Goal: Task Accomplishment & Management: Manage account settings

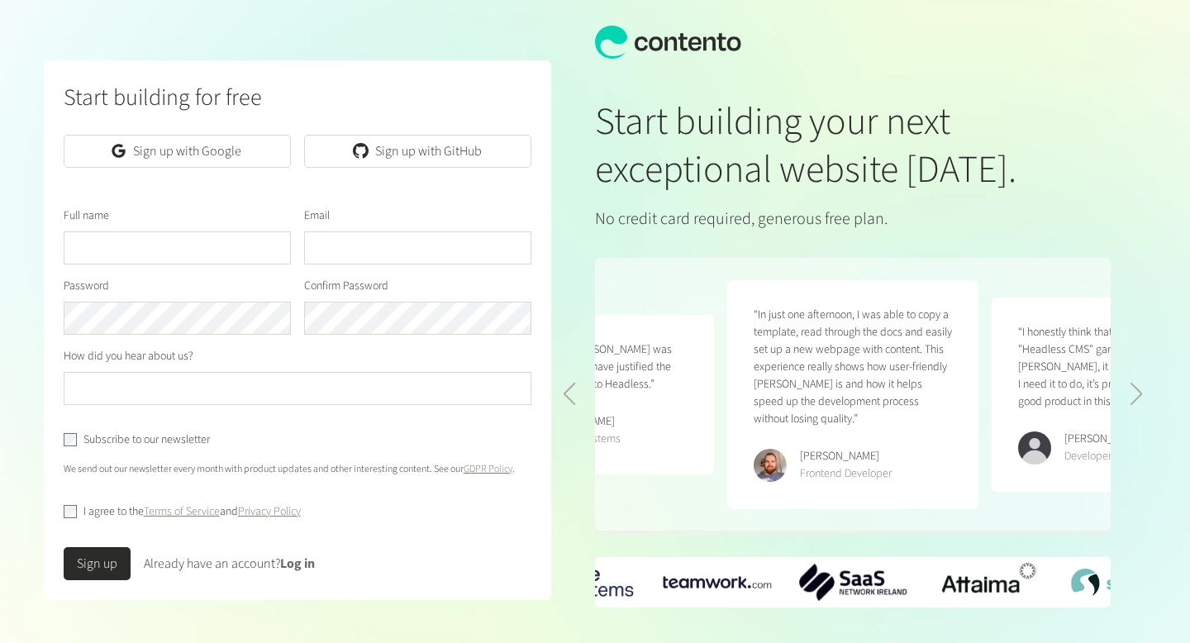
scroll to position [63, 0]
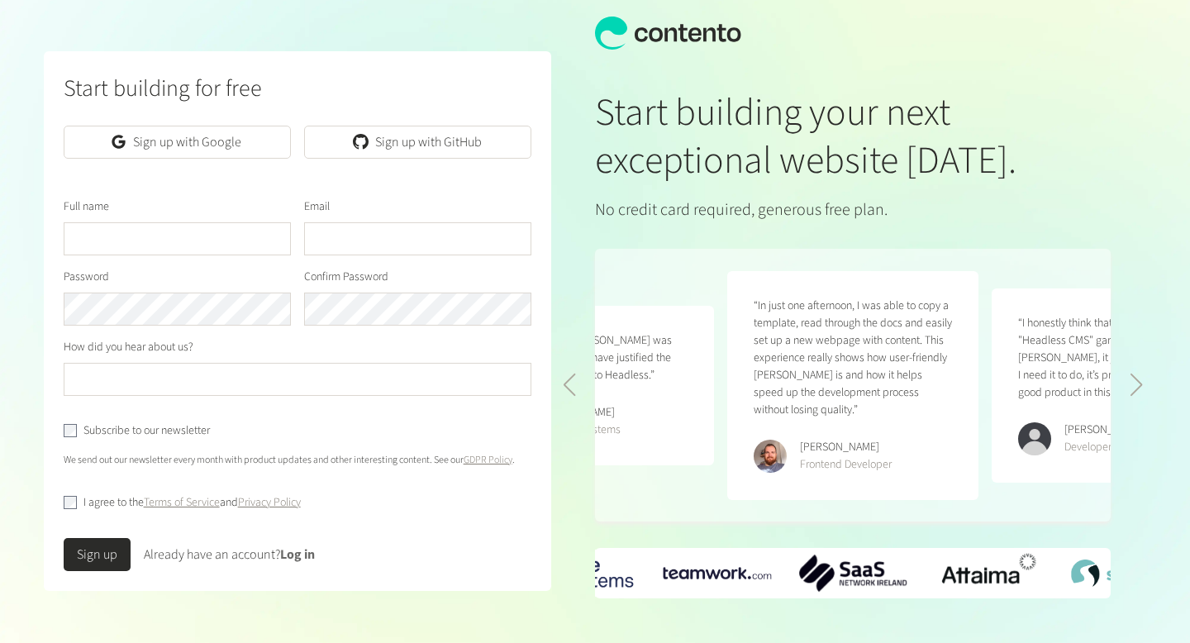
click at [314, 545] on link "Log in" at bounding box center [297, 554] width 35 height 18
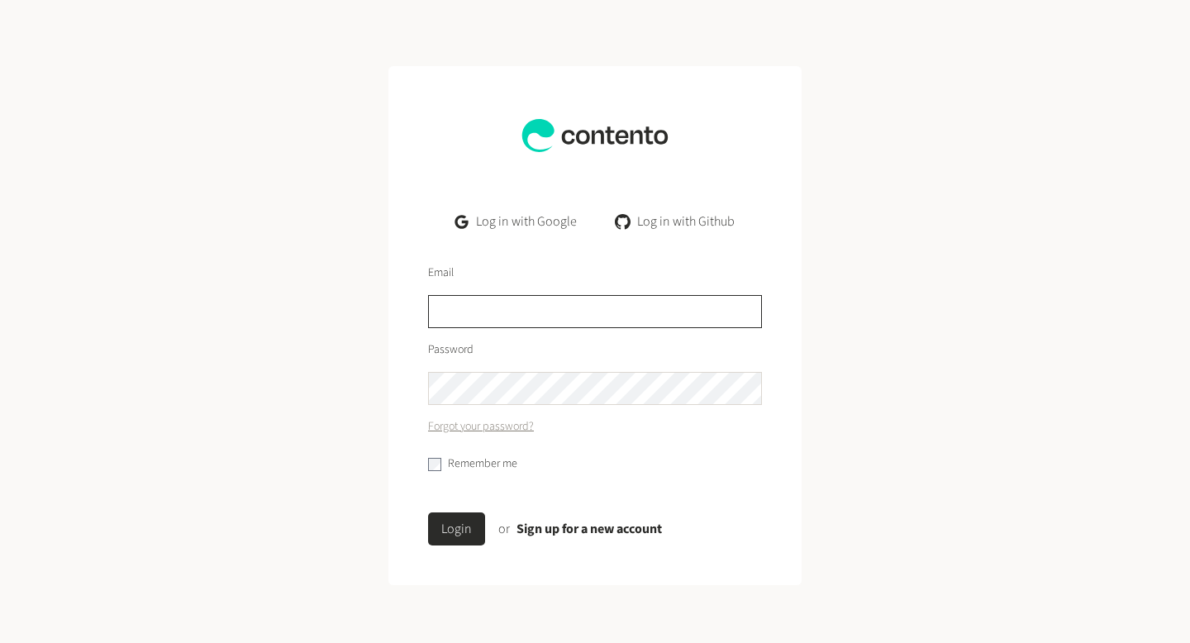
click at [537, 316] on input "text" at bounding box center [595, 311] width 334 height 33
type input "*"
type input "**********"
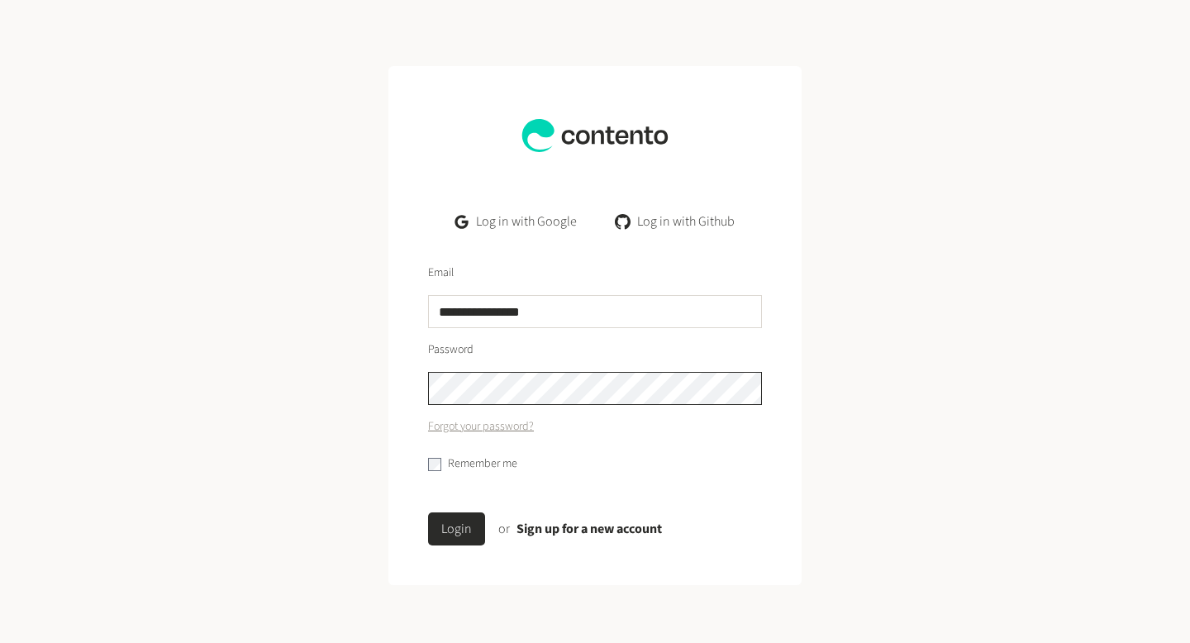
click at [428, 512] on button "Login" at bounding box center [456, 528] width 57 height 33
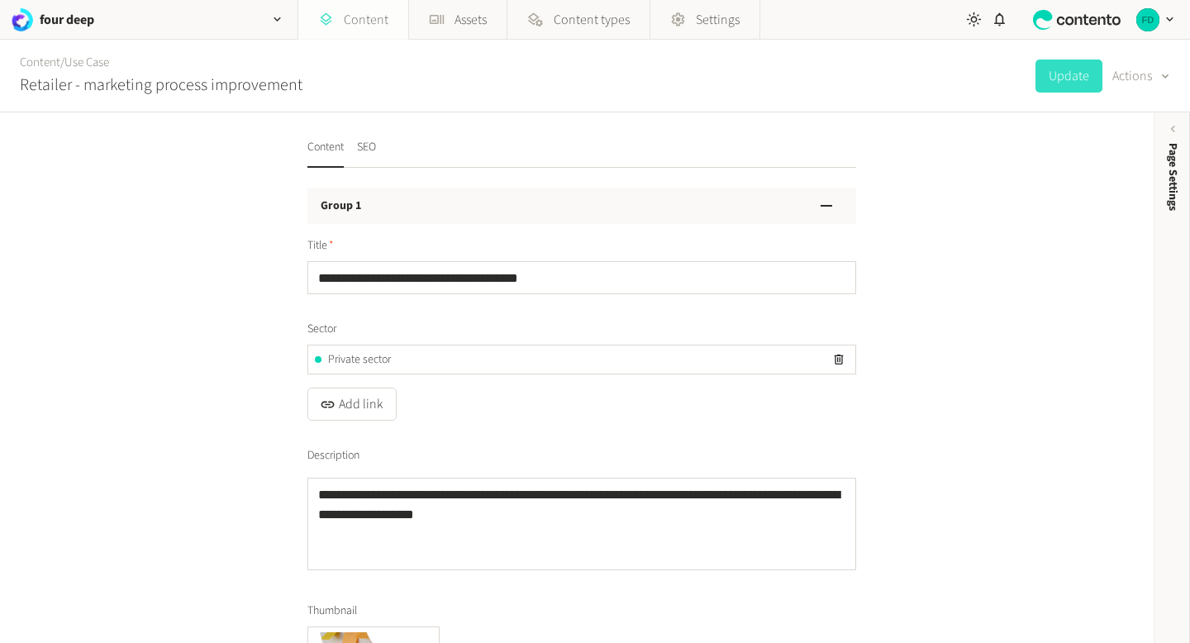
click at [373, 14] on link "Content" at bounding box center [353, 20] width 110 height 40
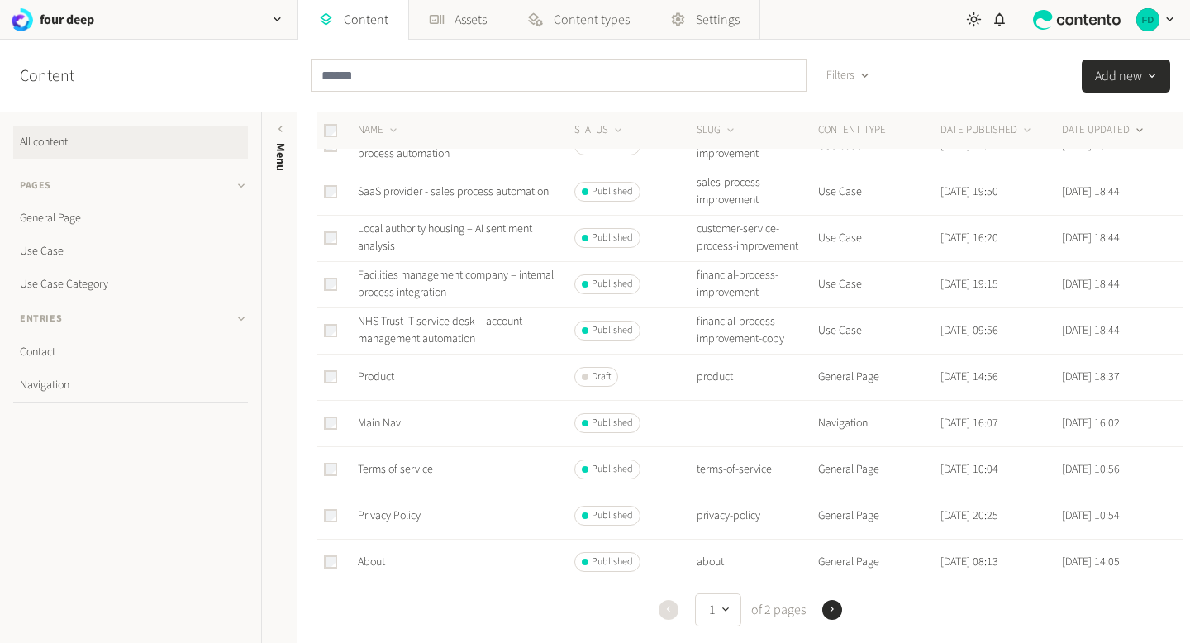
scroll to position [195, 0]
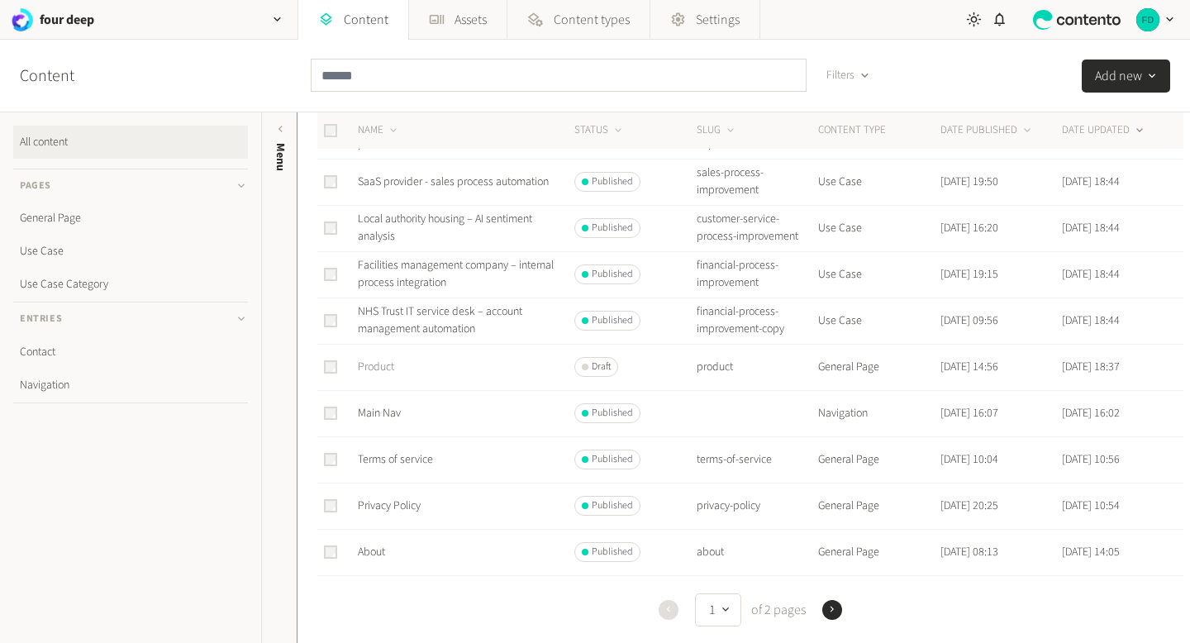
click at [392, 375] on link "Product" at bounding box center [376, 367] width 36 height 17
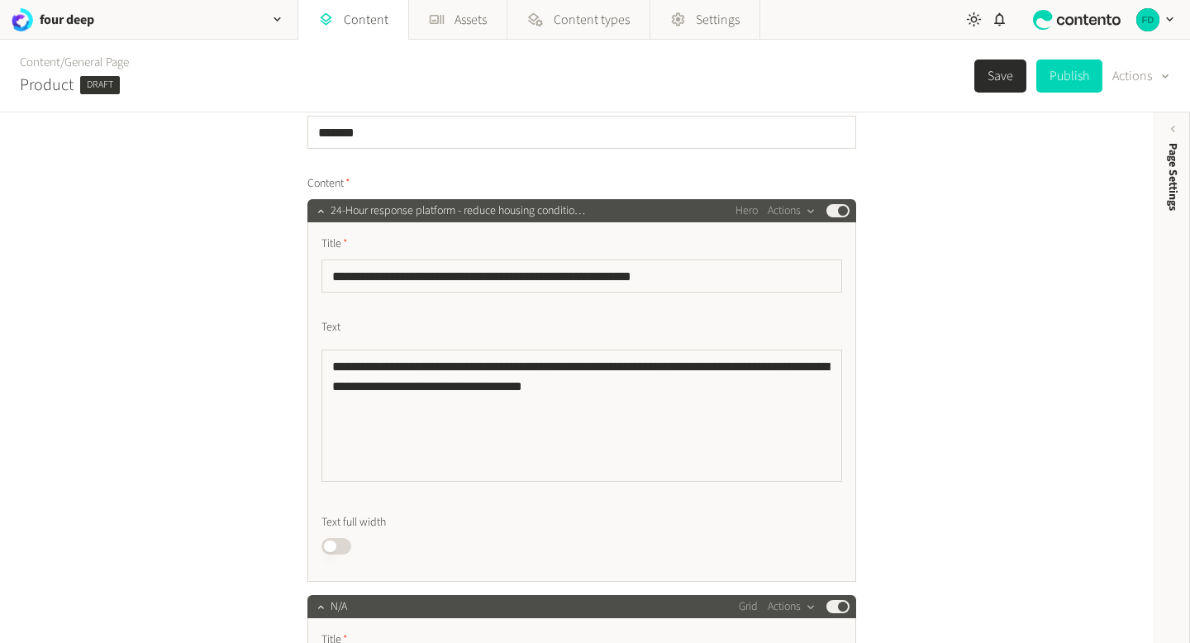
scroll to position [118, 0]
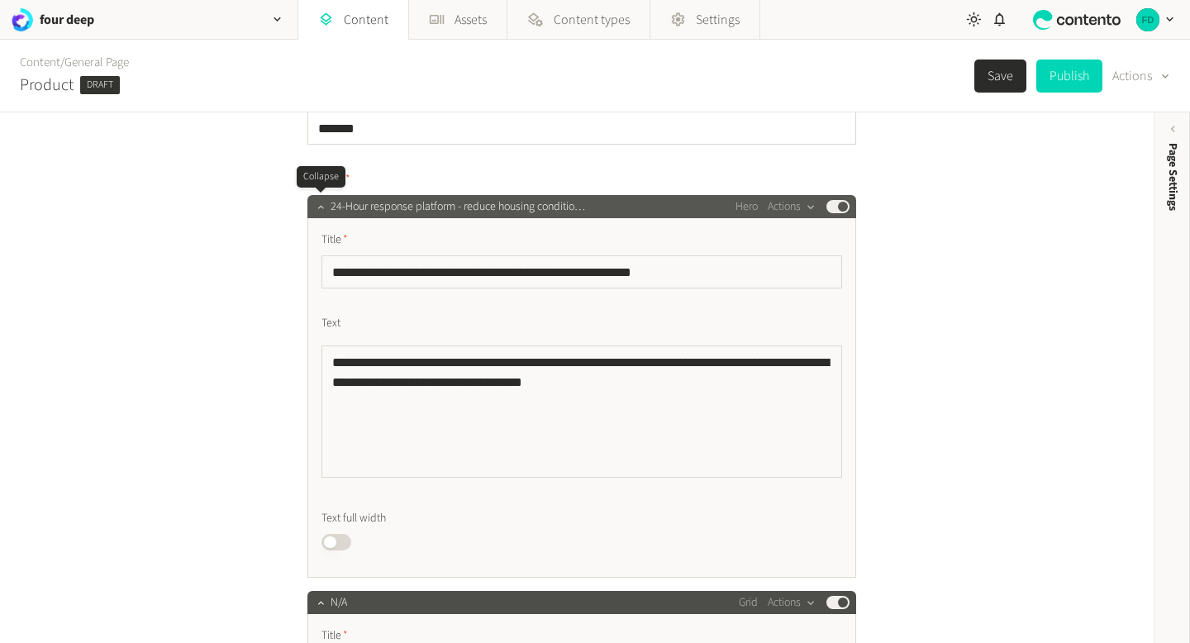
click at [325, 211] on icon "button" at bounding box center [321, 207] width 12 height 12
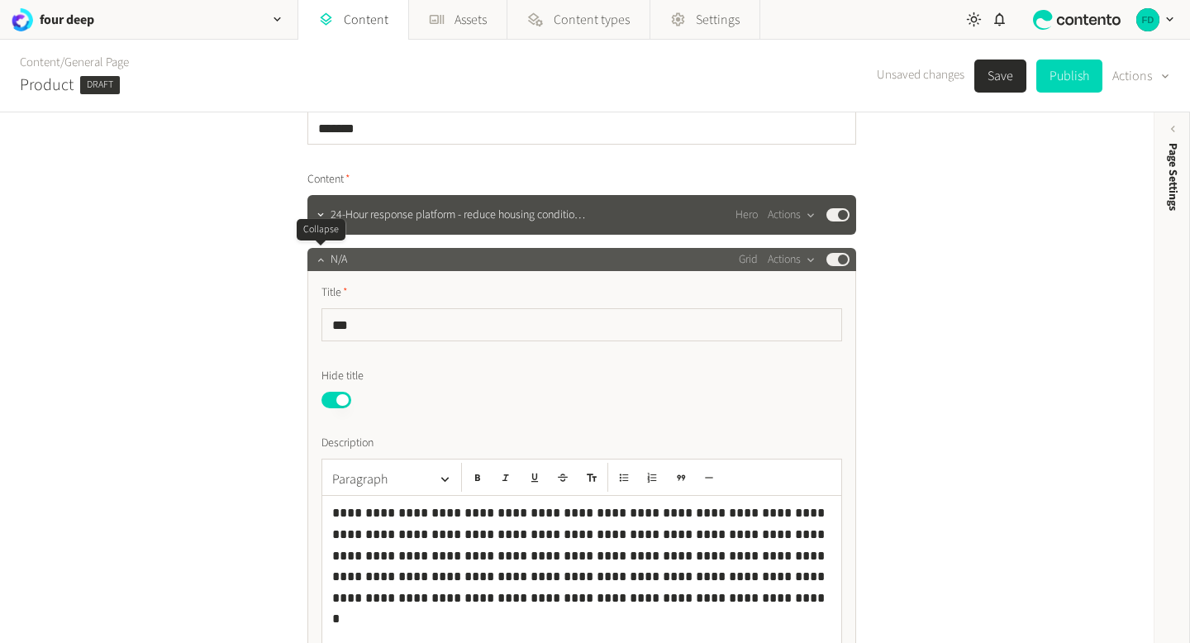
click at [312, 258] on button "button" at bounding box center [321, 258] width 20 height 20
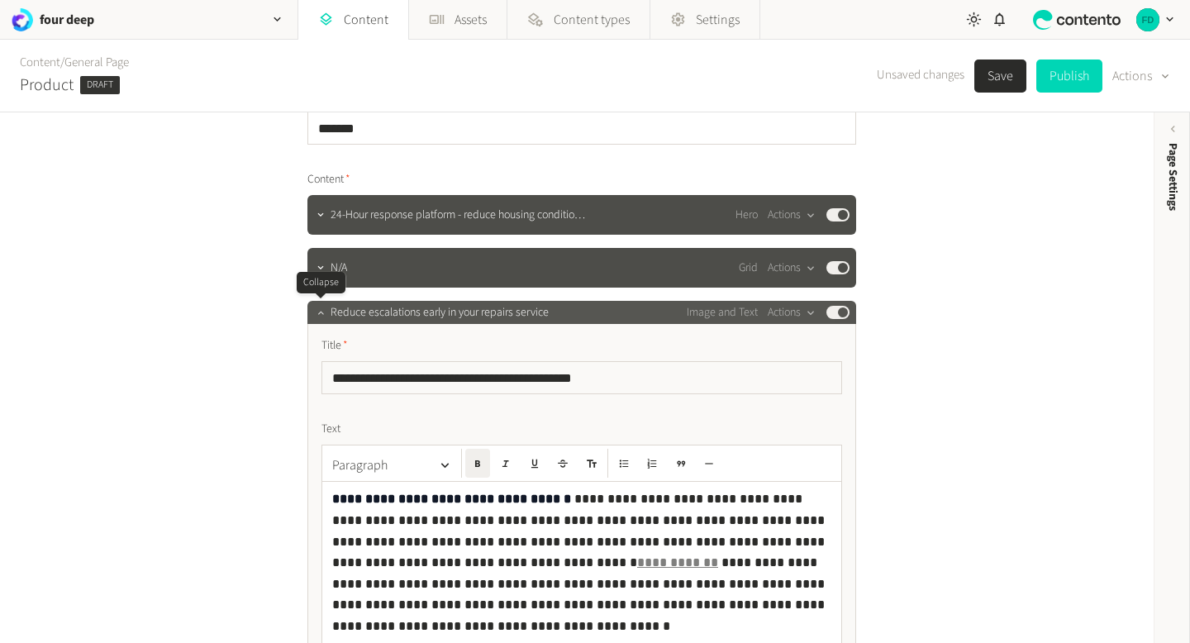
click at [316, 309] on icon "button" at bounding box center [321, 313] width 12 height 12
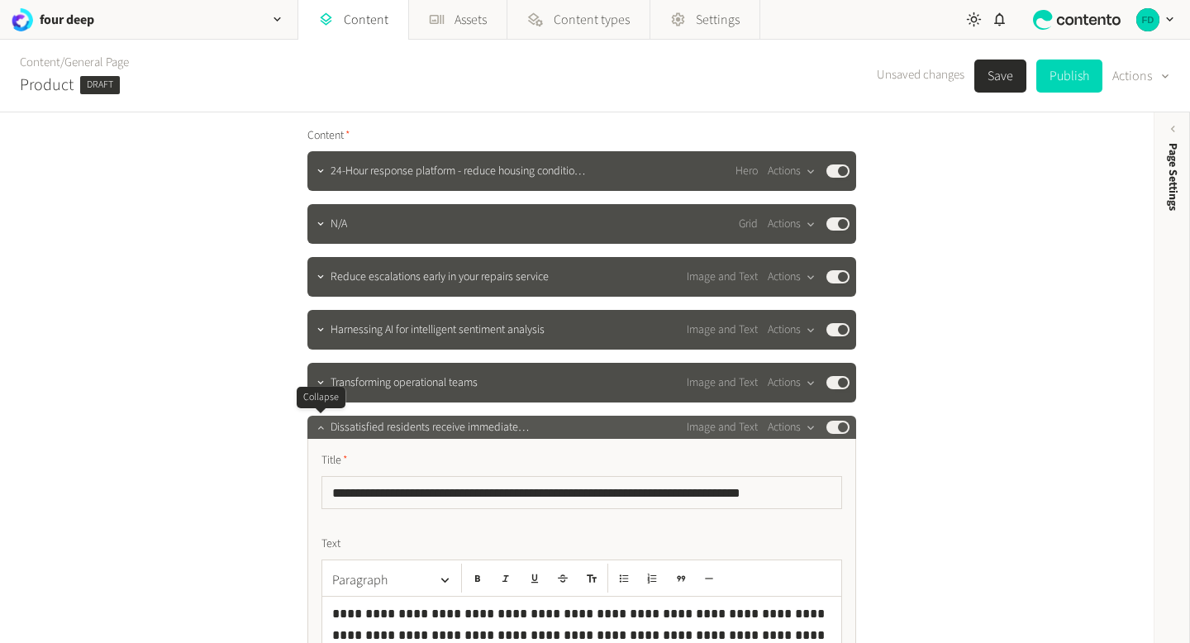
click at [321, 429] on icon "button" at bounding box center [321, 427] width 12 height 12
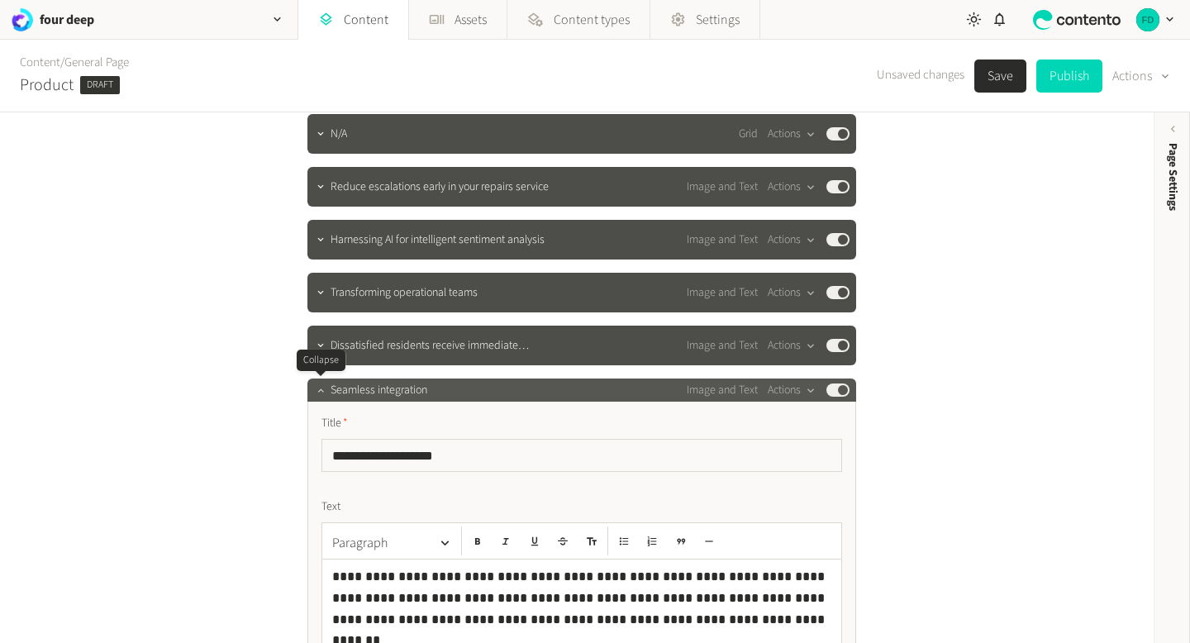
click at [316, 385] on icon "button" at bounding box center [321, 390] width 12 height 12
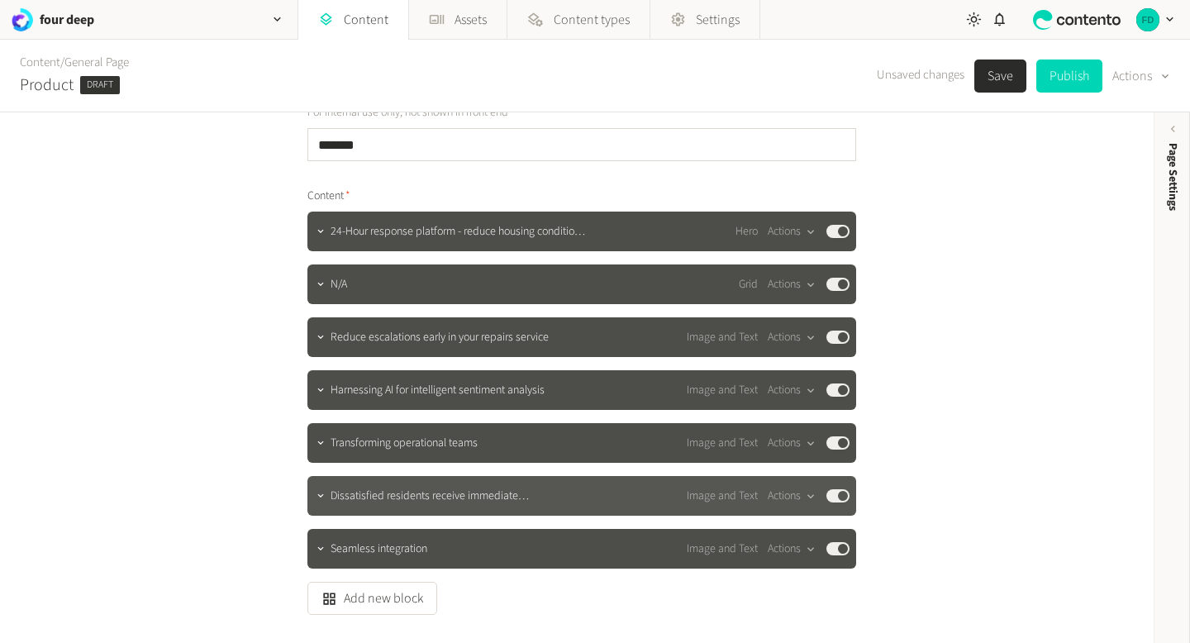
scroll to position [109, 0]
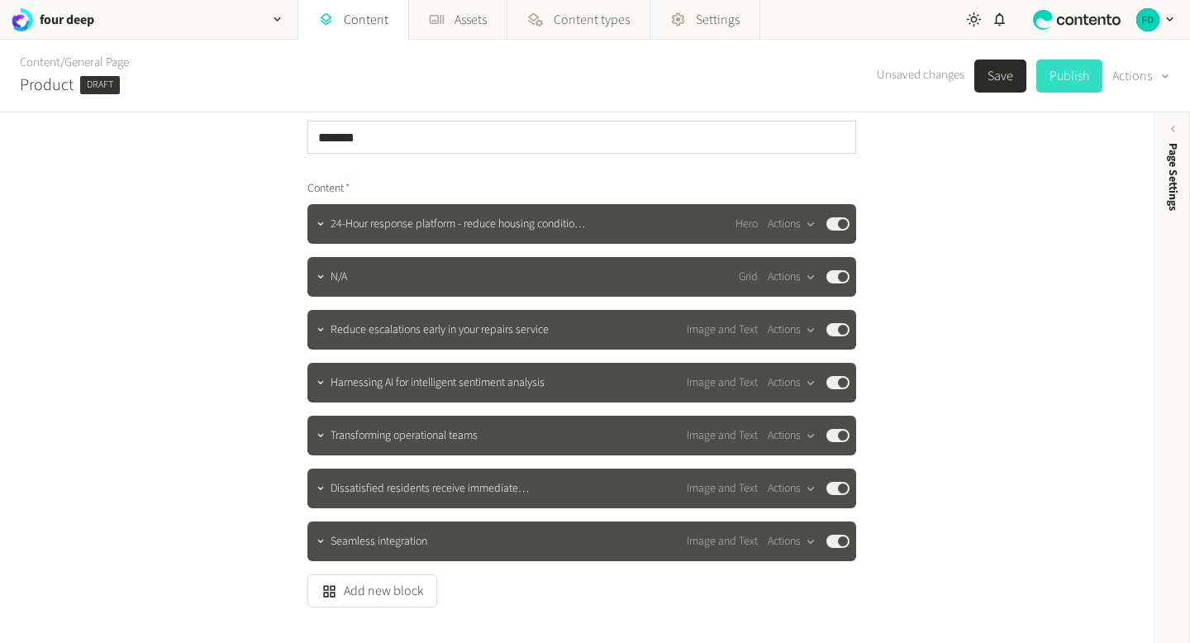
click at [1061, 71] on button "Publish" at bounding box center [1069, 75] width 66 height 33
type input "**********"
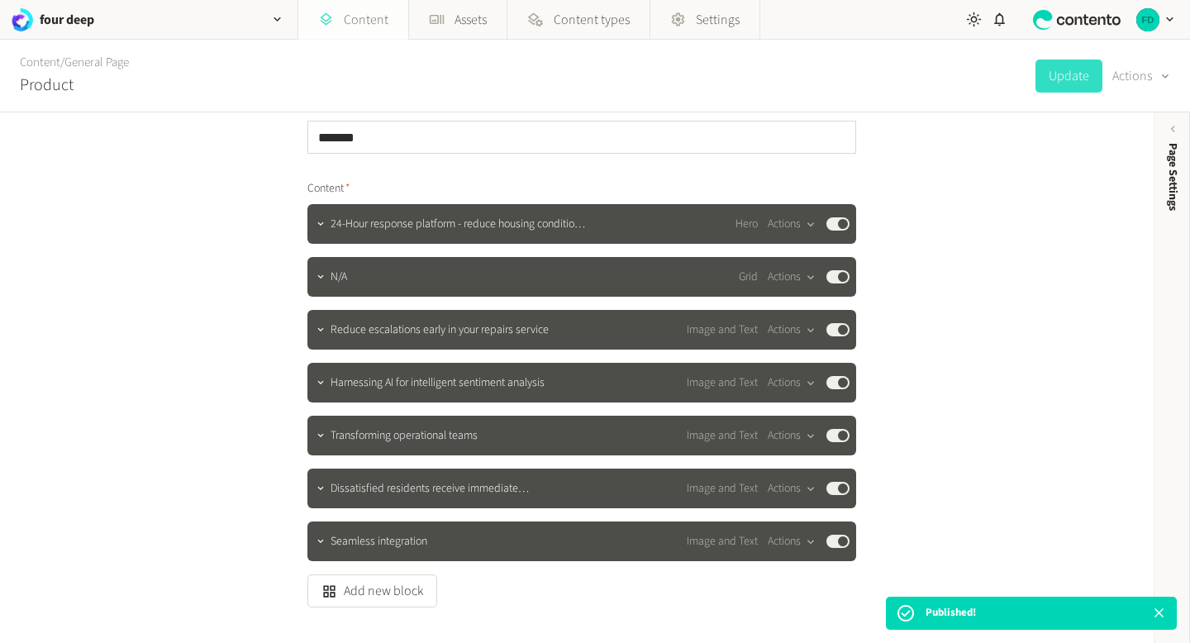
click at [369, 7] on link "Content" at bounding box center [353, 20] width 110 height 40
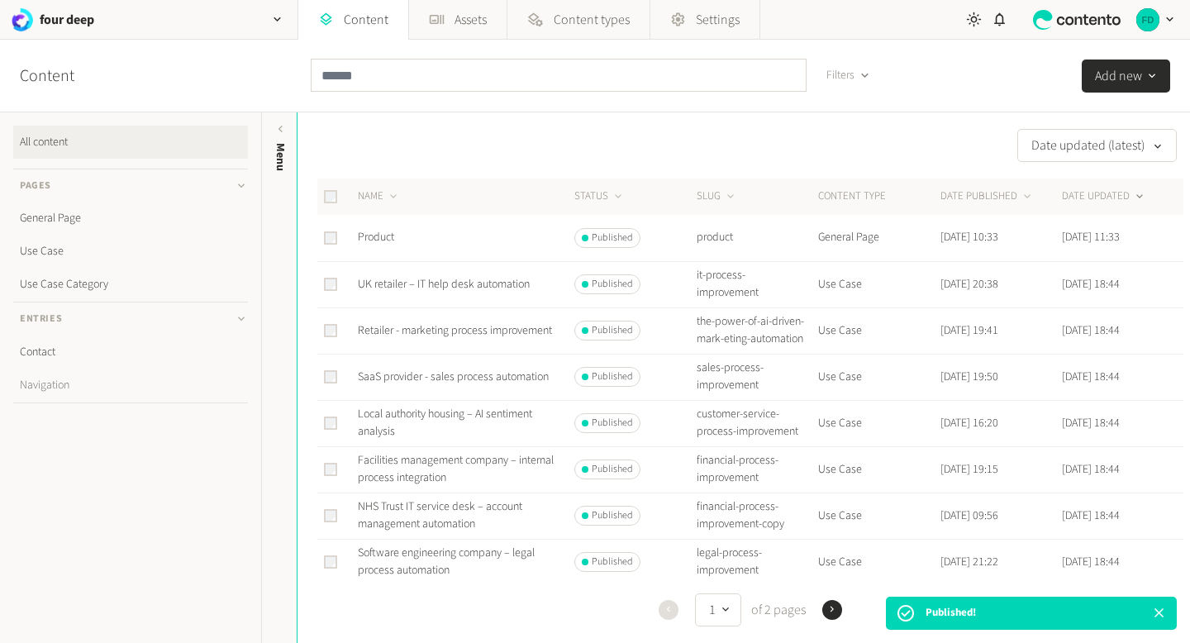
click at [68, 381] on link "Navigation" at bounding box center [130, 385] width 235 height 33
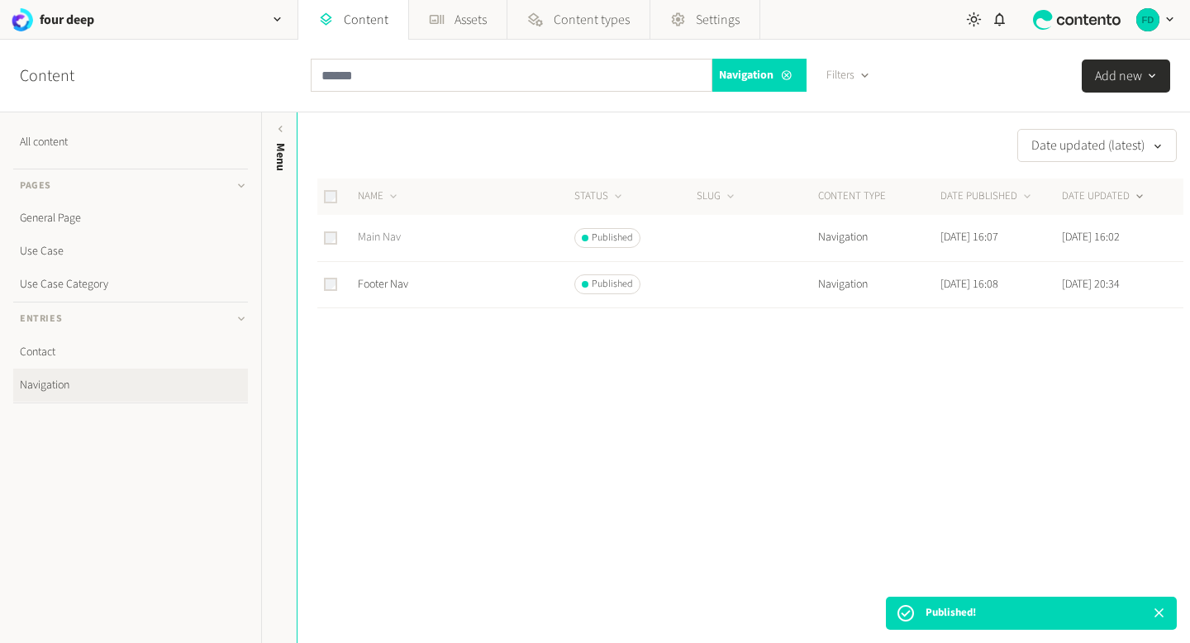
click at [375, 238] on link "Main Nav" at bounding box center [379, 237] width 43 height 17
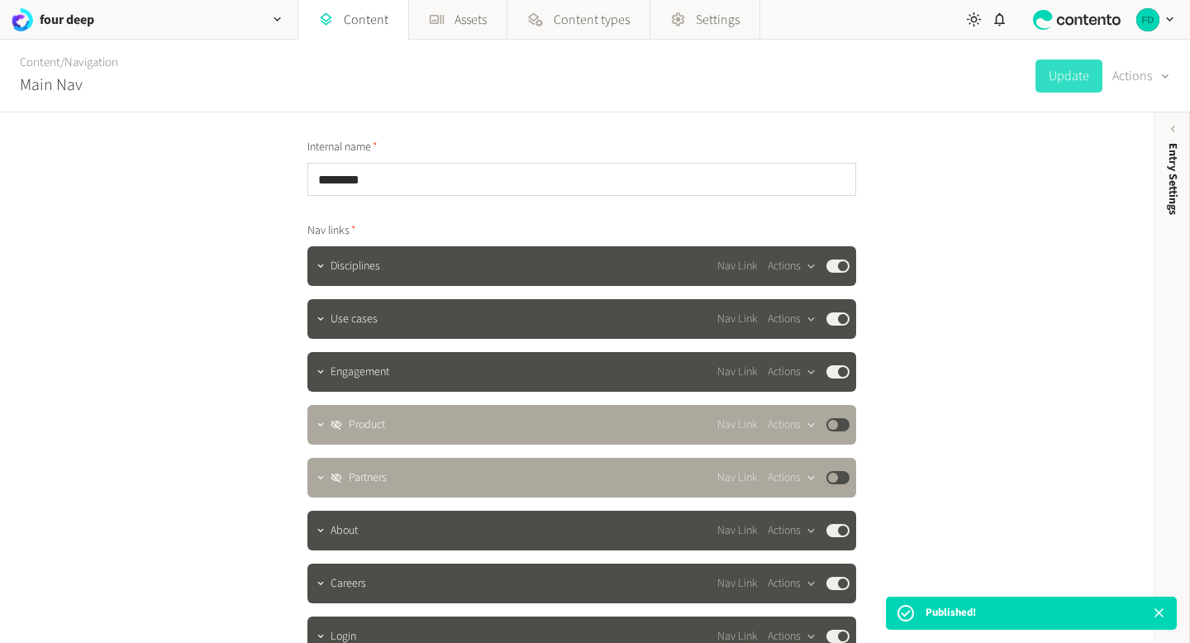
scroll to position [112, 0]
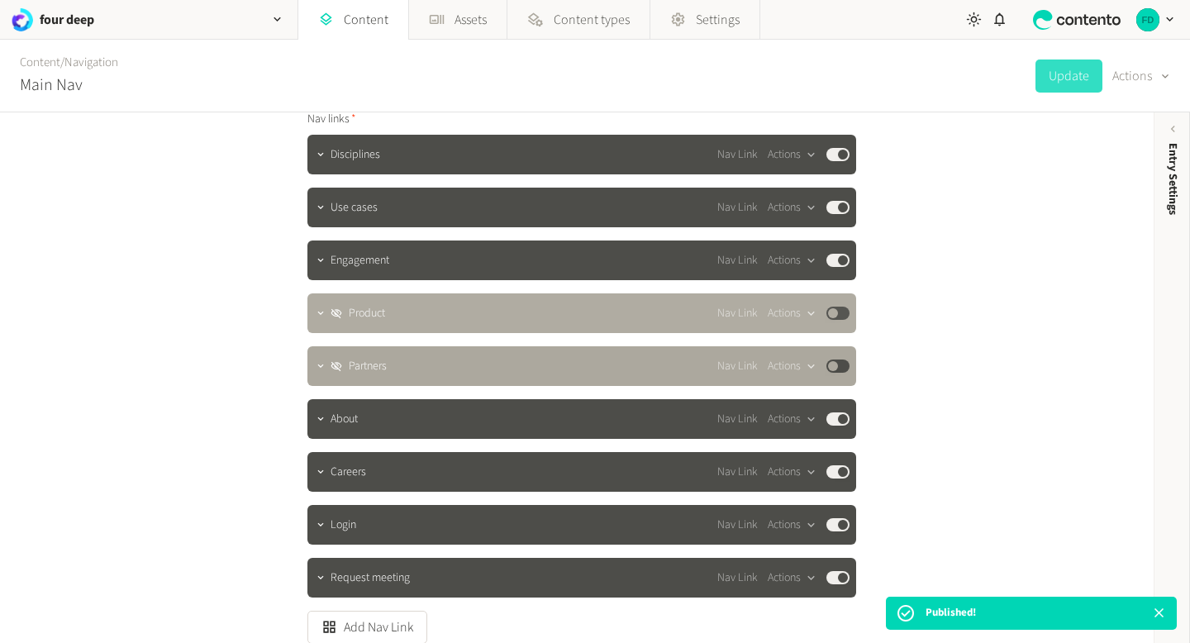
click at [836, 314] on button "Published" at bounding box center [837, 313] width 23 height 13
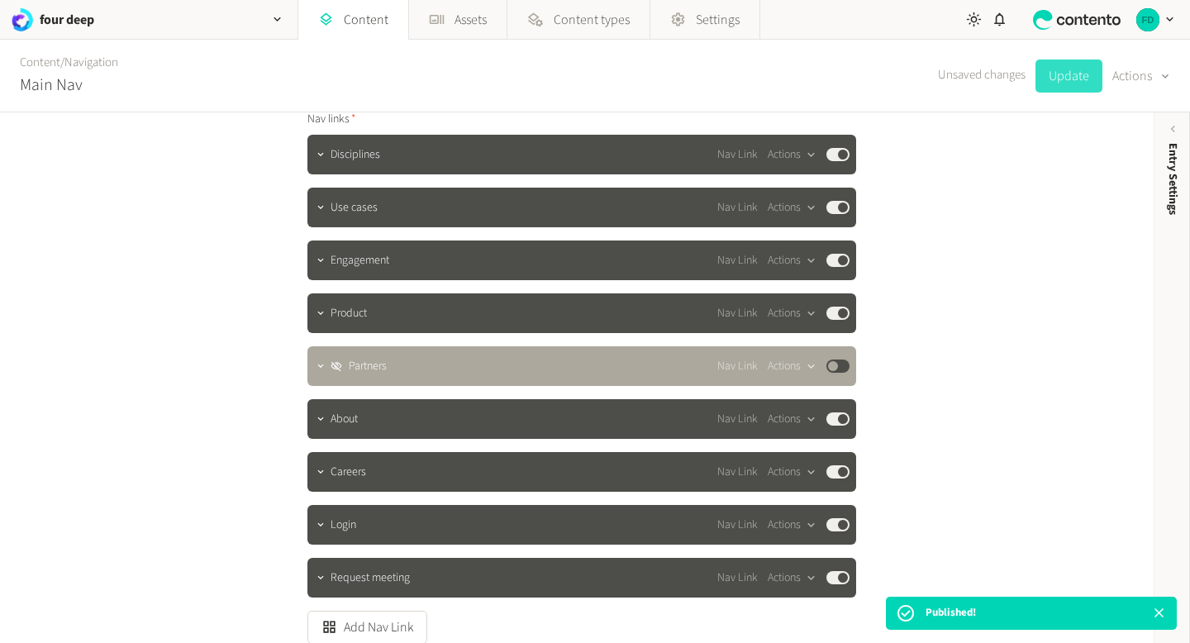
click at [1053, 81] on button "Update" at bounding box center [1068, 75] width 67 height 33
click at [362, 26] on link "Content" at bounding box center [353, 20] width 110 height 40
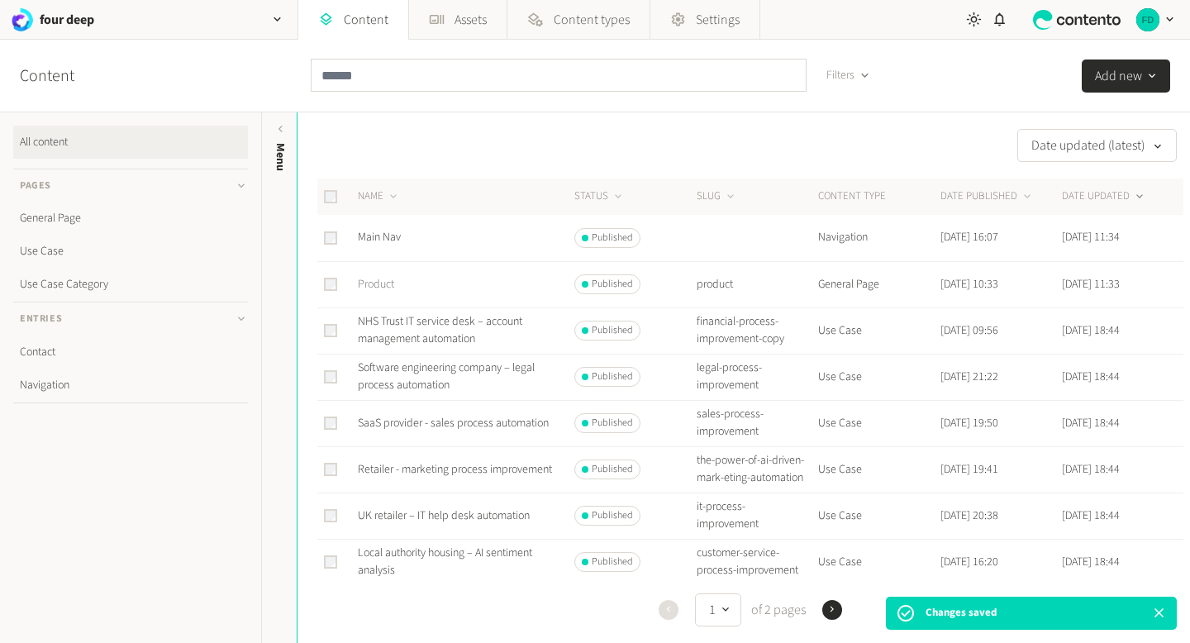
click at [388, 288] on link "Product" at bounding box center [376, 284] width 36 height 17
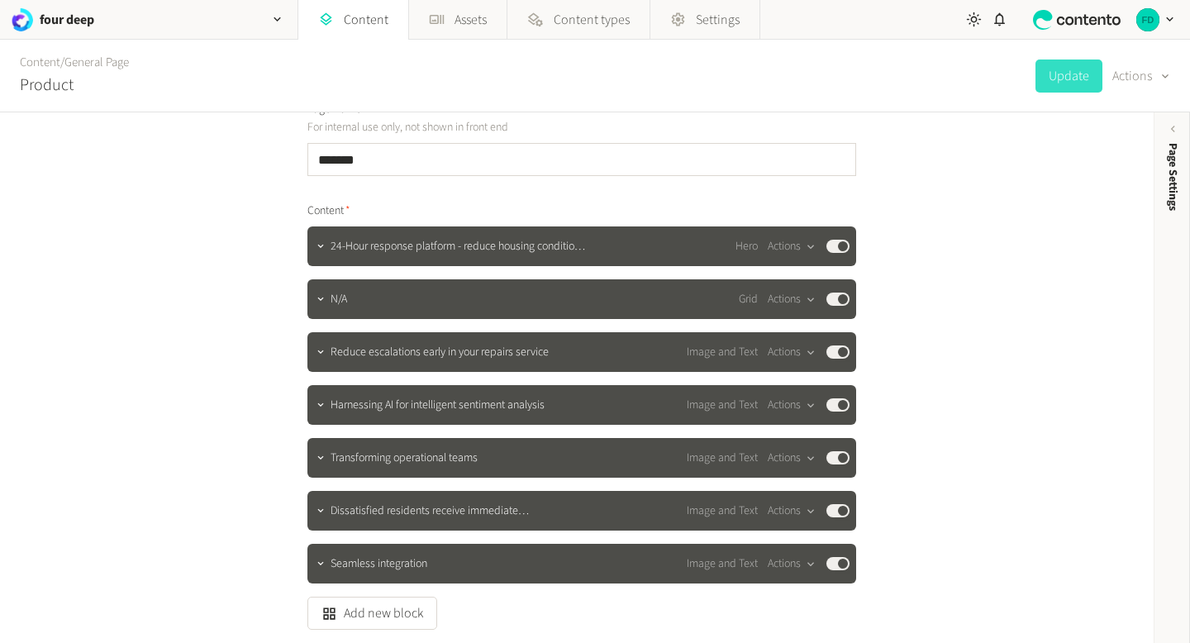
scroll to position [88, 0]
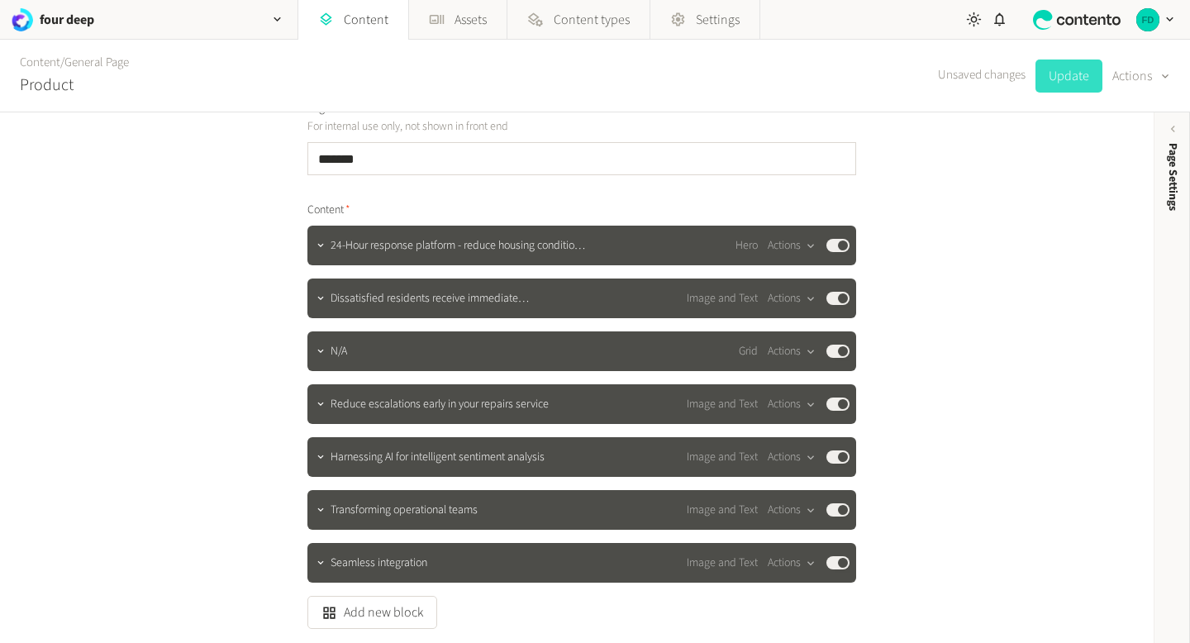
click at [1053, 75] on button "Update" at bounding box center [1068, 75] width 67 height 33
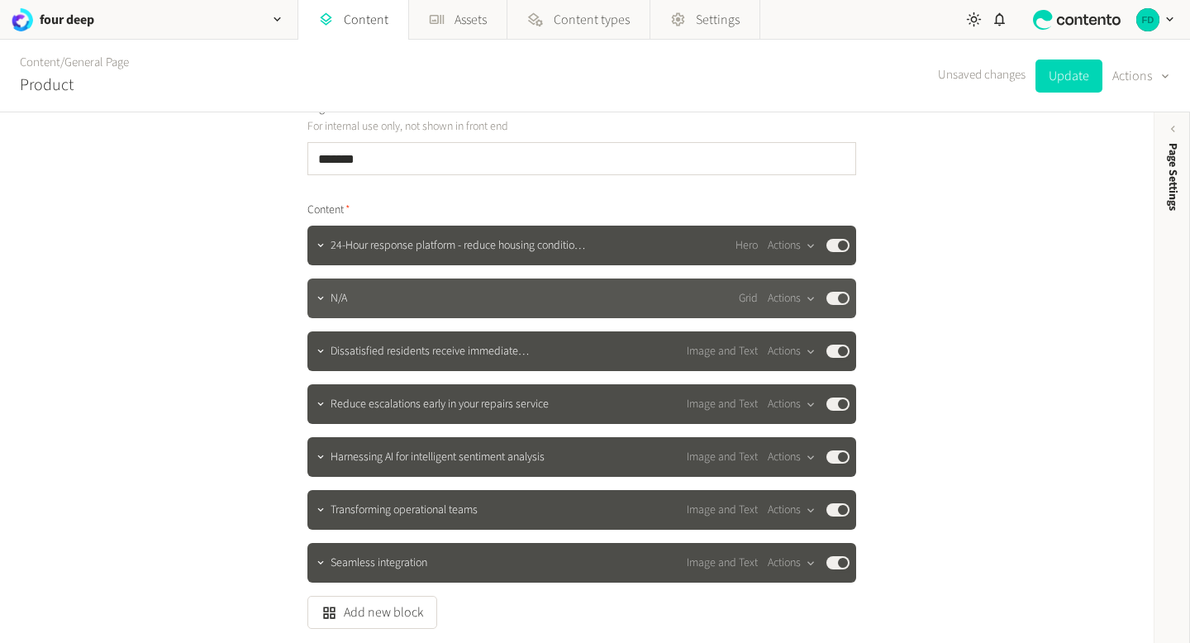
click at [326, 310] on div at bounding box center [321, 298] width 20 height 40
click at [321, 306] on button "button" at bounding box center [321, 297] width 20 height 20
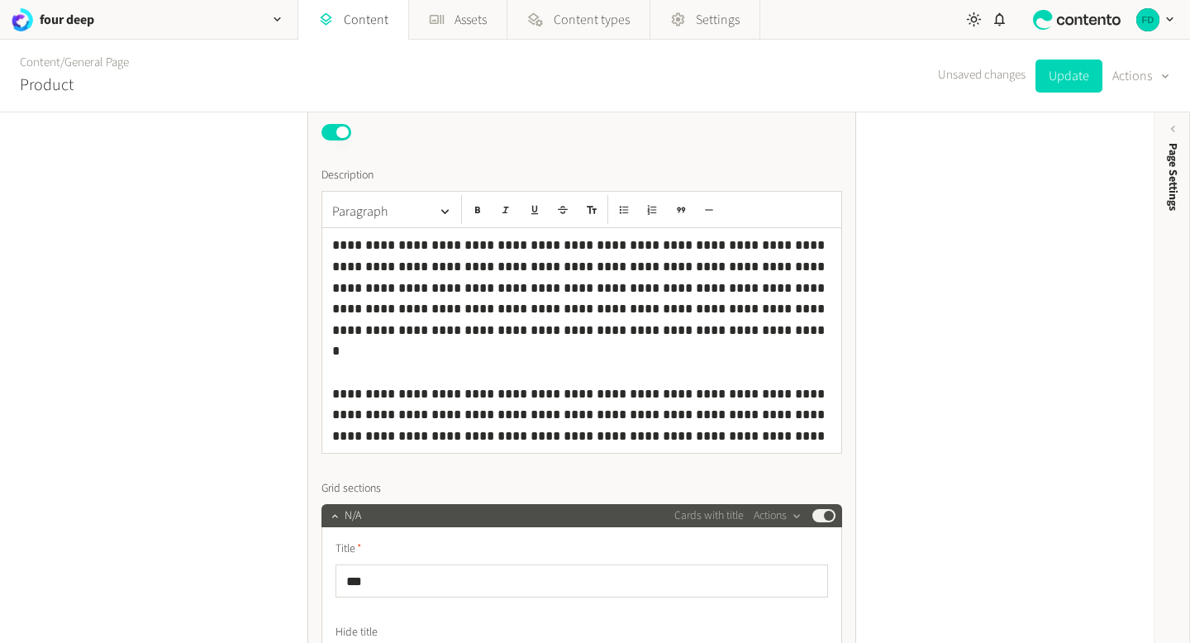
scroll to position [387, 0]
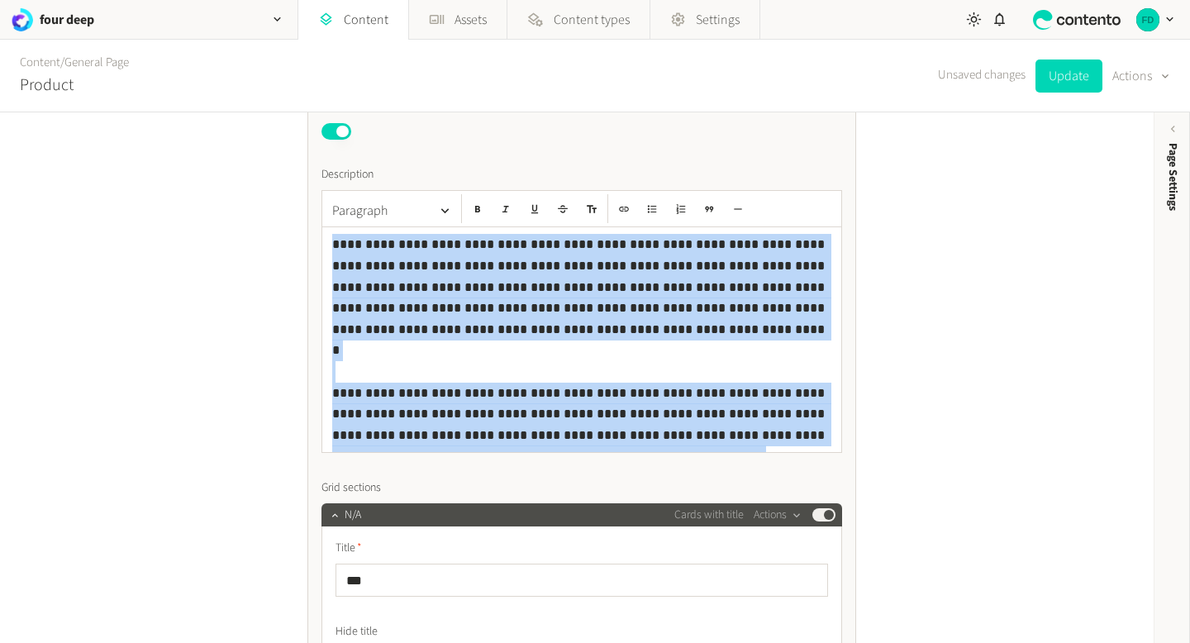
drag, startPoint x: 578, startPoint y: 434, endPoint x: 297, endPoint y: 243, distance: 339.7
click at [297, 243] on div "**********" at bounding box center [577, 538] width 578 height 1625
copy p "**********"
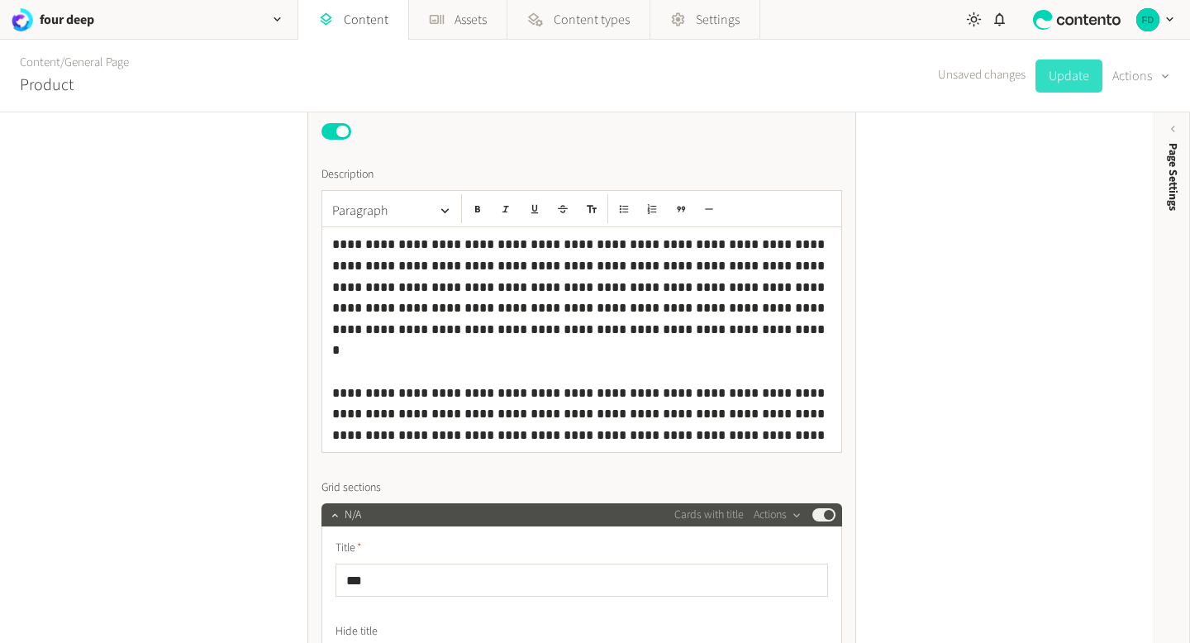
click at [1091, 69] on button "Update" at bounding box center [1068, 75] width 67 height 33
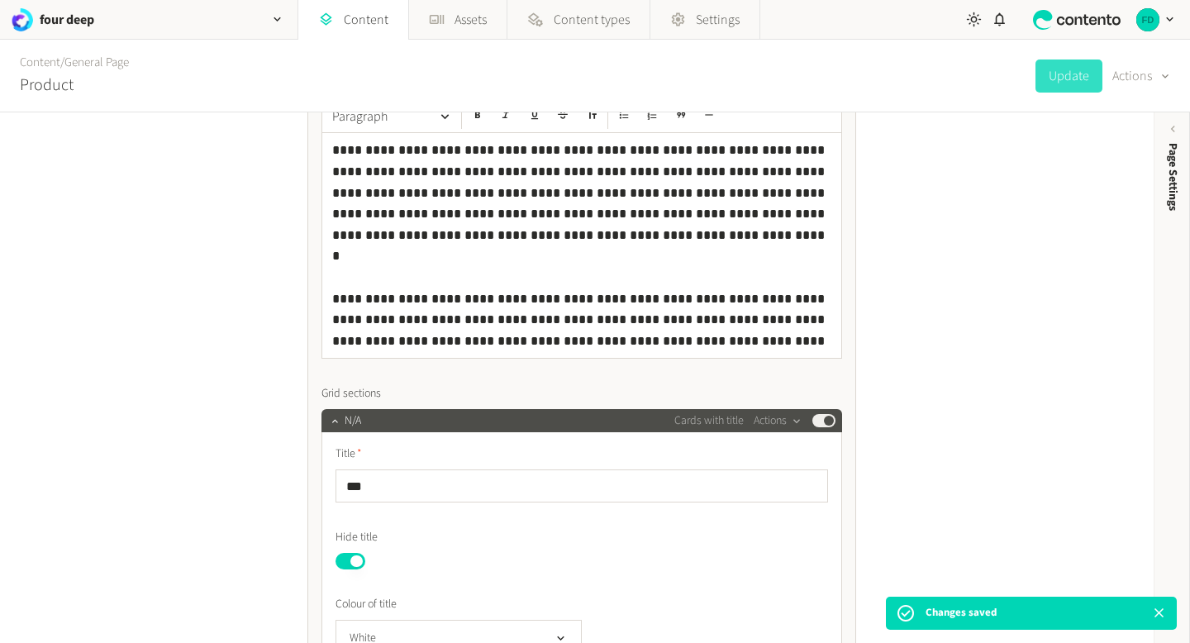
scroll to position [236, 0]
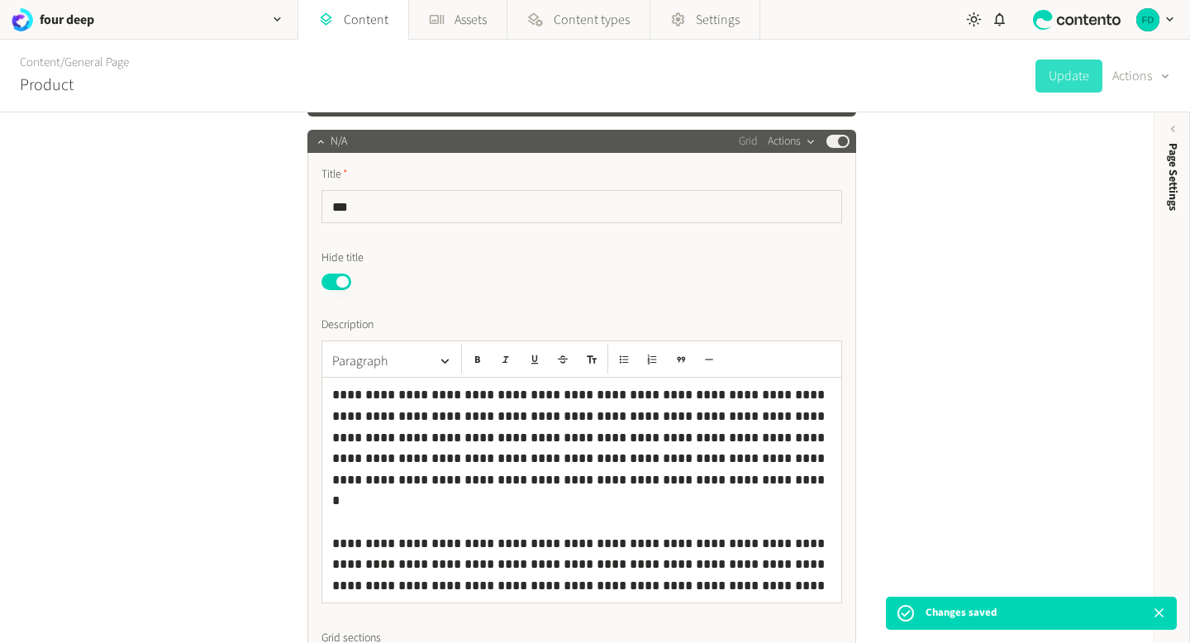
click at [793, 137] on button "Actions" at bounding box center [792, 141] width 49 height 20
click at [988, 201] on div "**********" at bounding box center [577, 377] width 1154 height 531
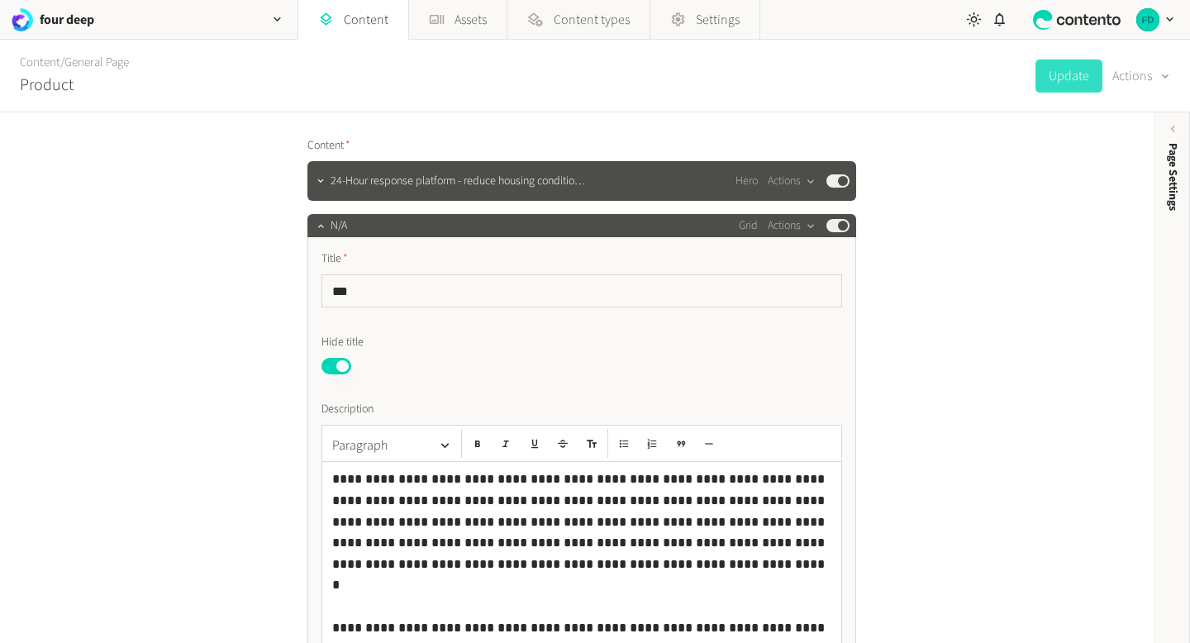
scroll to position [145, 0]
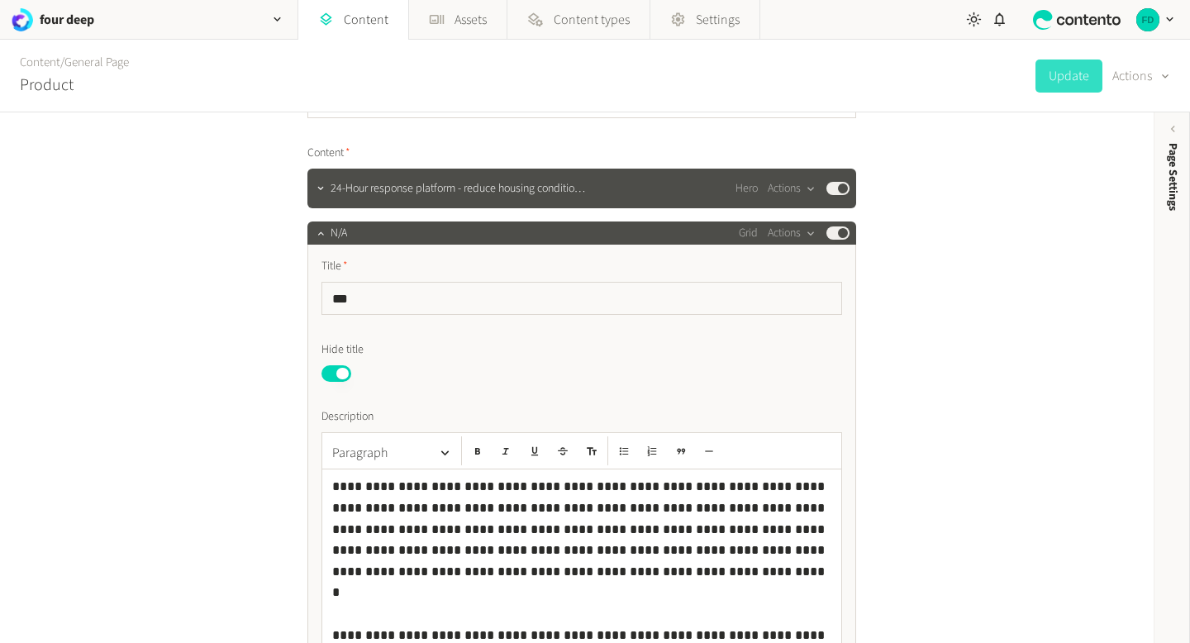
click at [345, 375] on button "Published" at bounding box center [336, 373] width 30 height 17
click at [1078, 70] on button "Update" at bounding box center [1068, 75] width 67 height 33
click at [330, 374] on button "Published" at bounding box center [336, 373] width 30 height 17
click at [1054, 74] on button "Update" at bounding box center [1068, 75] width 67 height 33
click at [345, 378] on button "Published" at bounding box center [336, 373] width 30 height 17
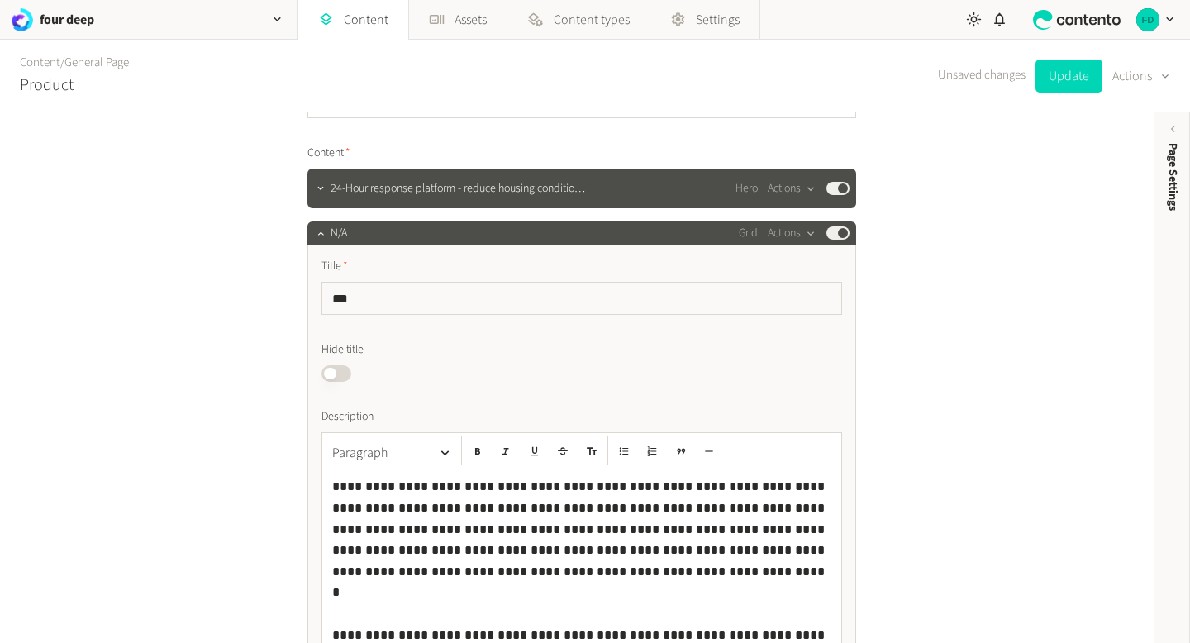
click at [345, 378] on button "Published" at bounding box center [336, 373] width 30 height 17
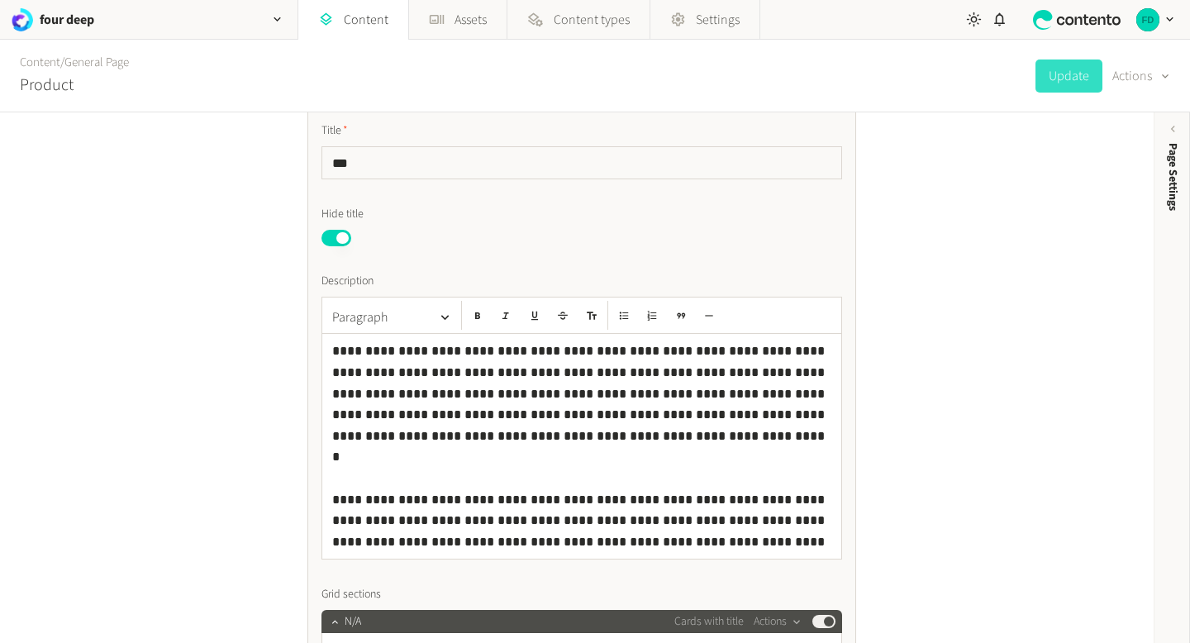
scroll to position [283, 0]
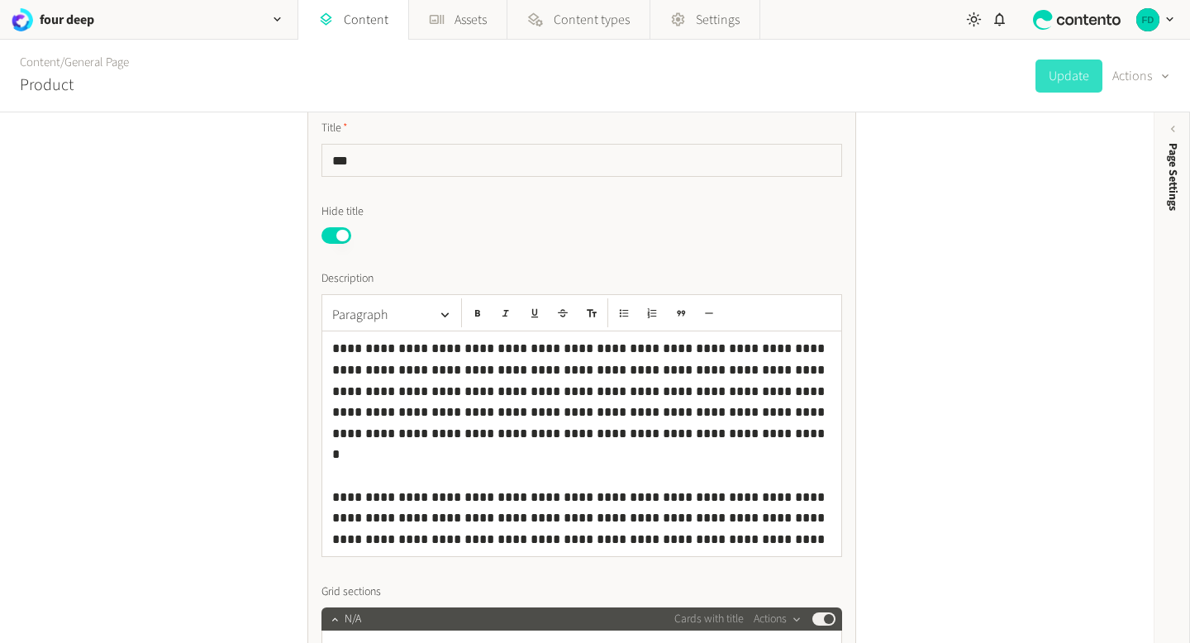
click at [574, 525] on p "**********" at bounding box center [581, 444] width 499 height 212
click at [562, 542] on p "**********" at bounding box center [581, 444] width 499 height 212
click at [548, 424] on p "**********" at bounding box center [581, 444] width 499 height 212
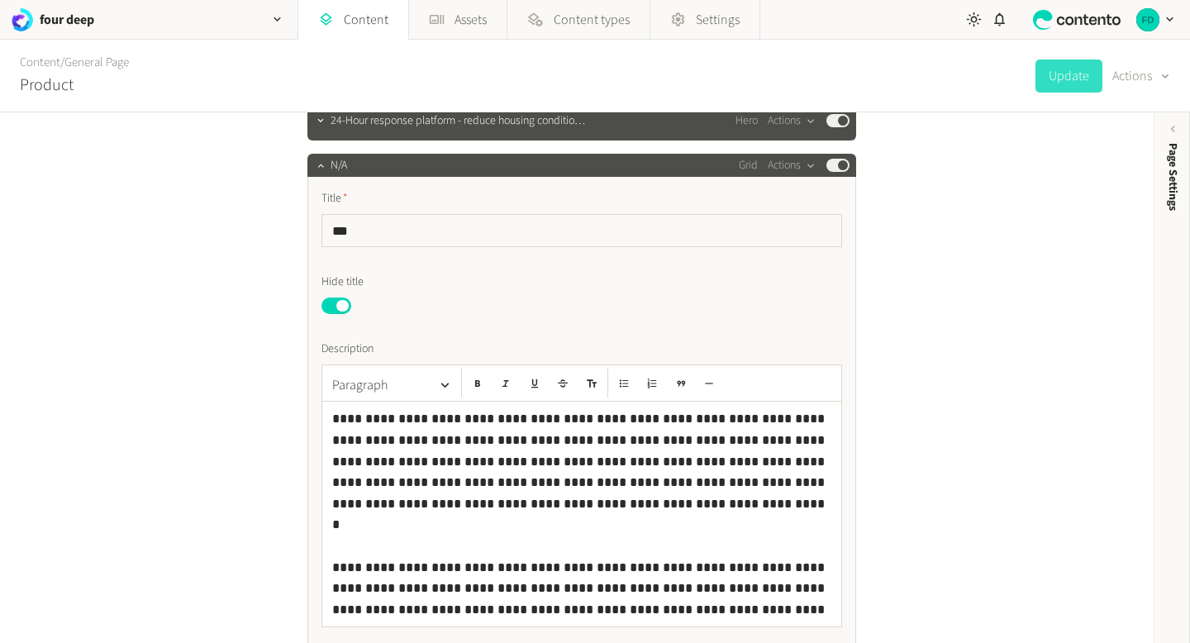
scroll to position [206, 0]
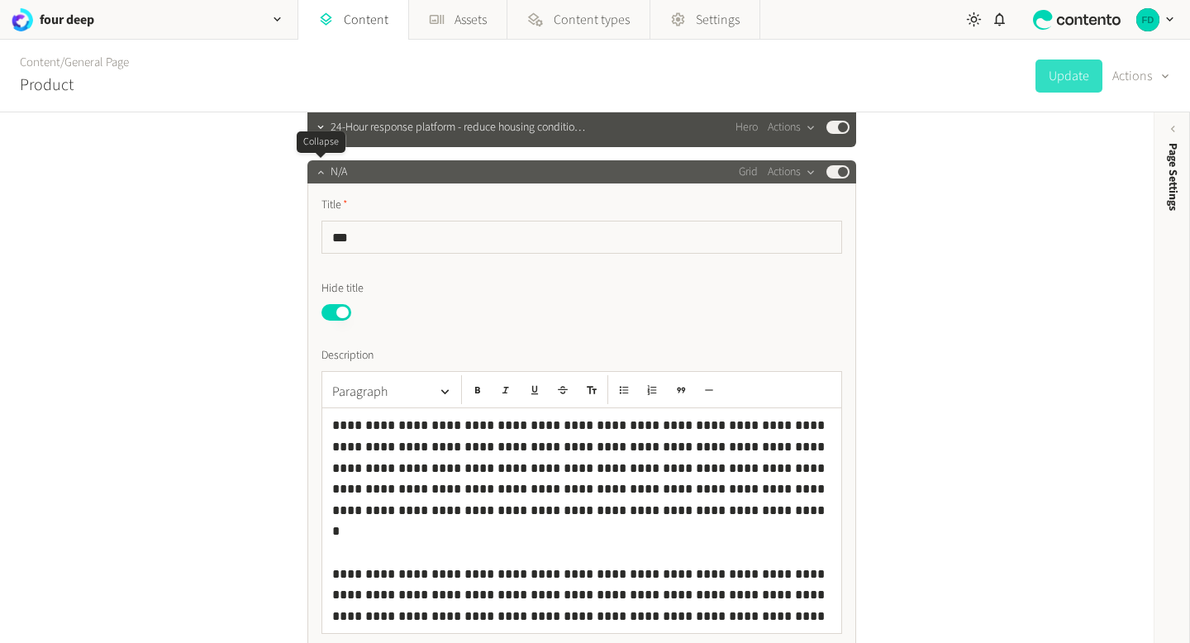
click at [317, 175] on icon "button" at bounding box center [321, 172] width 12 height 12
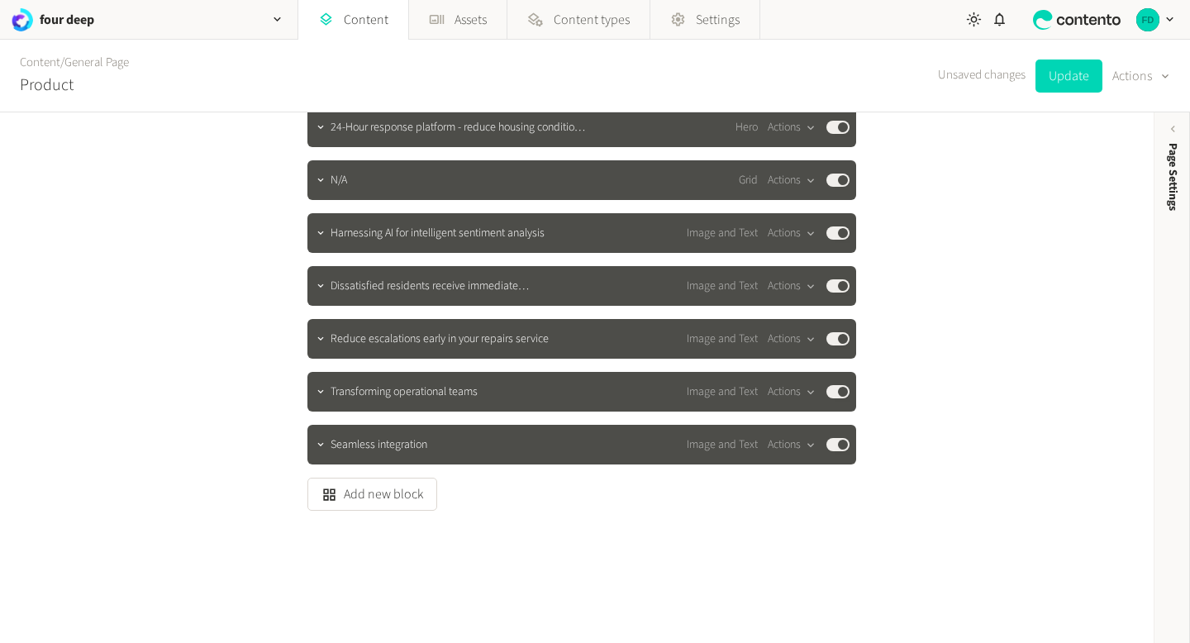
drag, startPoint x: 412, startPoint y: 350, endPoint x: 821, endPoint y: 12, distance: 530.6
click at [1070, 66] on button "Update" at bounding box center [1068, 75] width 67 height 33
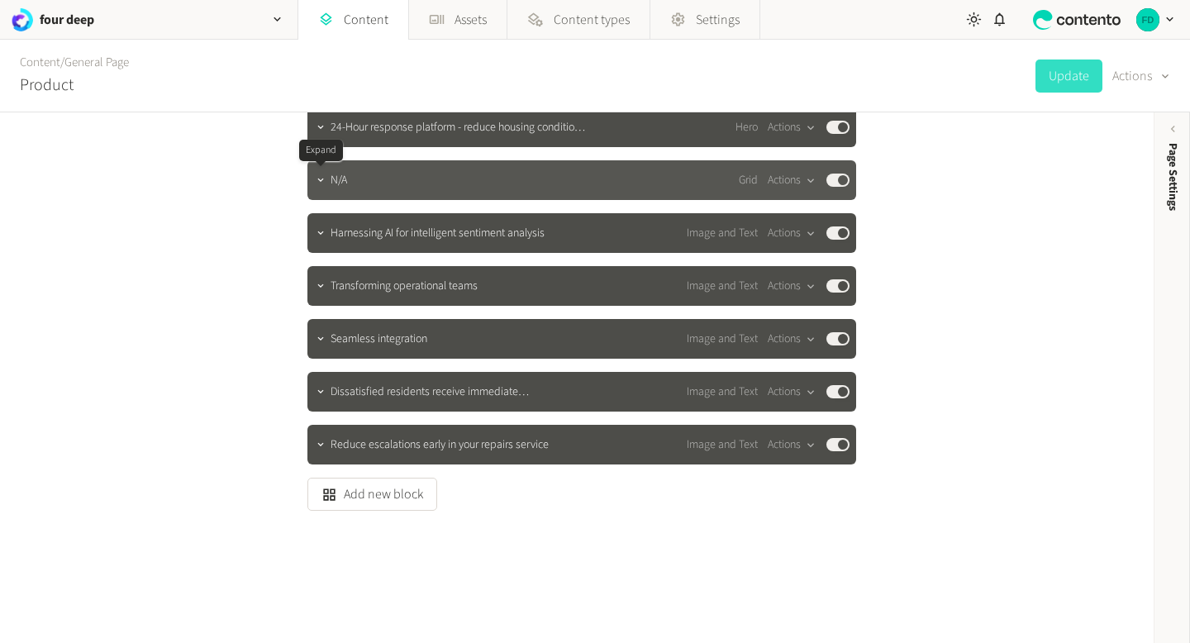
click at [327, 190] on div at bounding box center [321, 180] width 20 height 23
click at [321, 187] on button "button" at bounding box center [321, 179] width 20 height 20
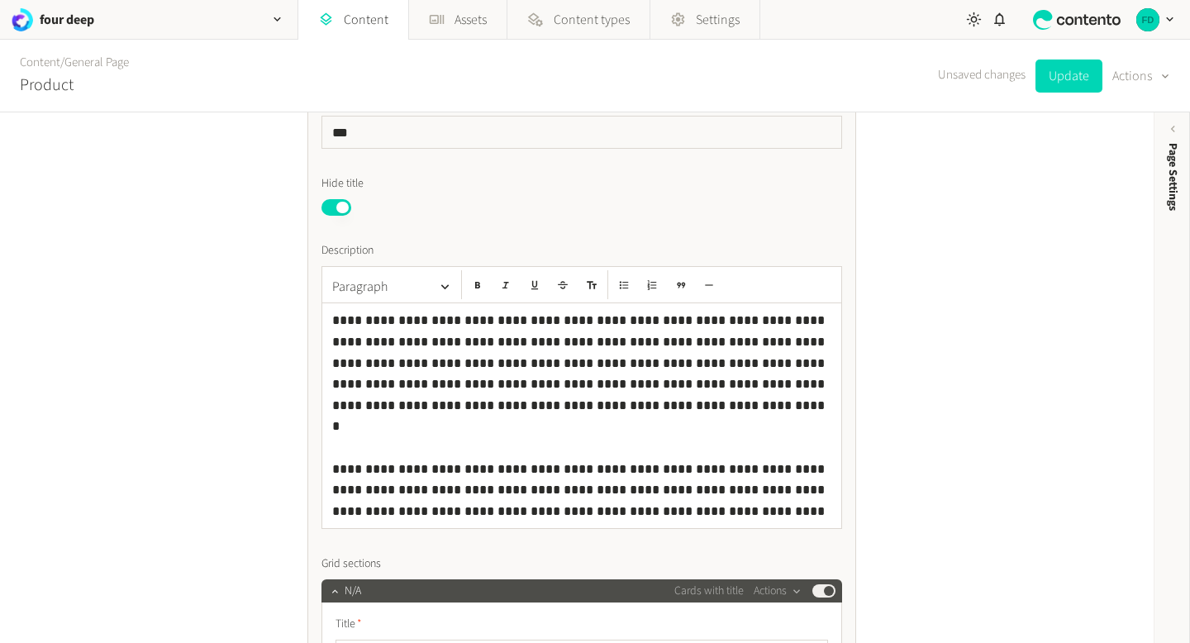
scroll to position [312, 0]
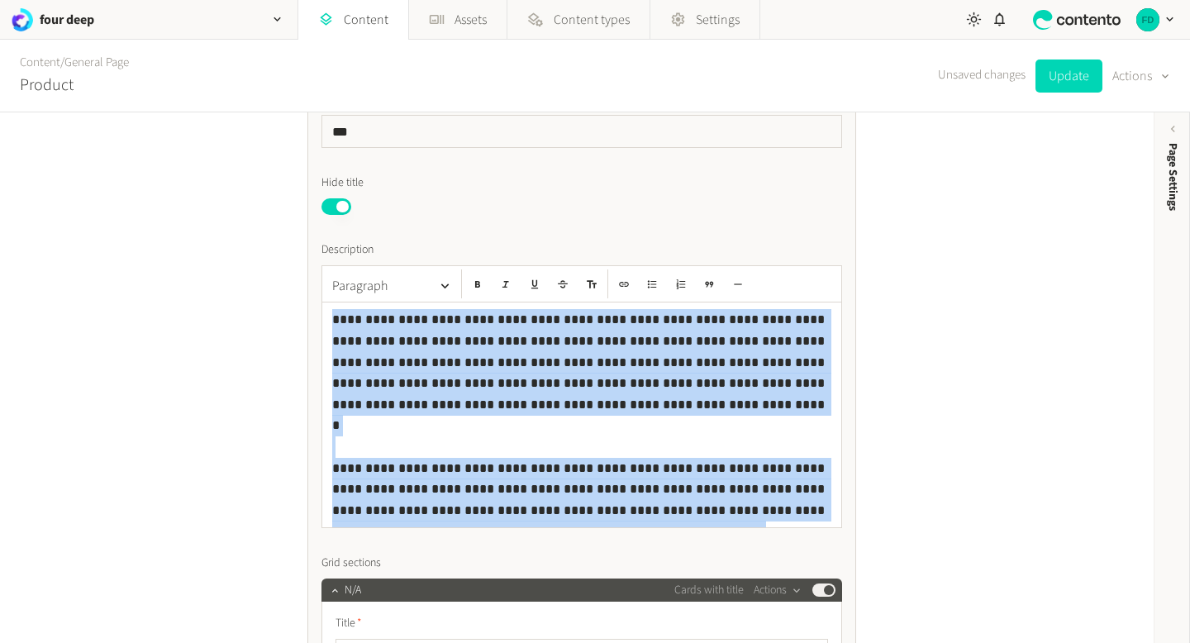
drag, startPoint x: 550, startPoint y: 513, endPoint x: 332, endPoint y: 321, distance: 290.4
click at [332, 321] on p "**********" at bounding box center [581, 415] width 499 height 212
copy p "**********"
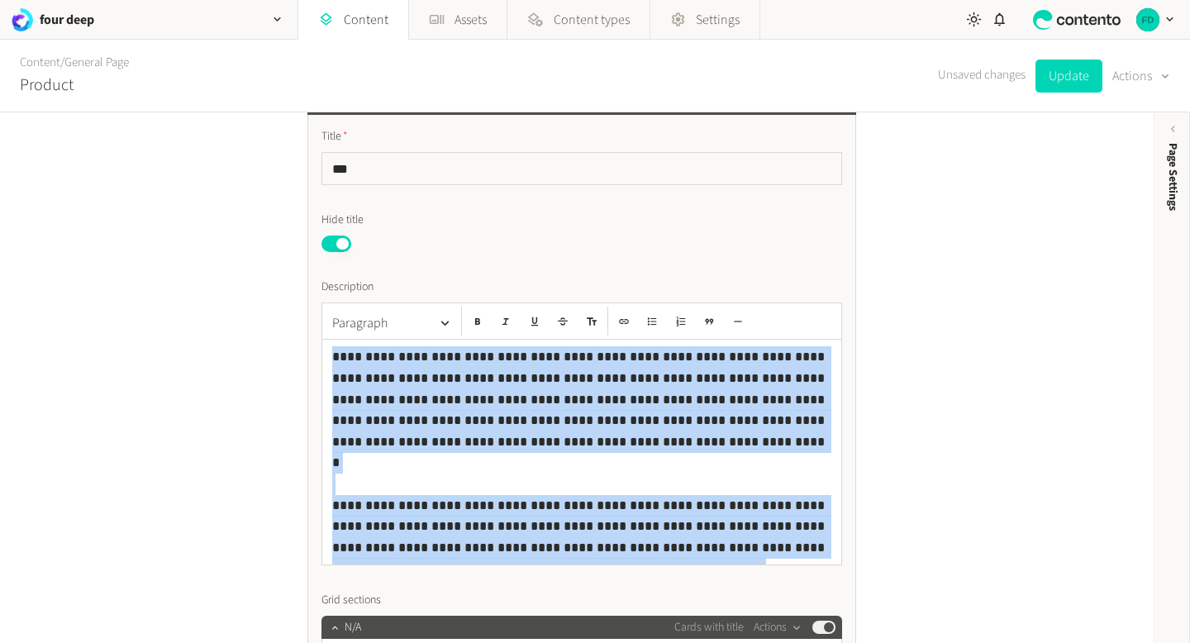
scroll to position [273, 0]
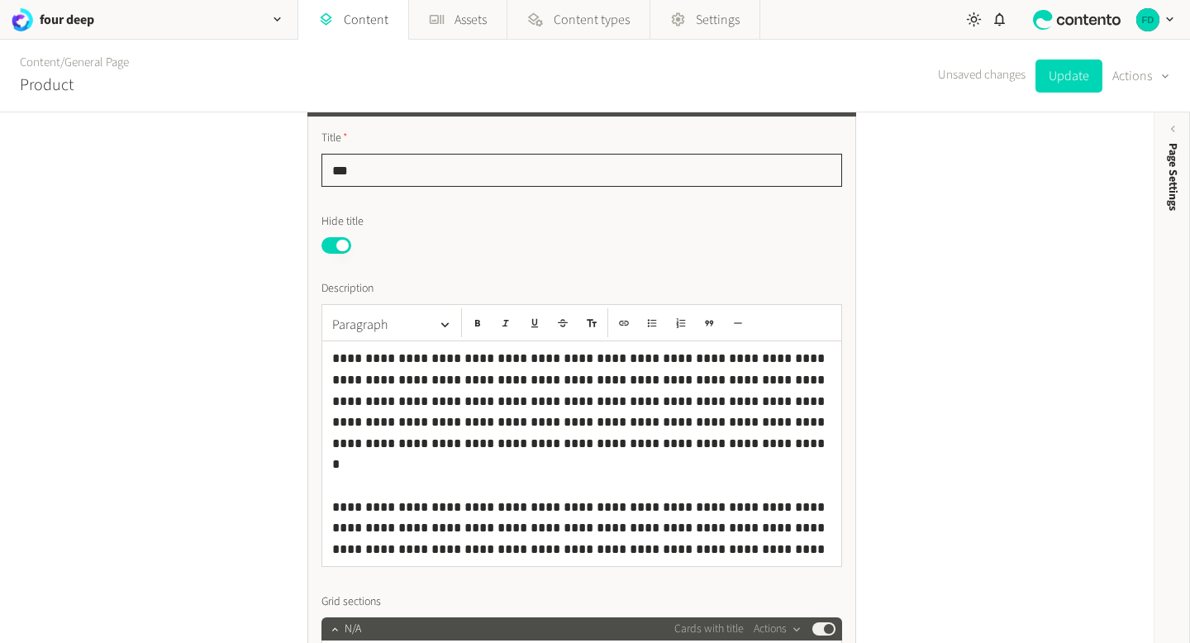
drag, startPoint x: 381, startPoint y: 168, endPoint x: 326, endPoint y: 168, distance: 55.4
click at [326, 168] on input "***" at bounding box center [581, 170] width 521 height 33
paste input "**********"
type input "**********"
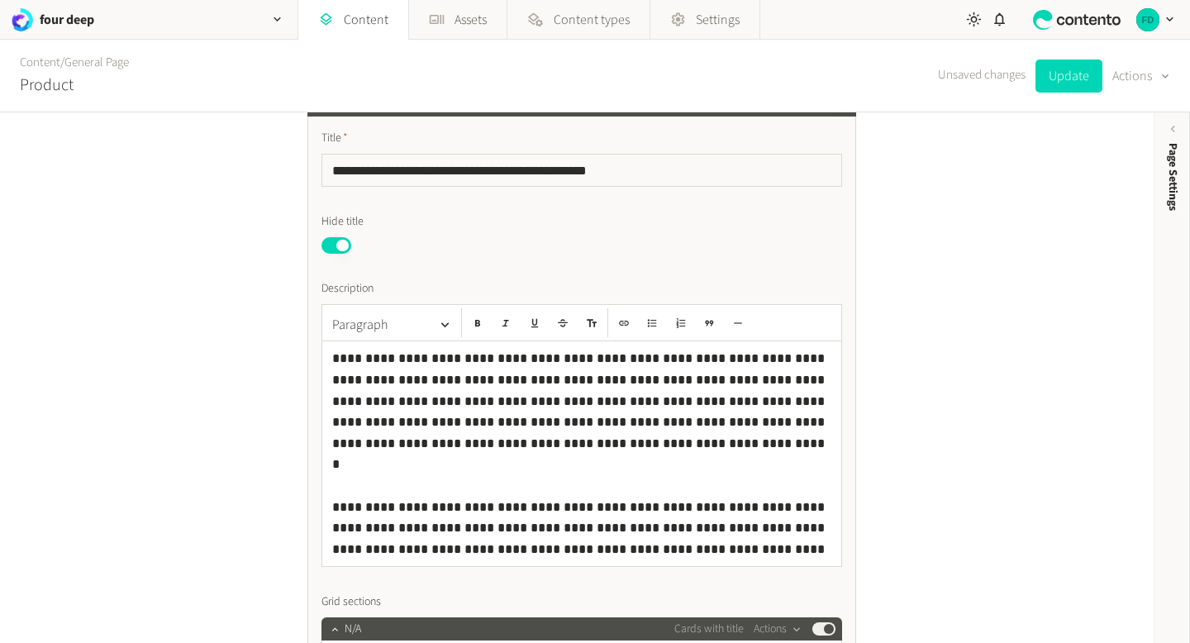
click at [340, 237] on button "Published" at bounding box center [336, 245] width 30 height 17
click at [1059, 92] on button "Update" at bounding box center [1068, 75] width 67 height 33
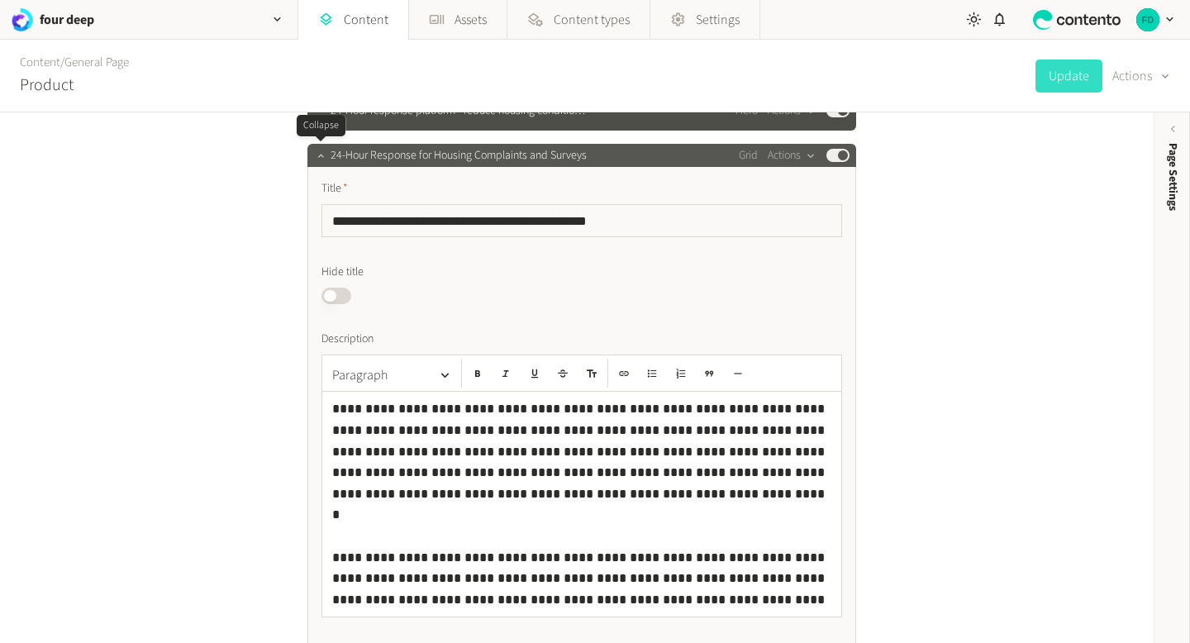
click at [316, 152] on icon "button" at bounding box center [321, 156] width 12 height 12
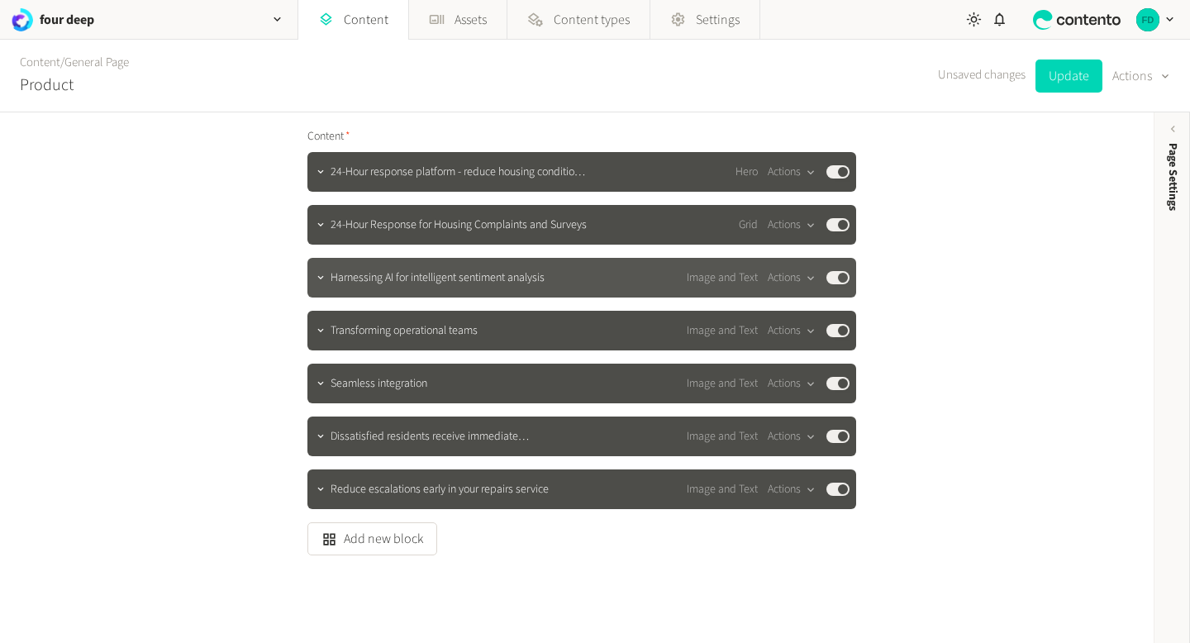
scroll to position [143, 0]
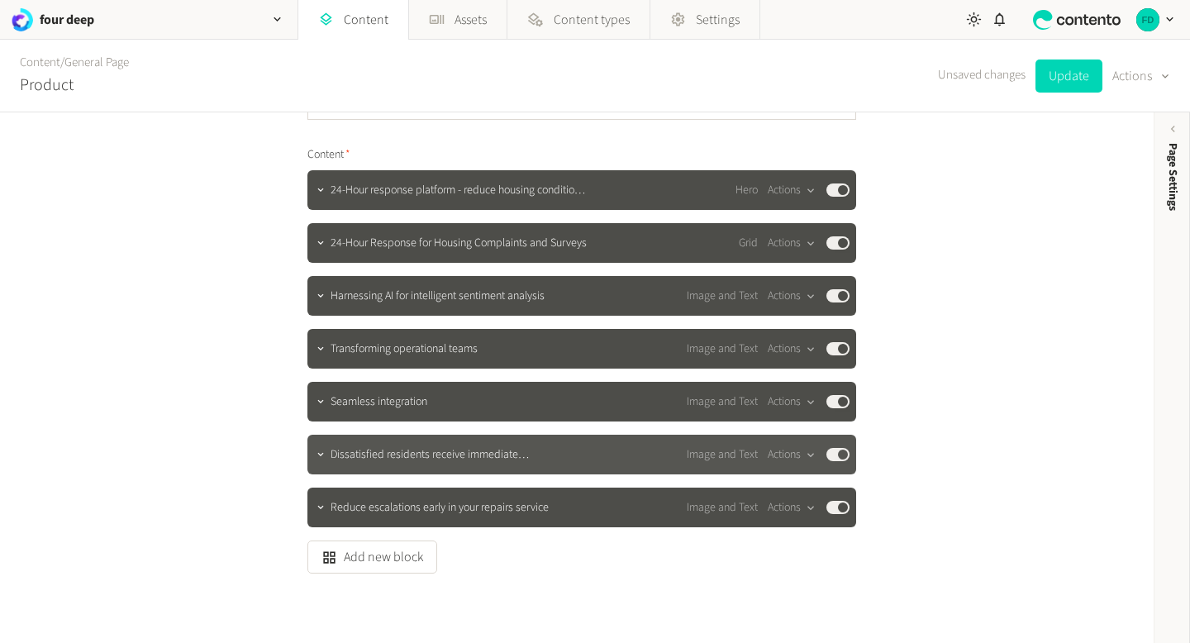
click at [482, 465] on div "Dissatisfied residents receive immediate communications and… Image and Text Act…" at bounding box center [581, 455] width 549 height 40
click at [322, 460] on button "button" at bounding box center [321, 453] width 20 height 20
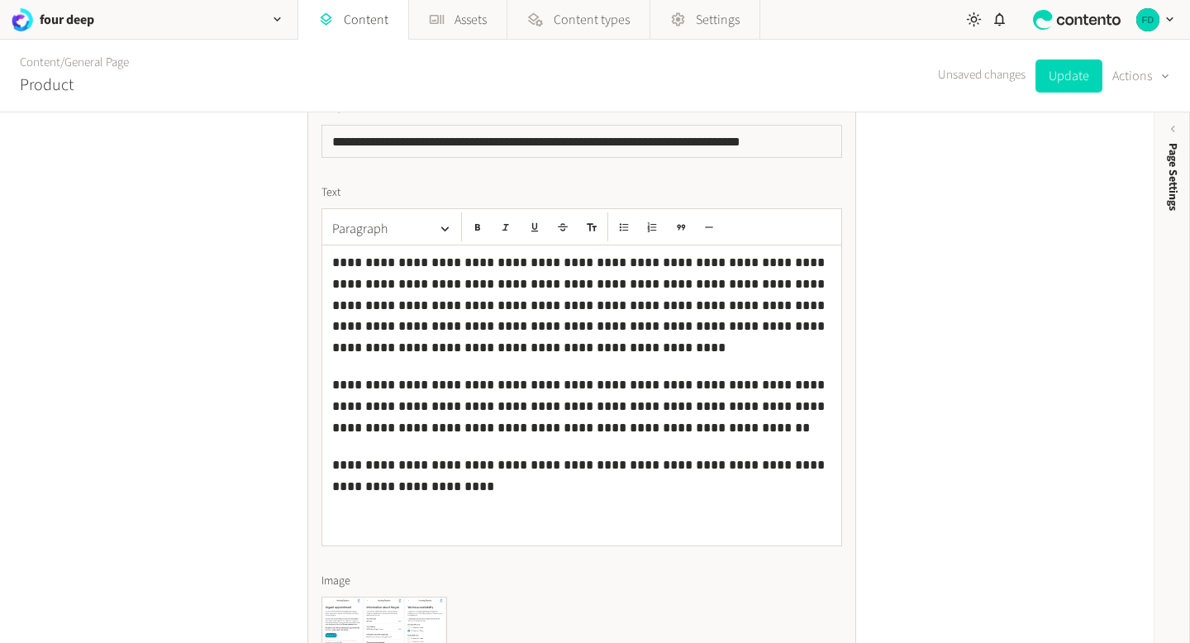
scroll to position [450, 0]
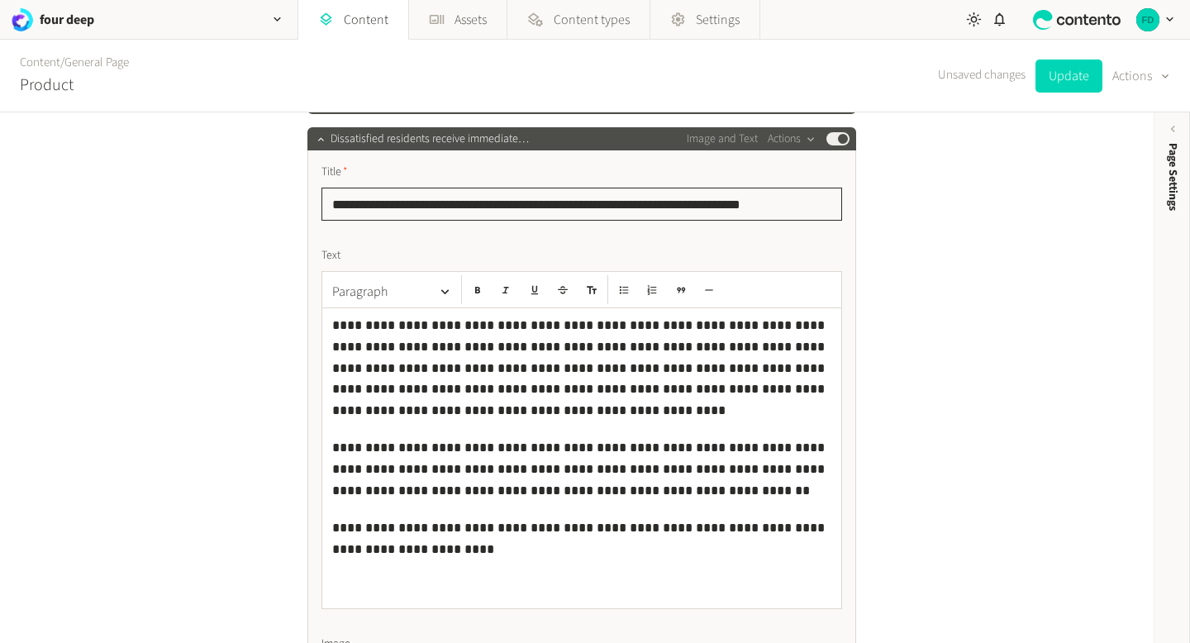
click at [483, 211] on input "**********" at bounding box center [581, 204] width 521 height 33
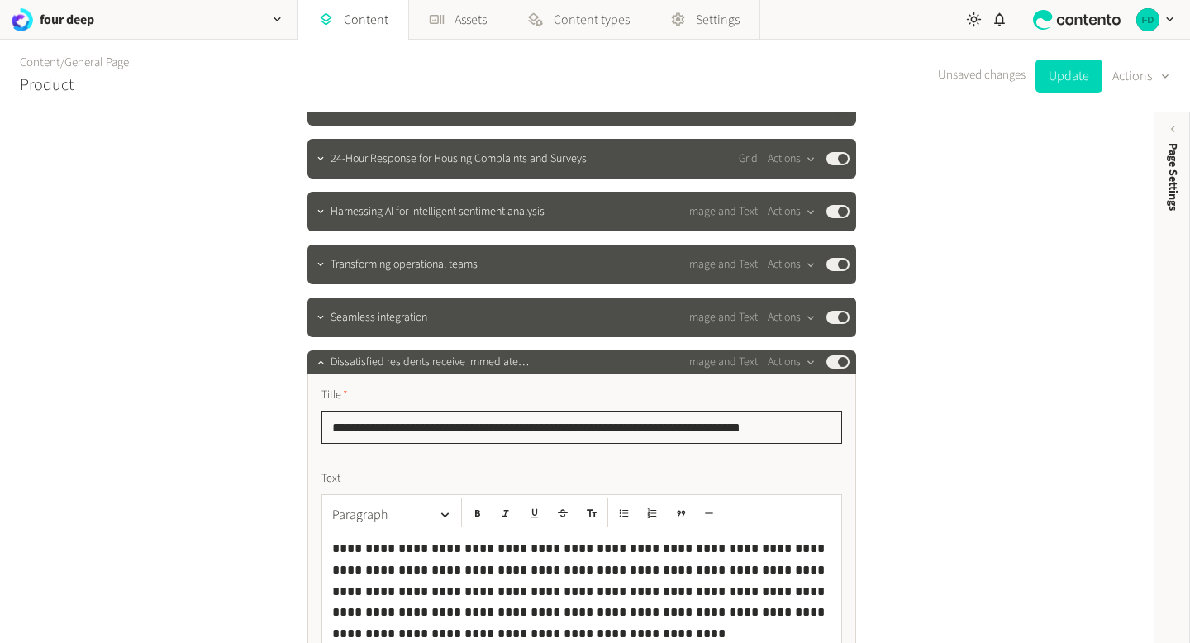
scroll to position [216, 0]
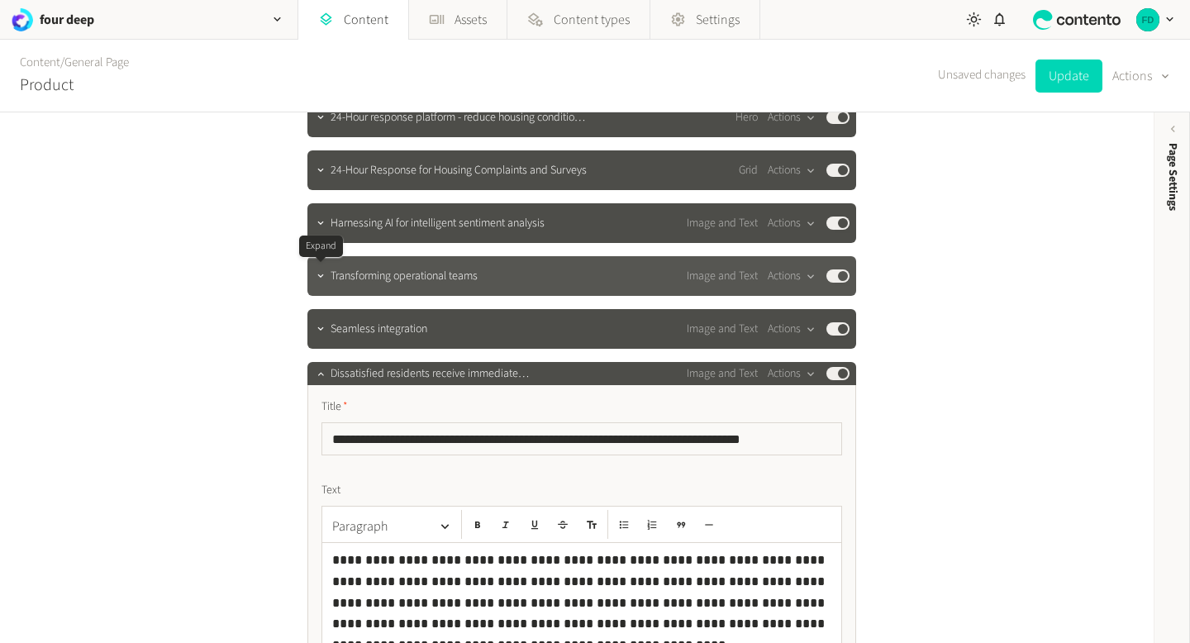
click at [326, 286] on div at bounding box center [321, 275] width 20 height 23
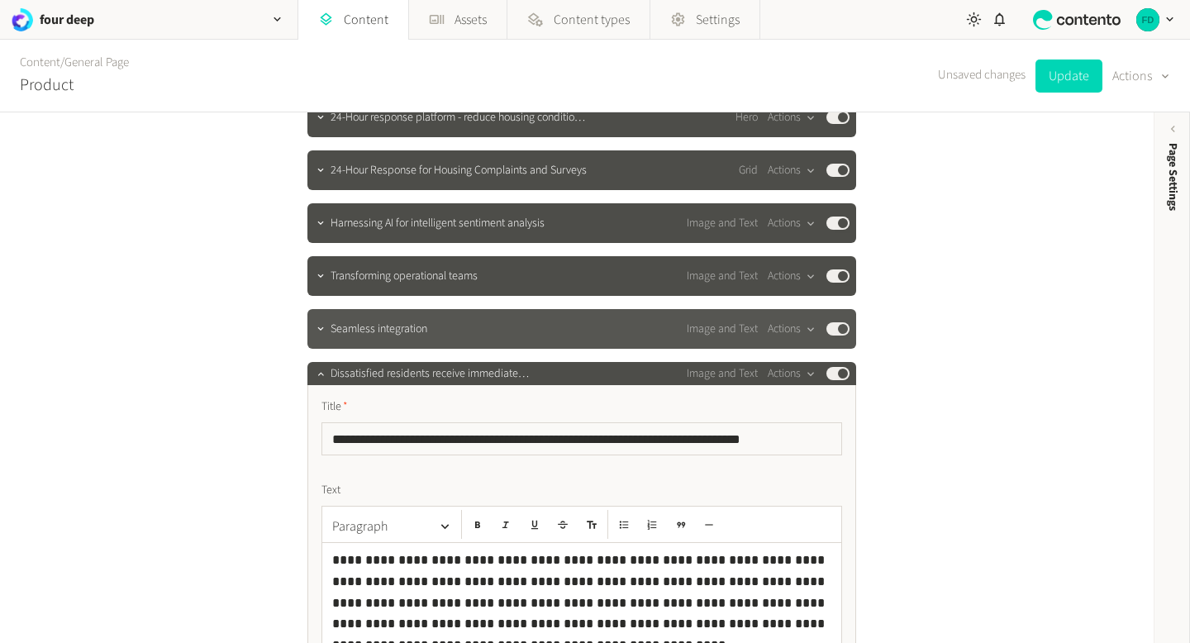
scroll to position [238, 0]
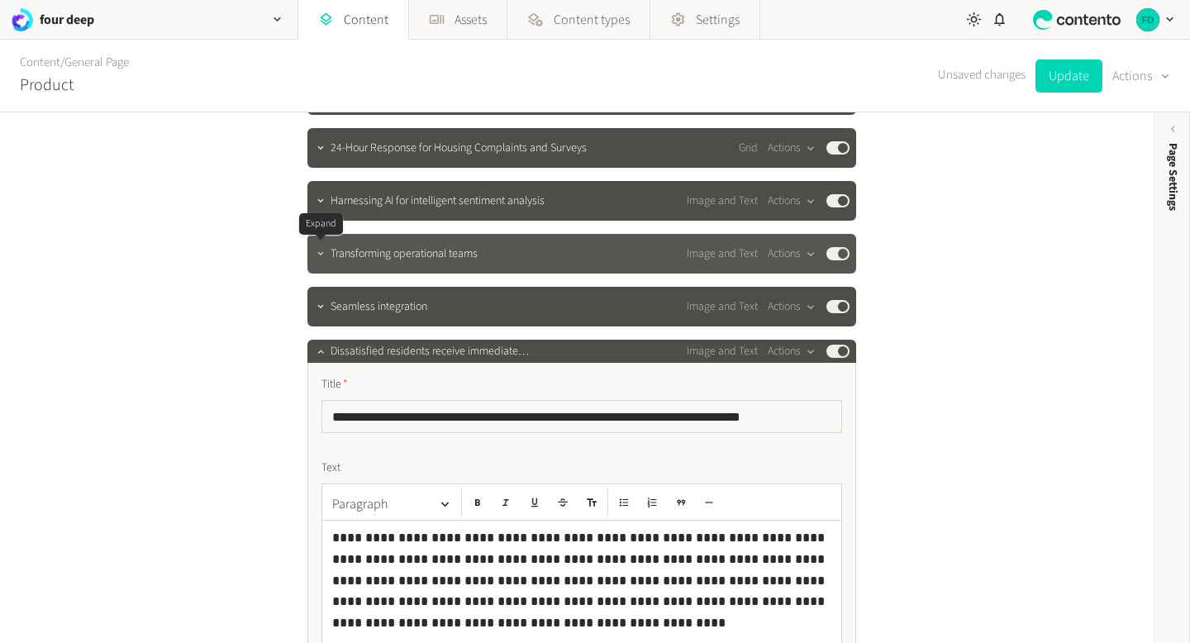
click at [312, 253] on button "button" at bounding box center [321, 252] width 20 height 20
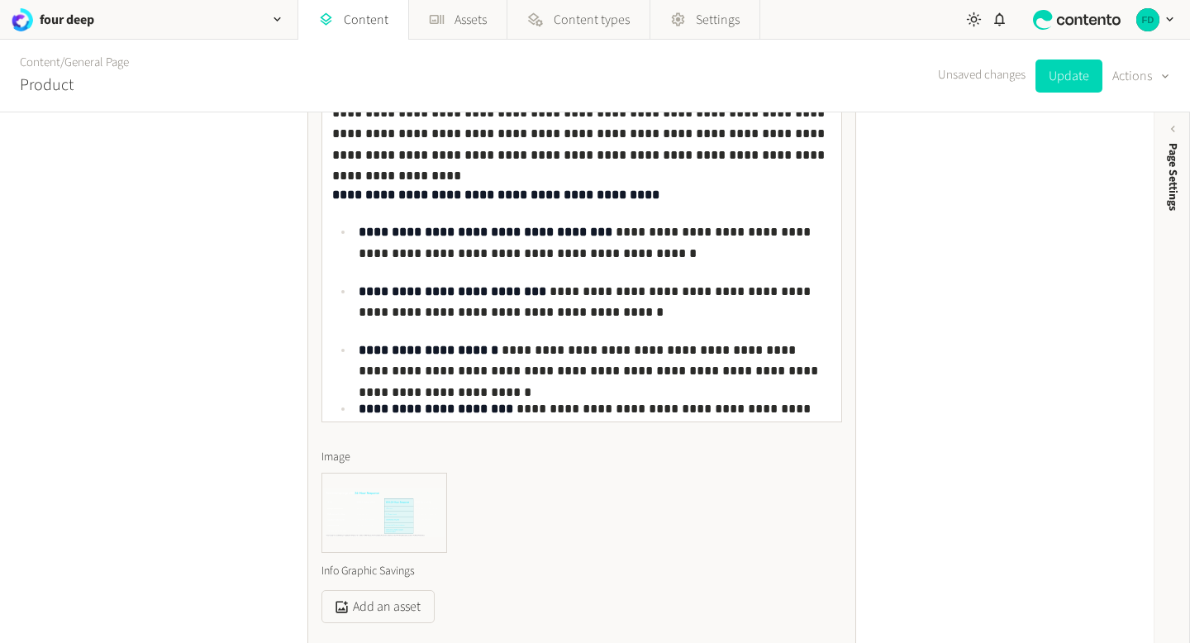
scroll to position [772, 0]
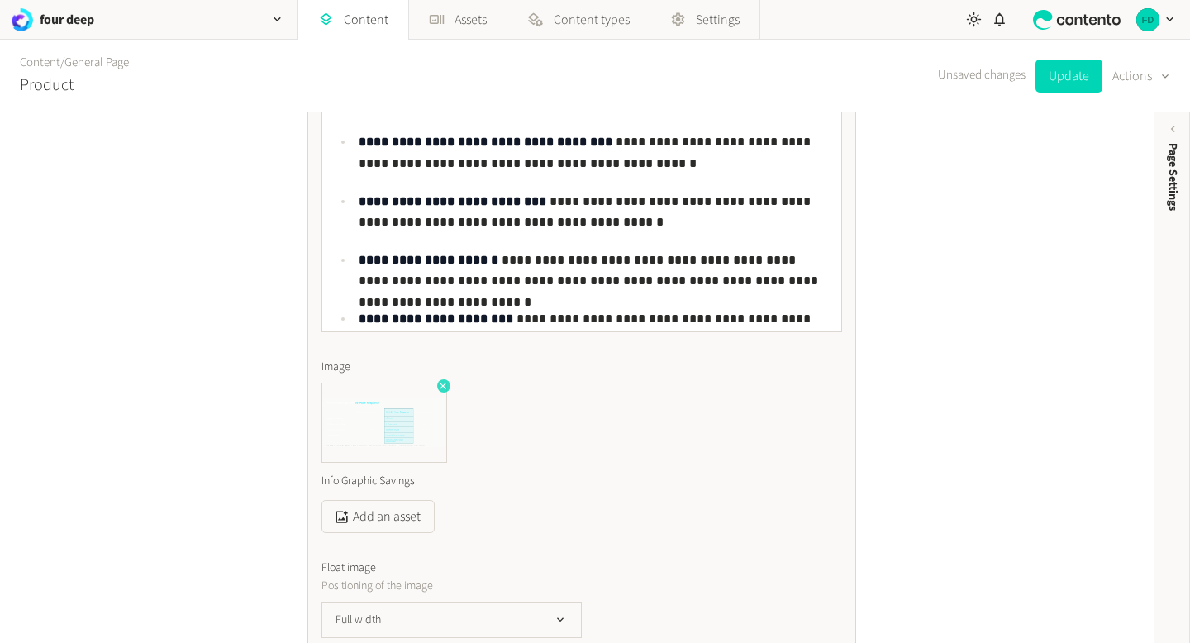
click at [443, 389] on icon "button" at bounding box center [443, 386] width 12 height 12
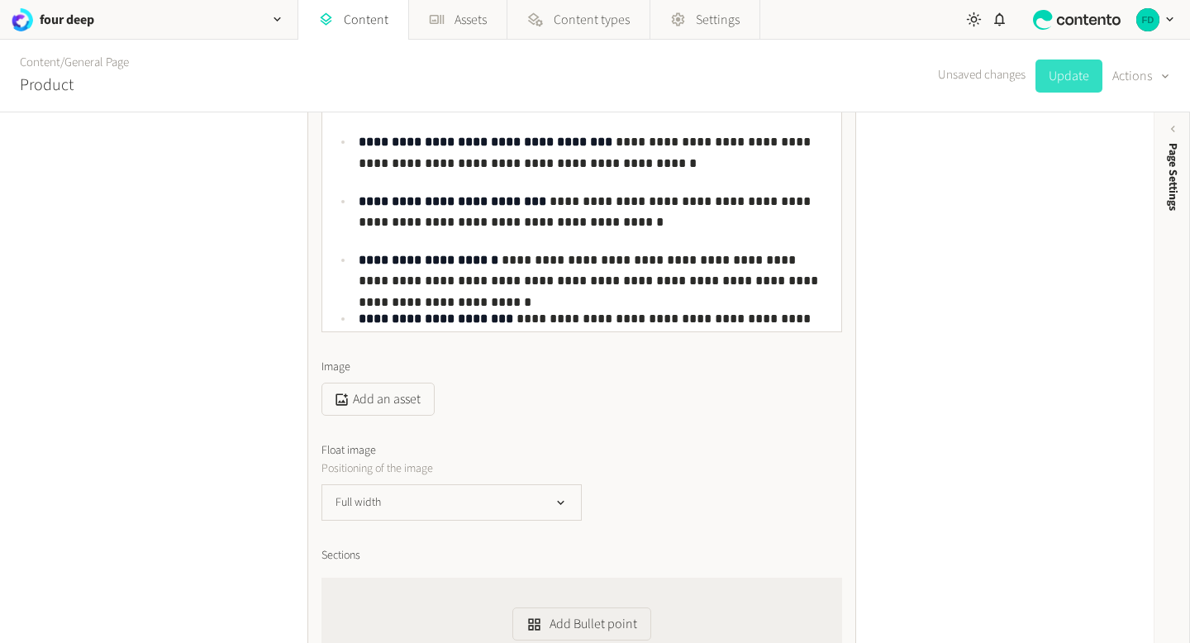
click at [1076, 89] on button "Update" at bounding box center [1068, 75] width 67 height 33
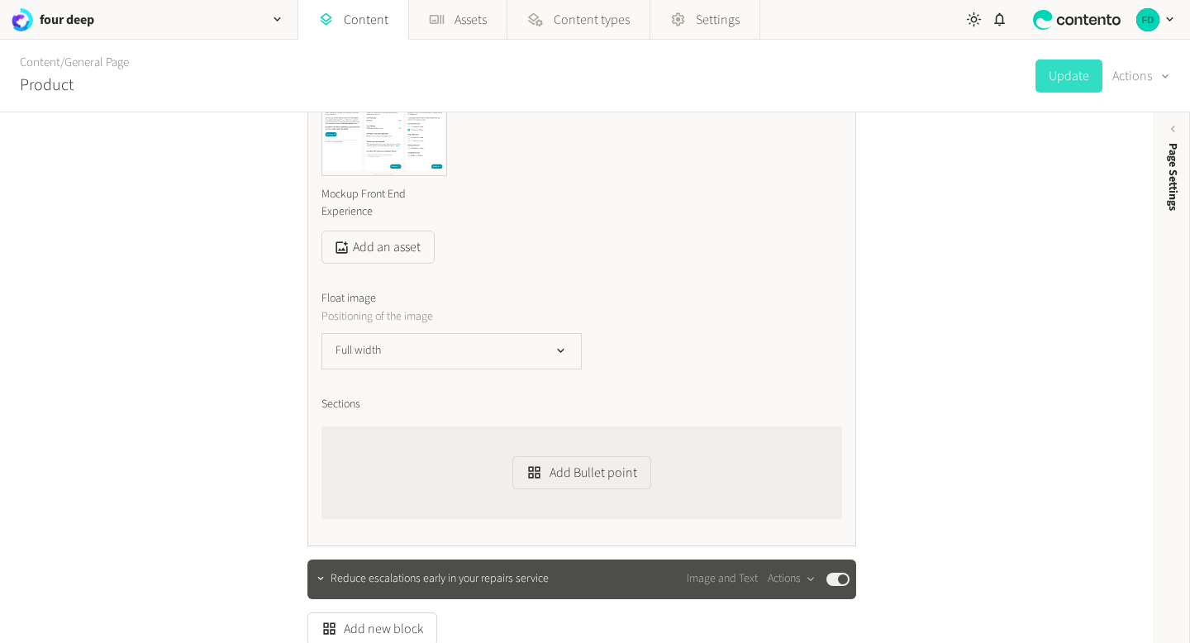
scroll to position [2106, 0]
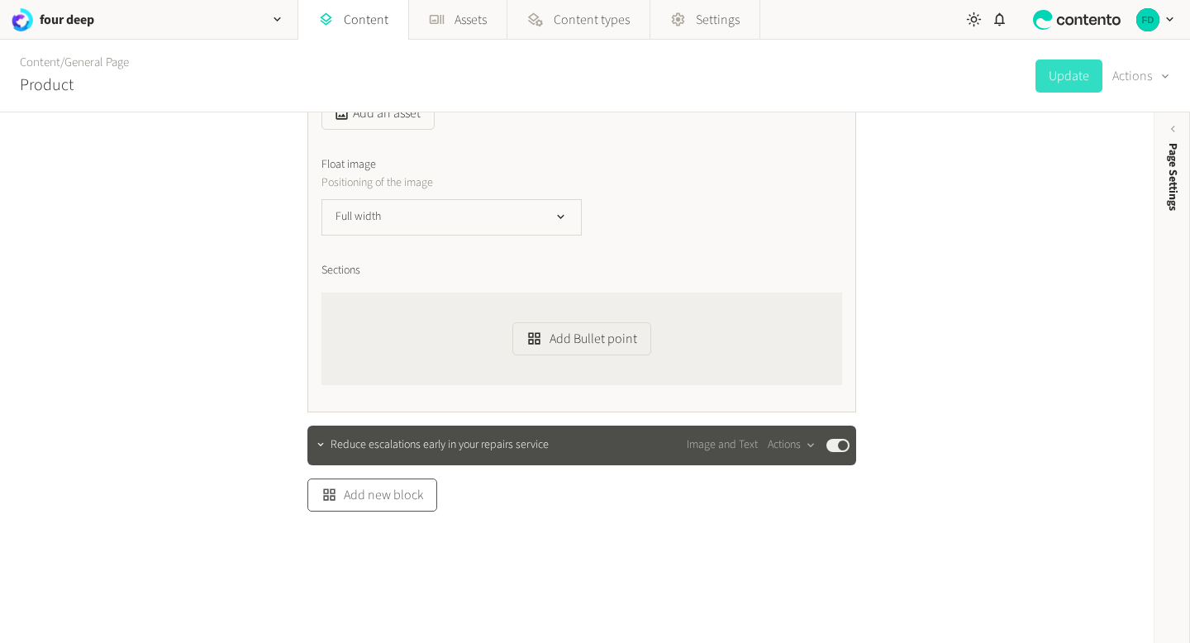
click at [414, 502] on button "Add new block" at bounding box center [372, 494] width 130 height 33
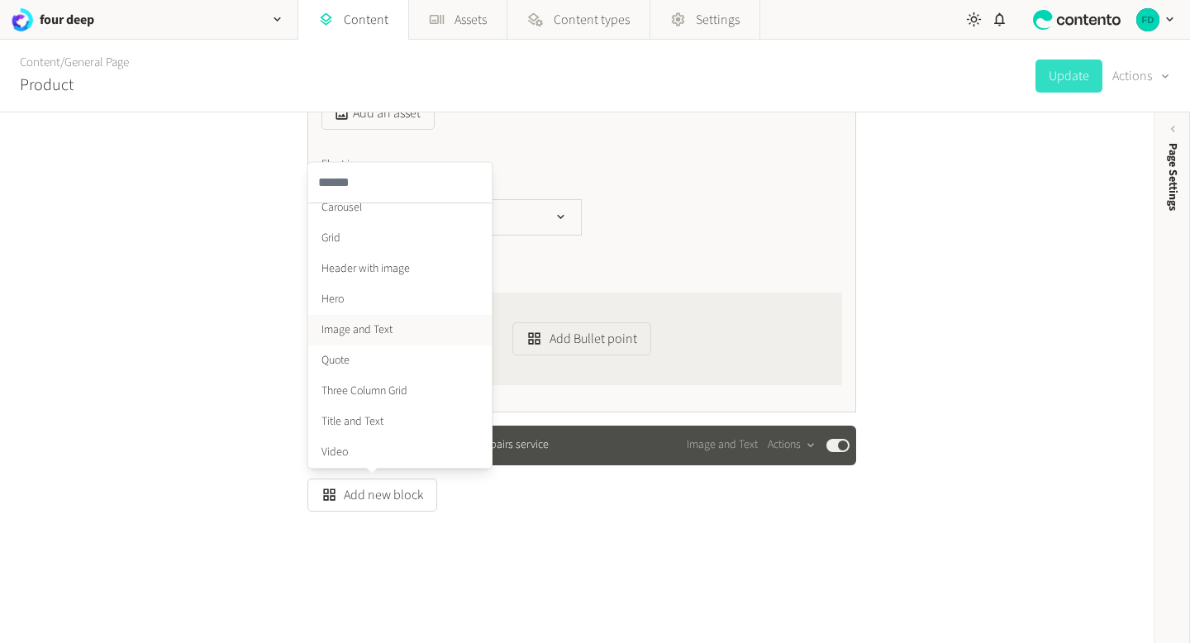
scroll to position [0, 0]
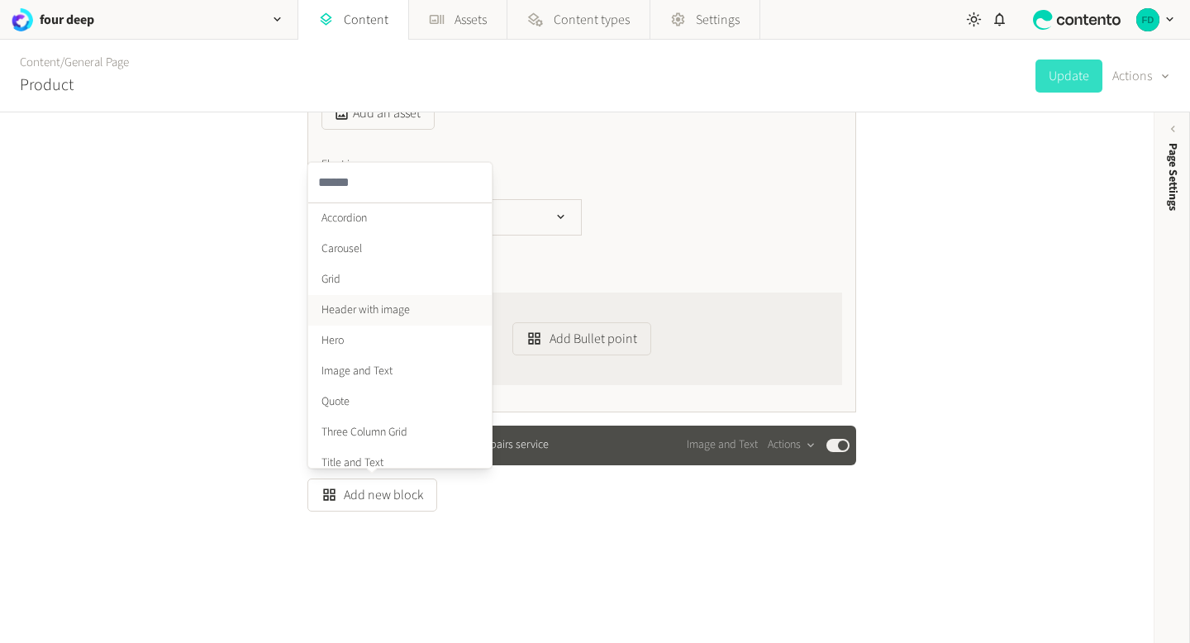
click at [390, 307] on li "Header with image" at bounding box center [399, 310] width 183 height 31
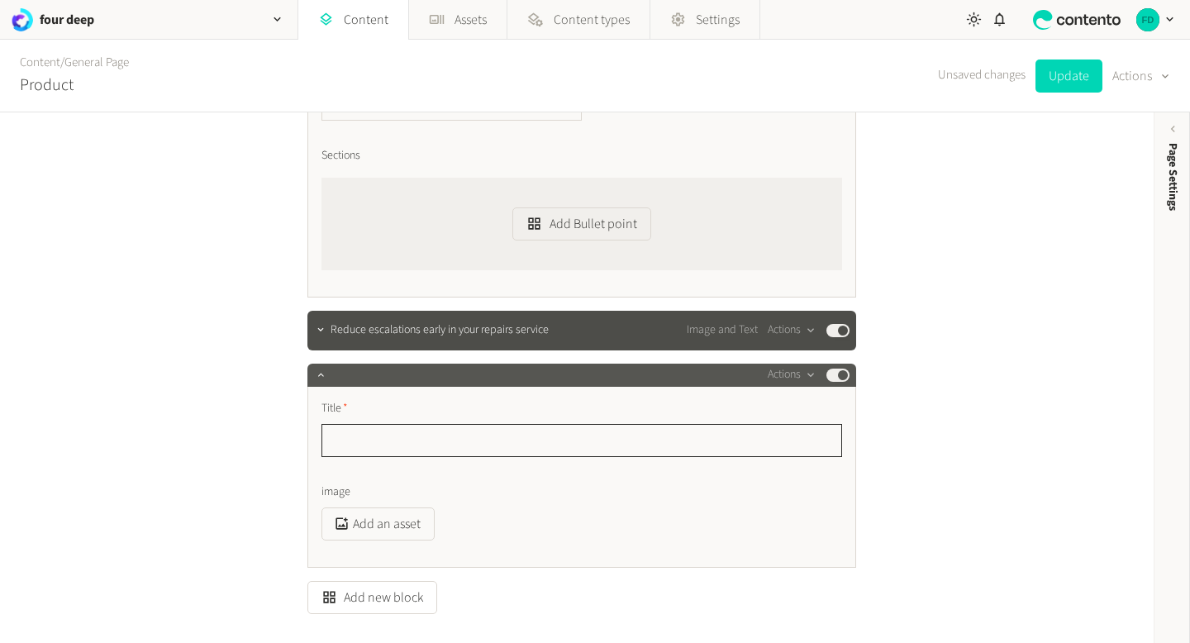
scroll to position [2224, 0]
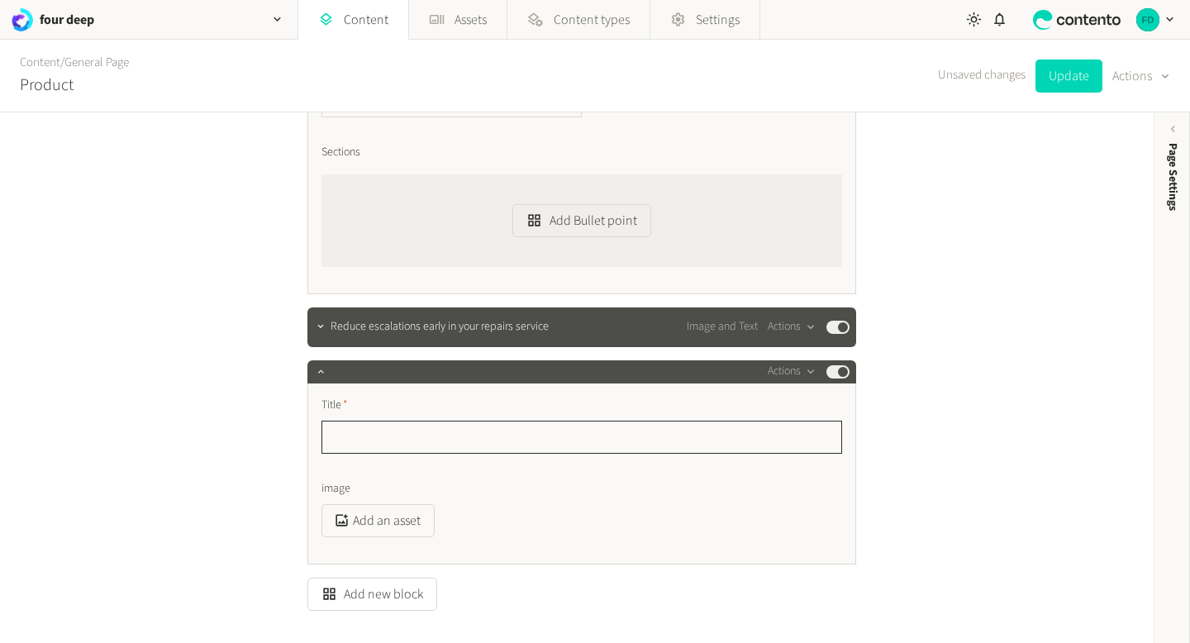
click at [333, 429] on input "text" at bounding box center [581, 437] width 521 height 33
paste input "**********"
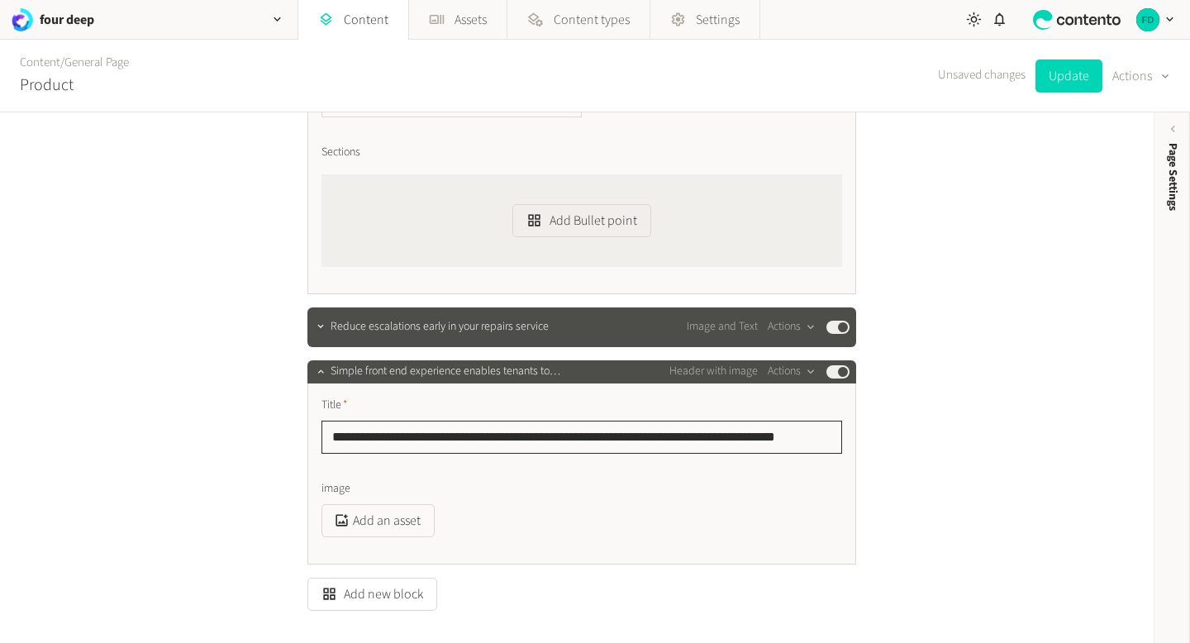
scroll to position [2255, 0]
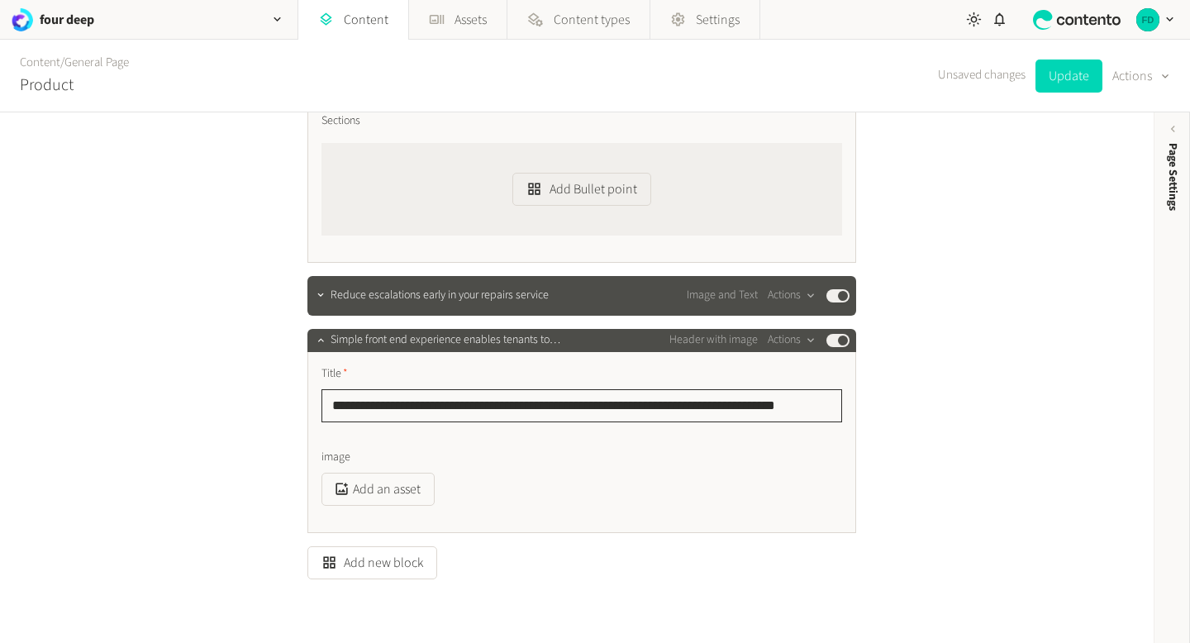
type input "**********"
click at [403, 512] on div "**********" at bounding box center [581, 442] width 549 height 181
click at [408, 491] on button "Add an asset" at bounding box center [377, 489] width 113 height 33
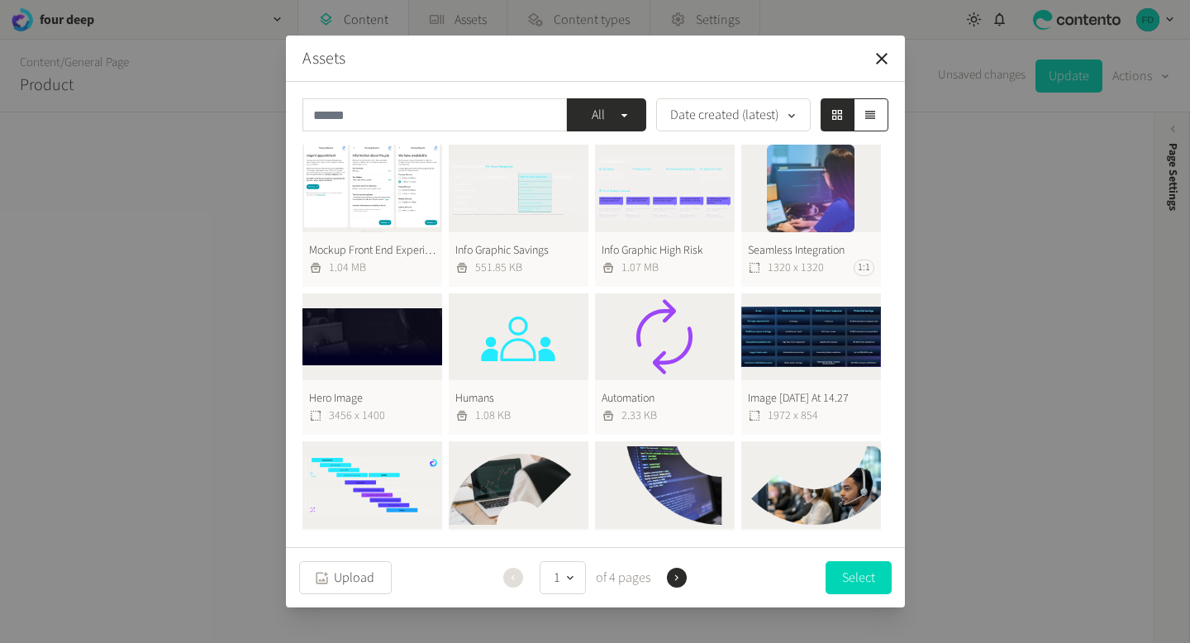
click at [398, 203] on button "Mockup Front End Experience 1.04 MB" at bounding box center [372, 216] width 140 height 142
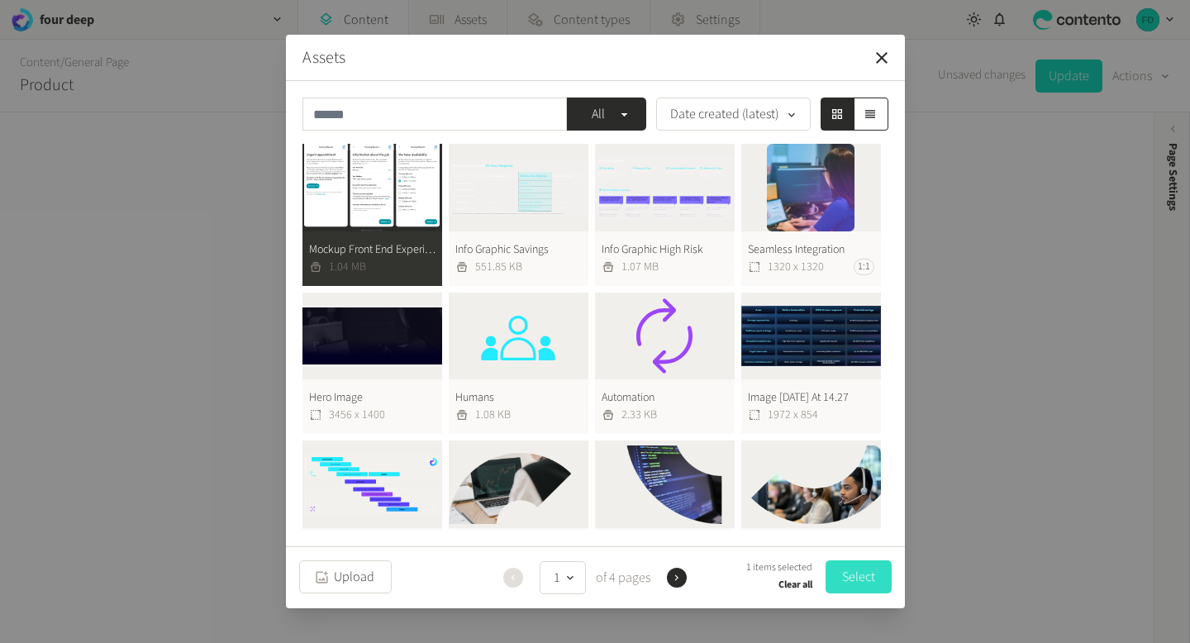
click at [849, 577] on button "Select" at bounding box center [859, 576] width 66 height 33
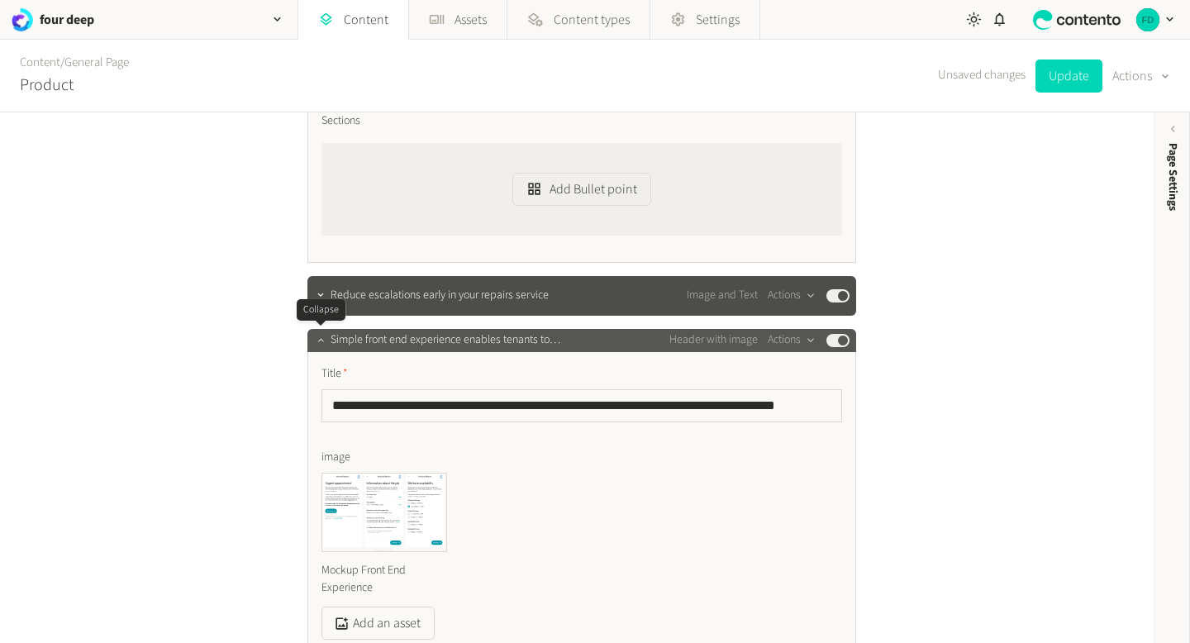
click at [316, 342] on icon "button" at bounding box center [321, 340] width 12 height 12
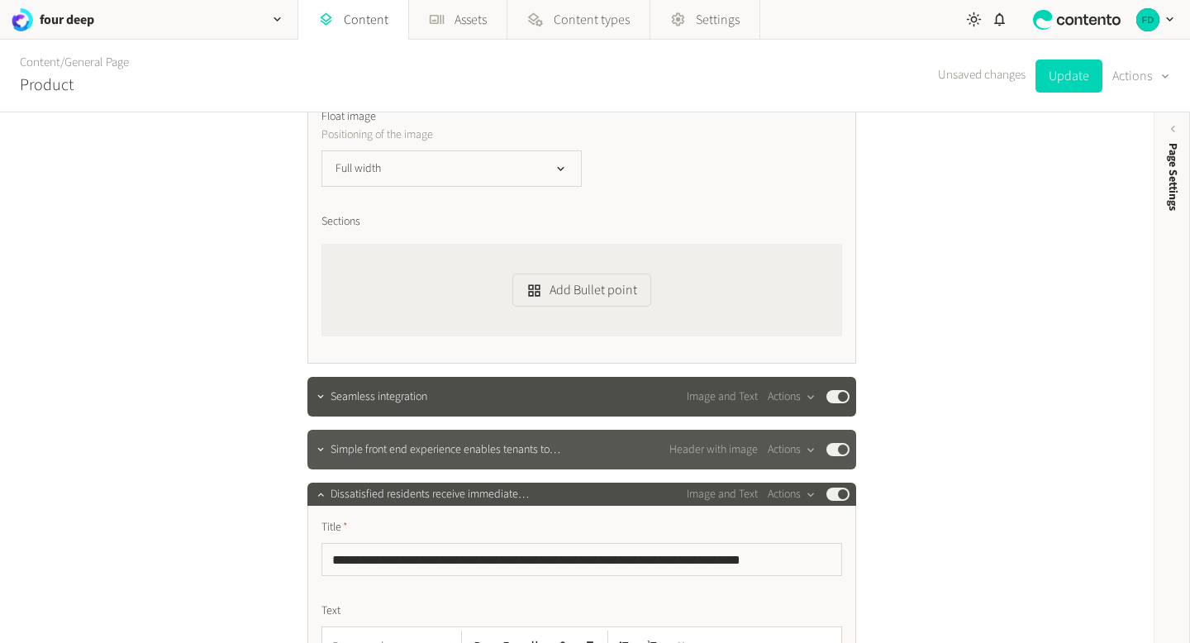
scroll to position [1106, 0]
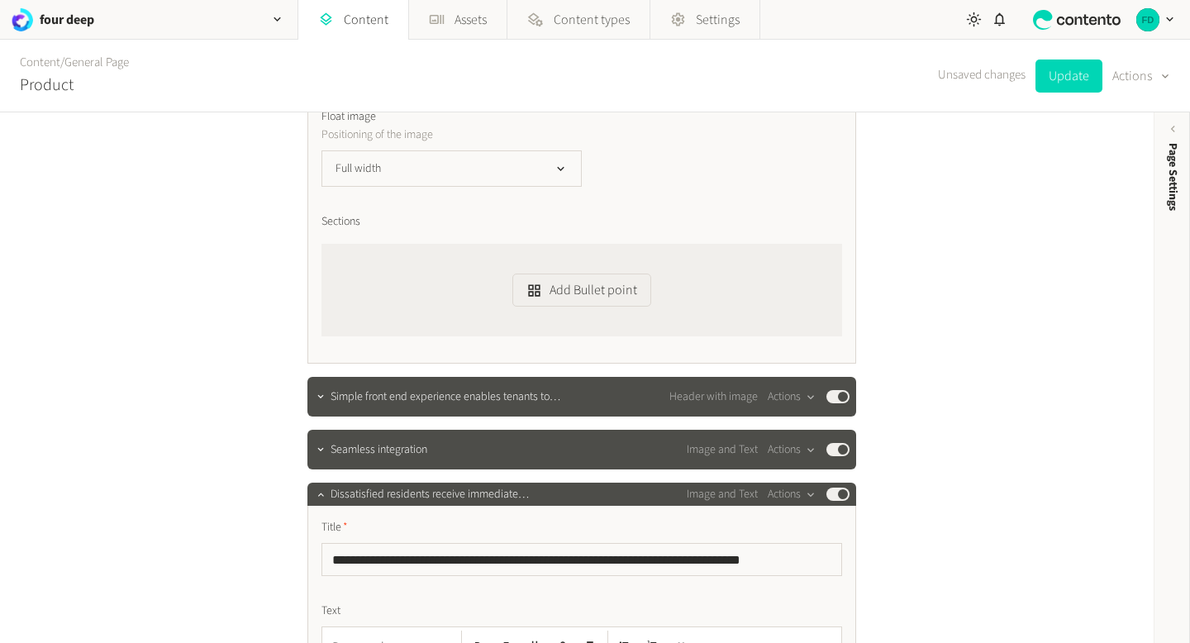
drag, startPoint x: 450, startPoint y: 453, endPoint x: 763, endPoint y: 7, distance: 544.7
click at [1051, 66] on button "Update" at bounding box center [1068, 75] width 67 height 33
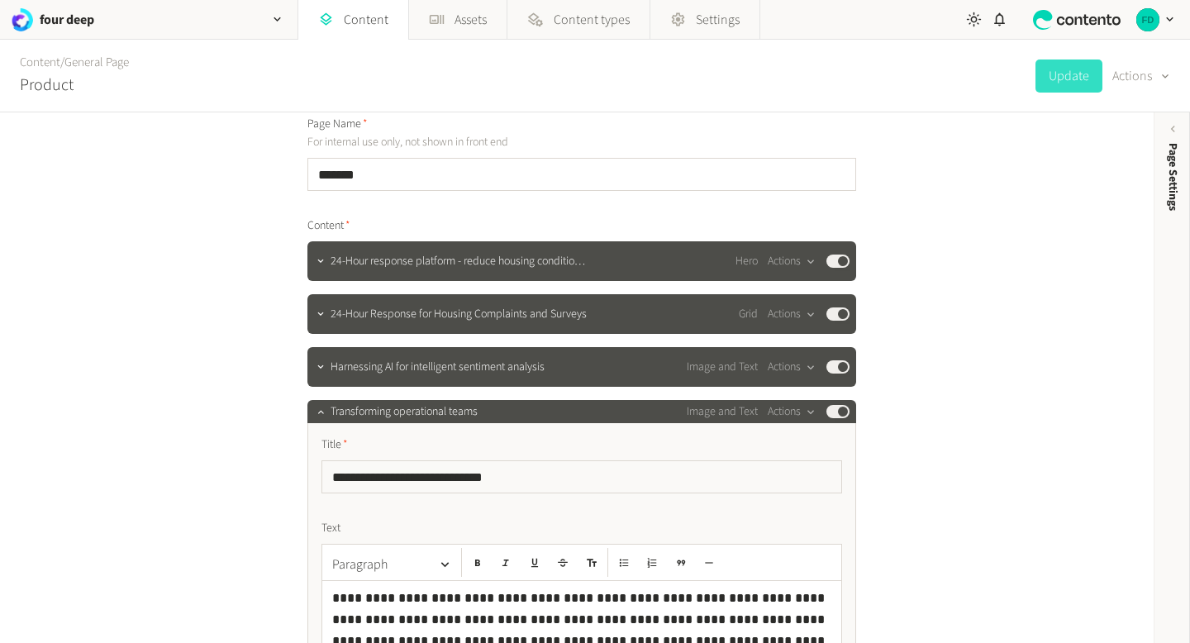
scroll to position [76, 0]
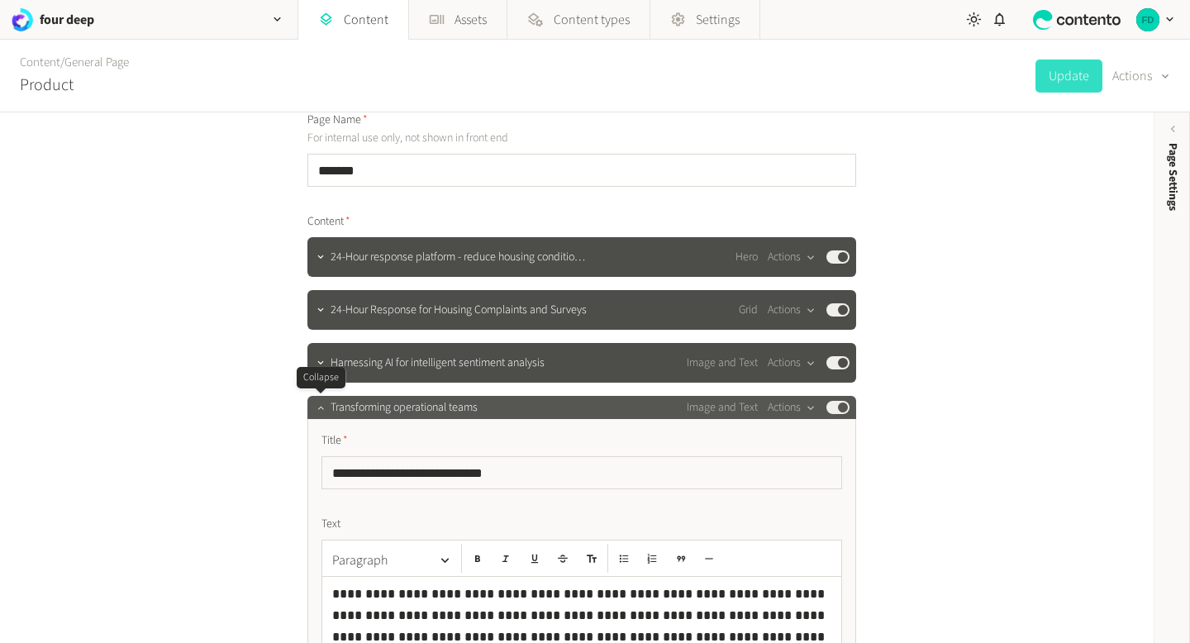
click at [321, 413] on button "button" at bounding box center [321, 406] width 20 height 20
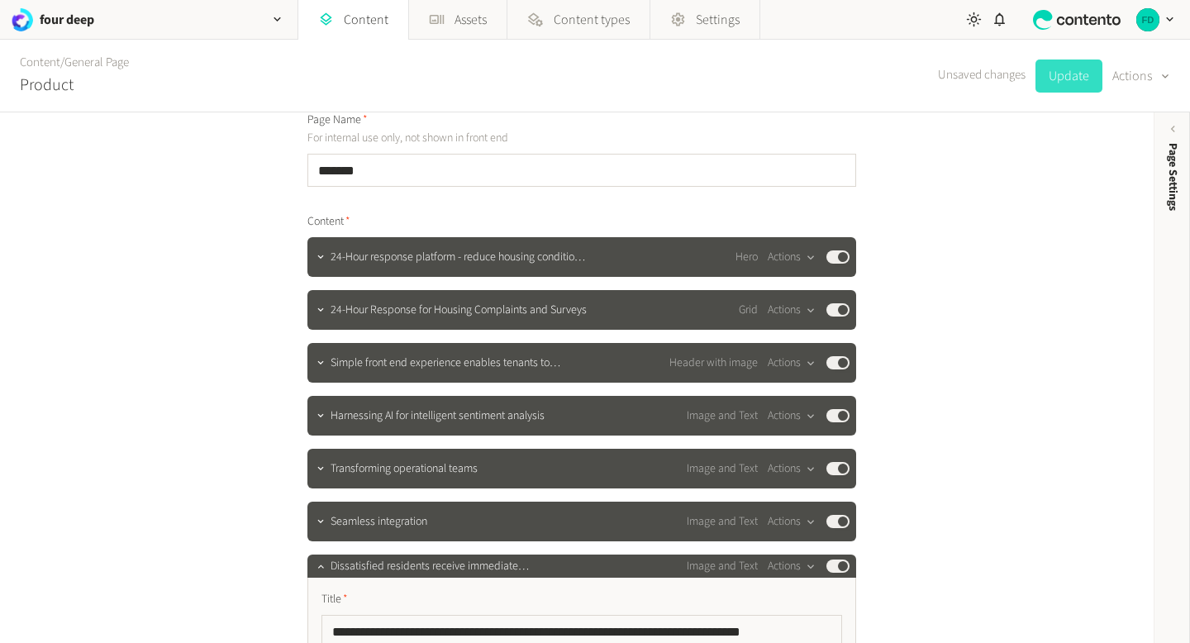
click at [1078, 75] on button "Update" at bounding box center [1068, 75] width 67 height 33
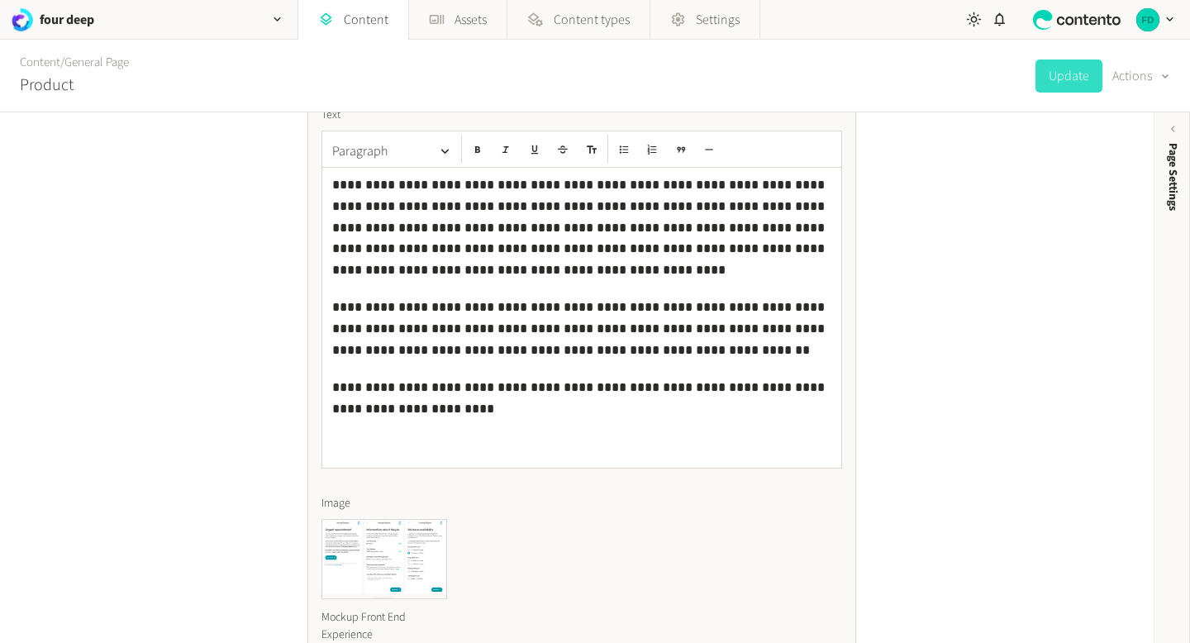
scroll to position [650, 0]
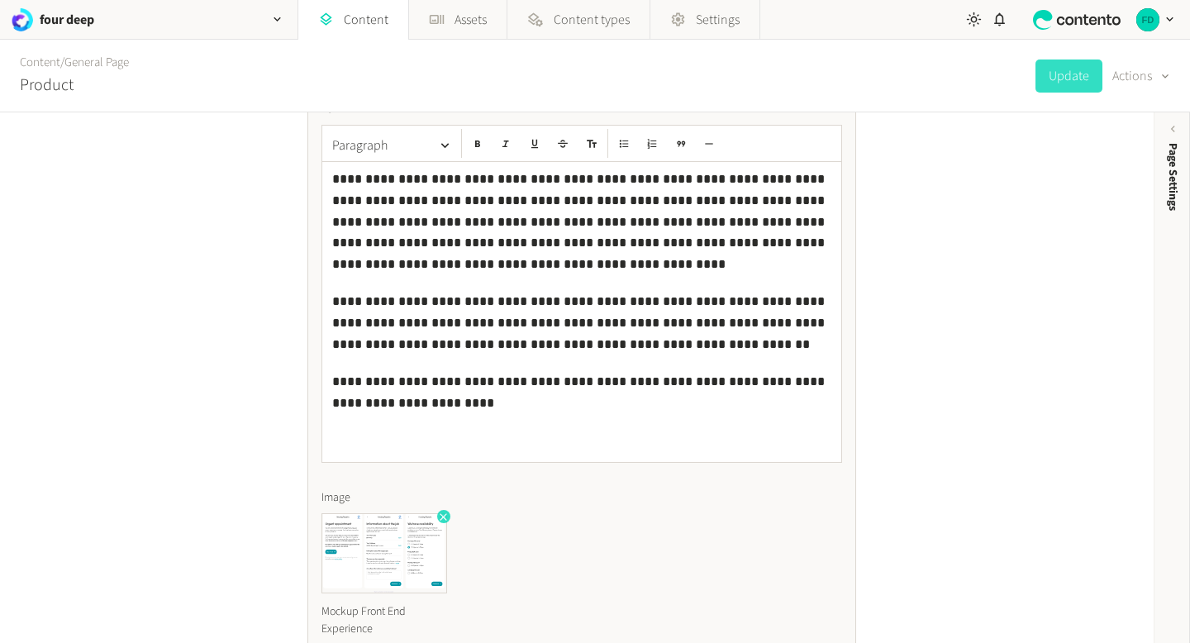
click at [440, 517] on icon "button" at bounding box center [443, 517] width 12 height 12
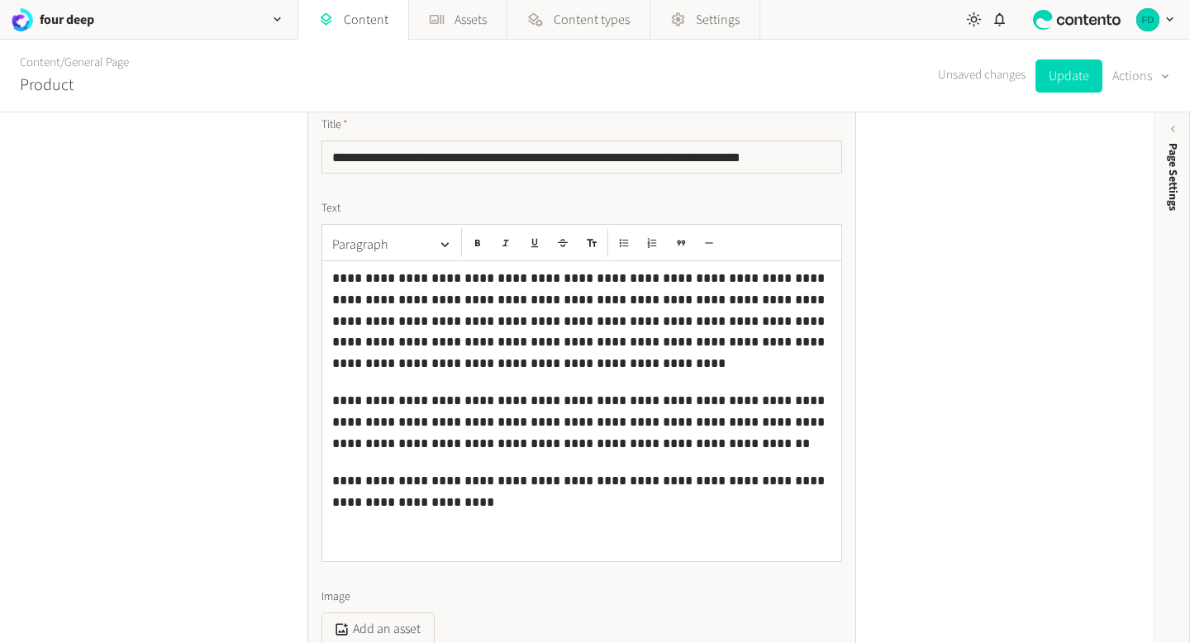
scroll to position [550, 0]
click at [1130, 84] on button "Actions" at bounding box center [1141, 75] width 58 height 33
click at [1129, 149] on button "Set to draft" at bounding box center [1130, 149] width 78 height 31
click at [350, 12] on link "Content" at bounding box center [353, 20] width 110 height 40
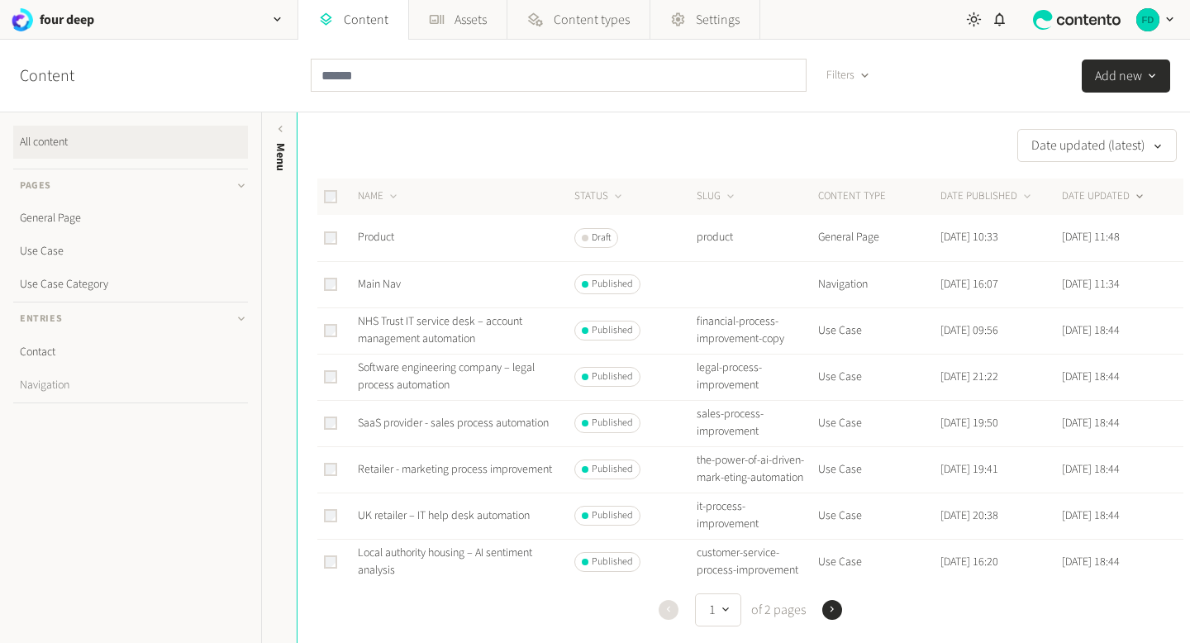
click at [47, 388] on link "Navigation" at bounding box center [130, 385] width 235 height 33
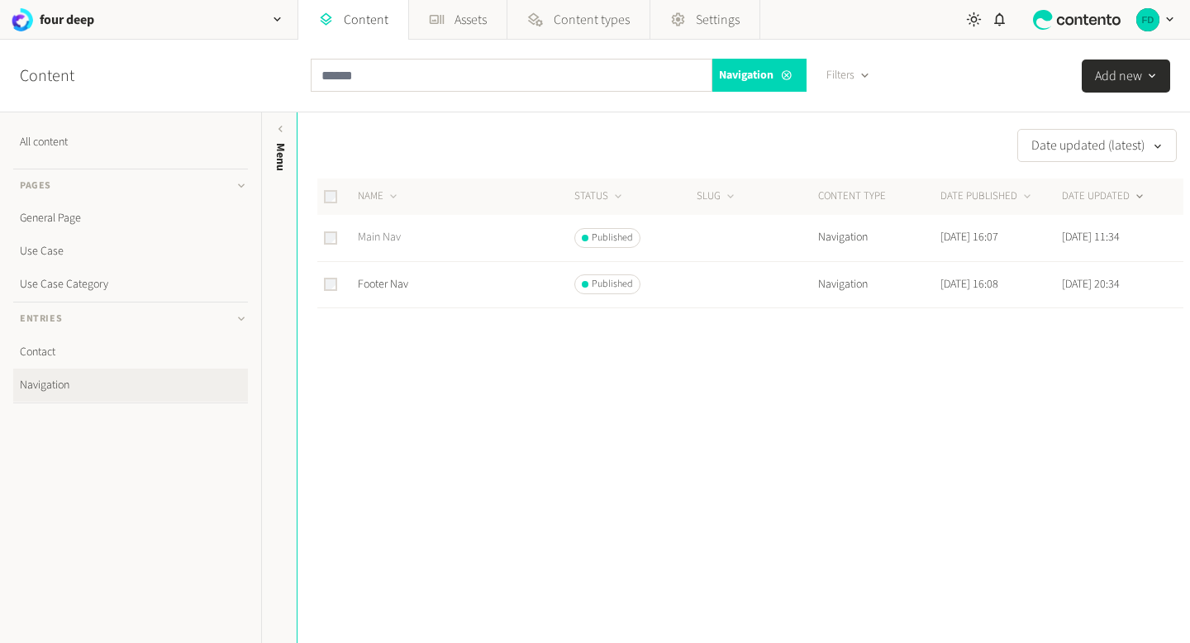
click at [378, 237] on link "Main Nav" at bounding box center [379, 237] width 43 height 17
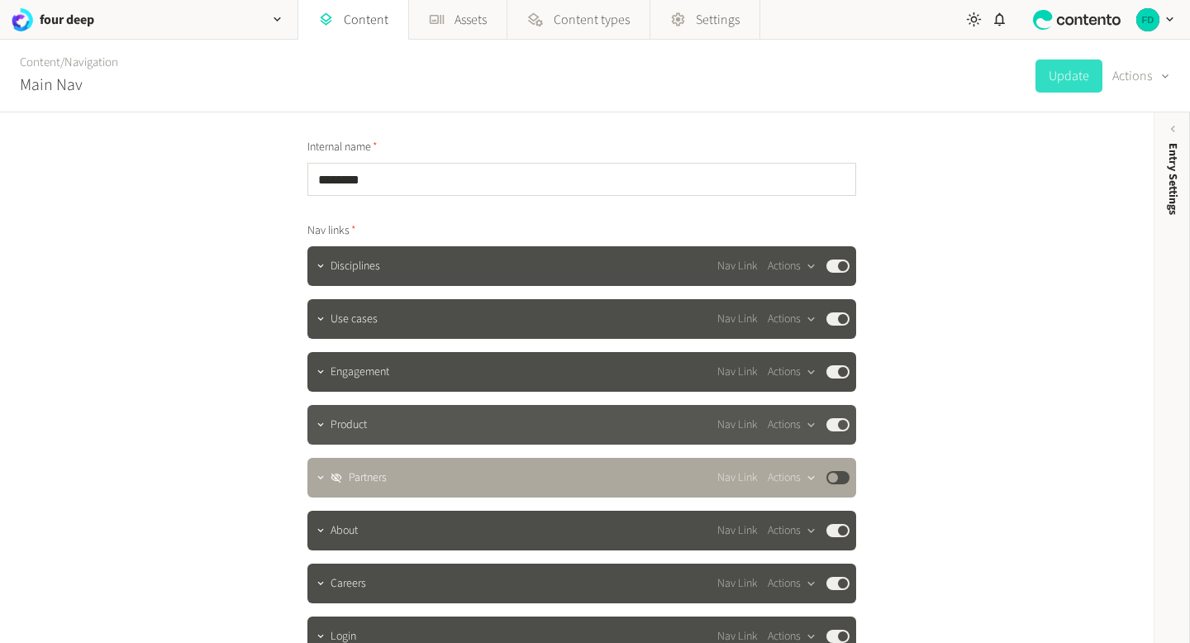
click at [847, 419] on div "Published" at bounding box center [837, 424] width 23 height 13
click at [845, 423] on button "Published" at bounding box center [837, 424] width 23 height 13
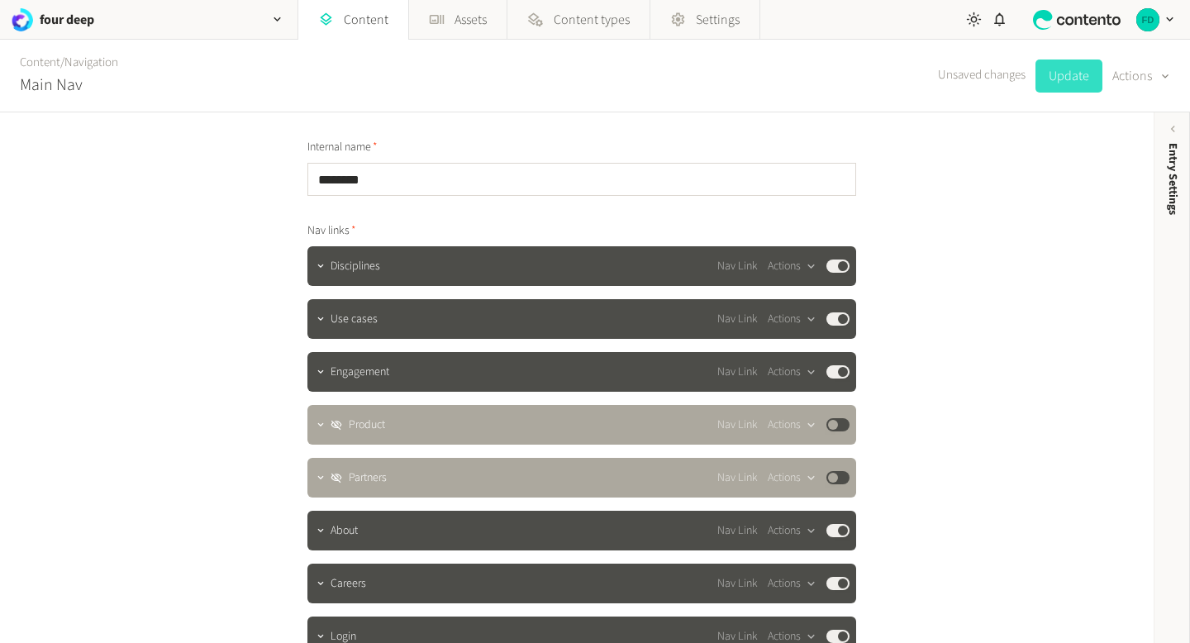
click at [1072, 88] on button "Update" at bounding box center [1068, 75] width 67 height 33
click at [832, 423] on button "Published" at bounding box center [837, 424] width 23 height 13
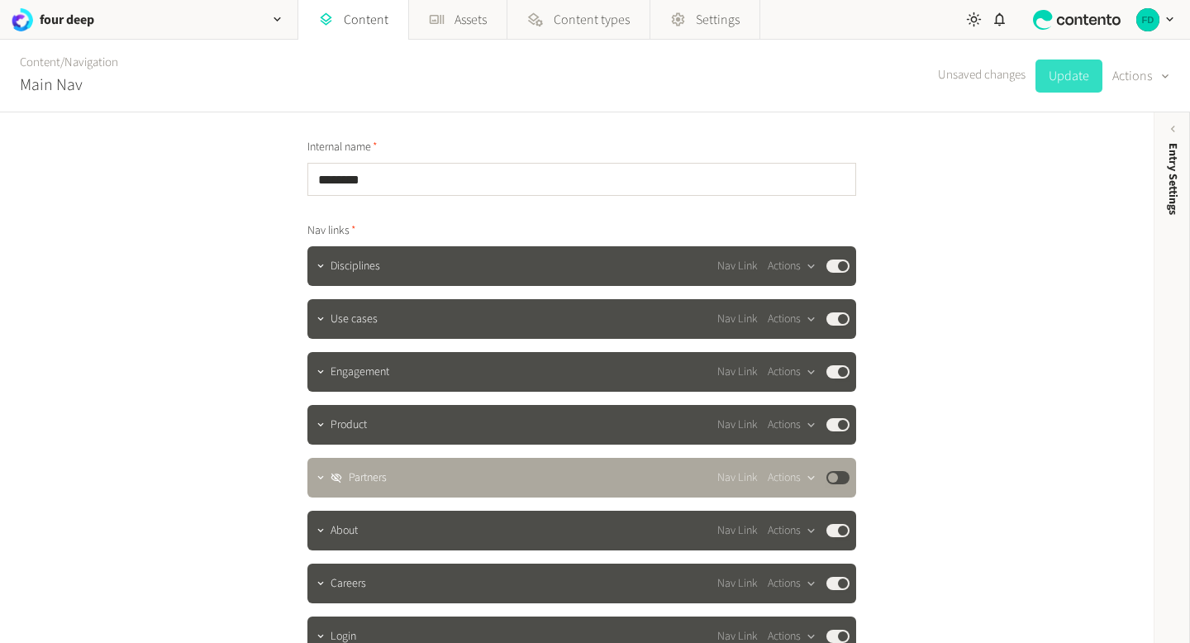
click at [1069, 84] on button "Update" at bounding box center [1068, 75] width 67 height 33
click at [340, 11] on link "Content" at bounding box center [353, 20] width 110 height 40
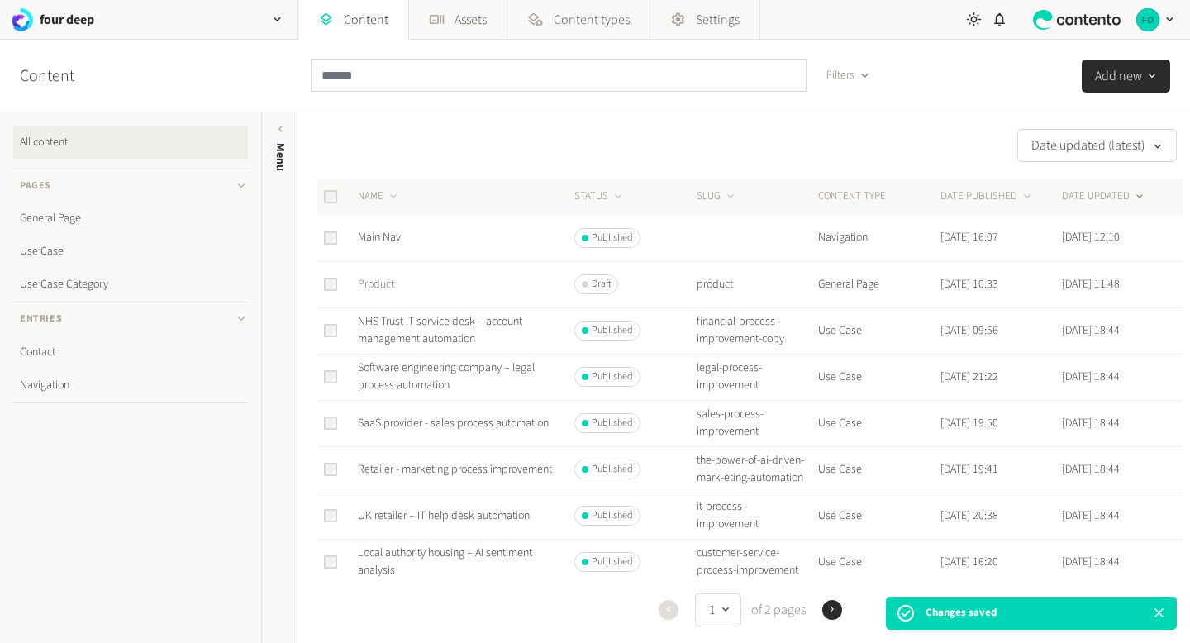
click at [387, 278] on link "Product" at bounding box center [376, 284] width 36 height 17
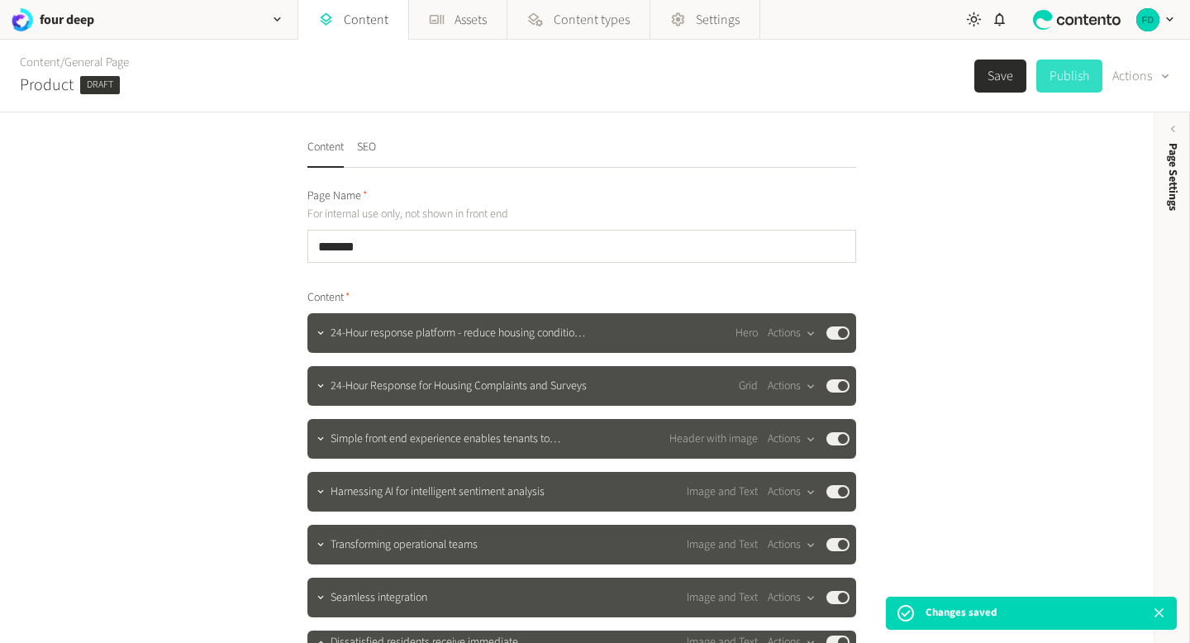
click at [1058, 74] on button "Publish" at bounding box center [1069, 75] width 66 height 33
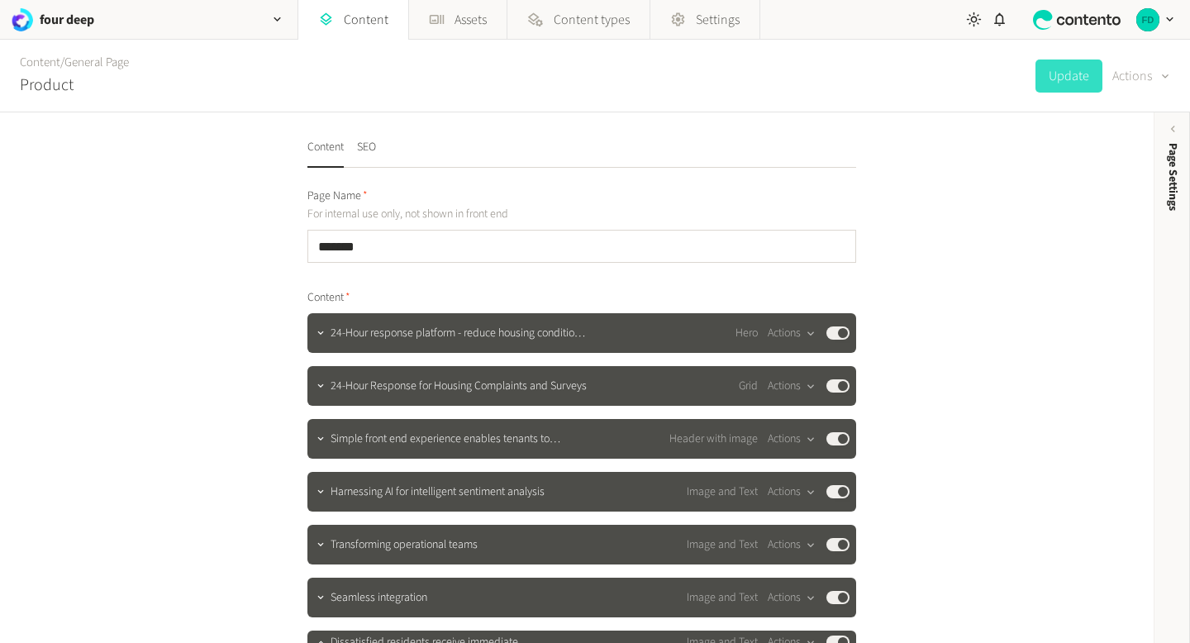
click at [1143, 73] on button "Actions" at bounding box center [1141, 75] width 58 height 33
click at [956, 119] on div "**********" at bounding box center [577, 377] width 1154 height 531
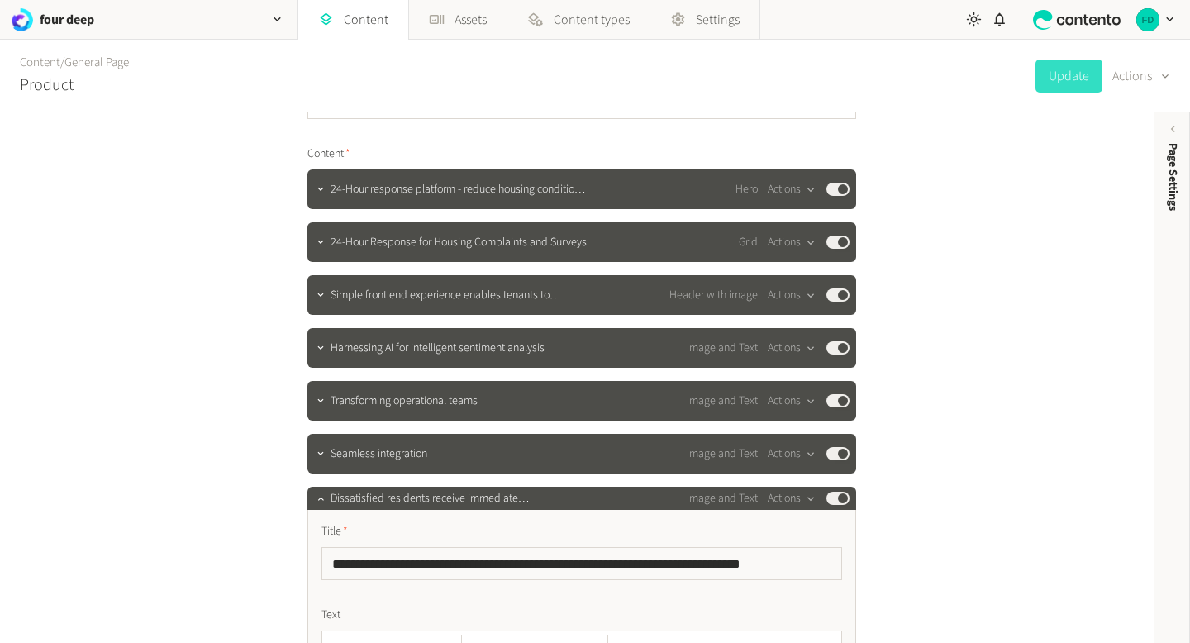
scroll to position [145, 0]
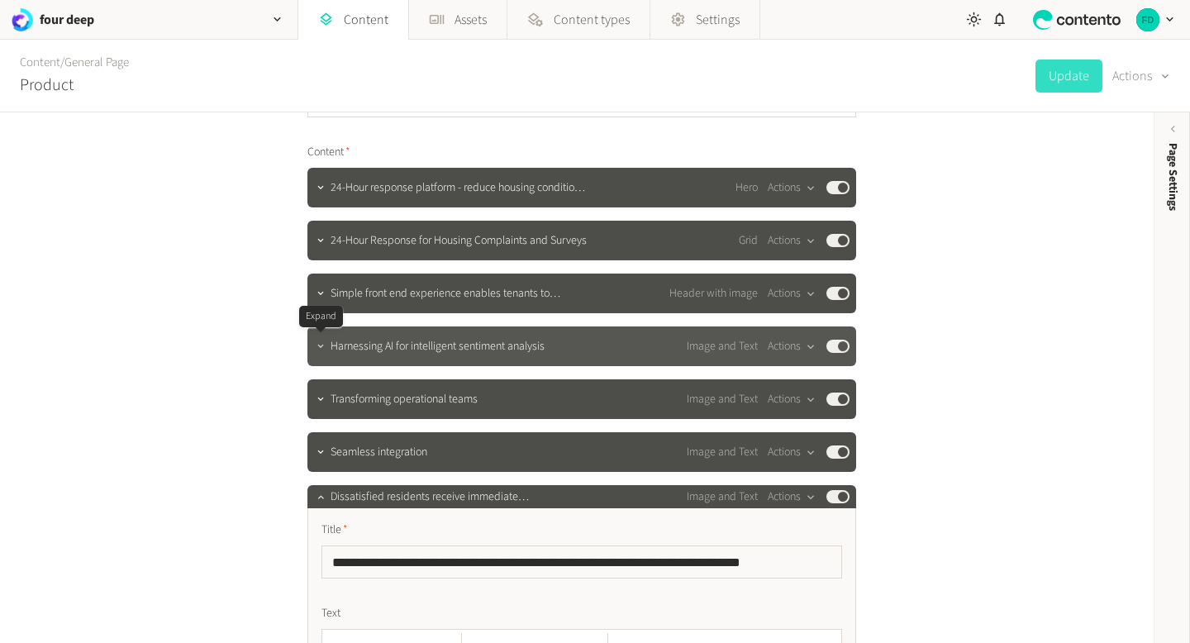
click at [323, 345] on icon "button" at bounding box center [321, 346] width 12 height 12
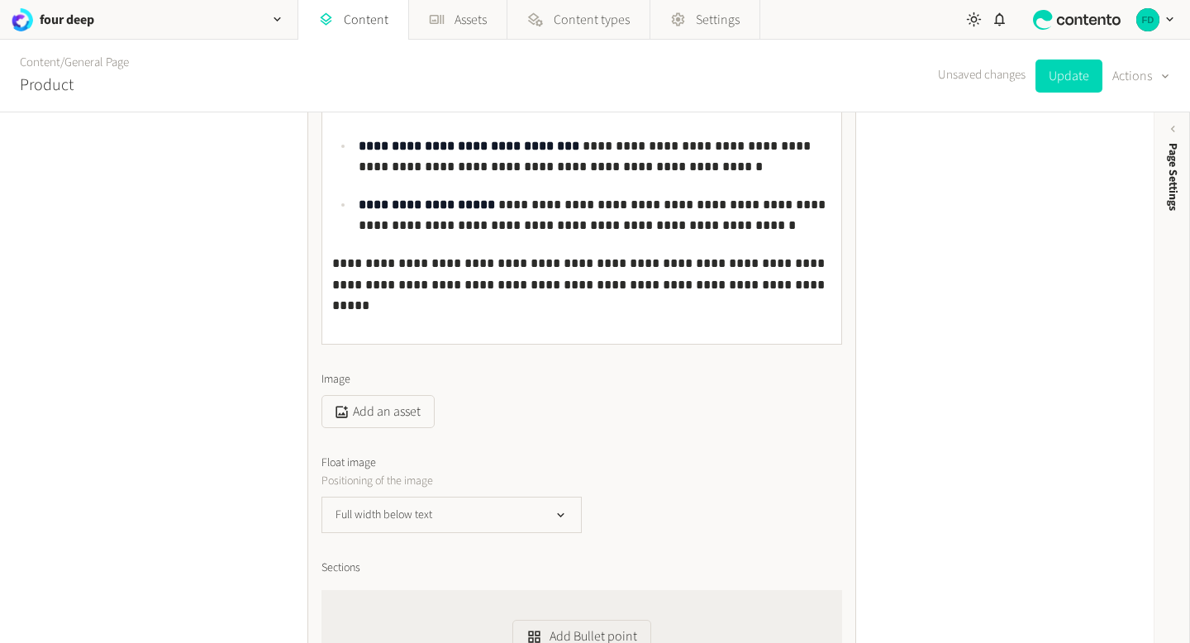
scroll to position [781, 0]
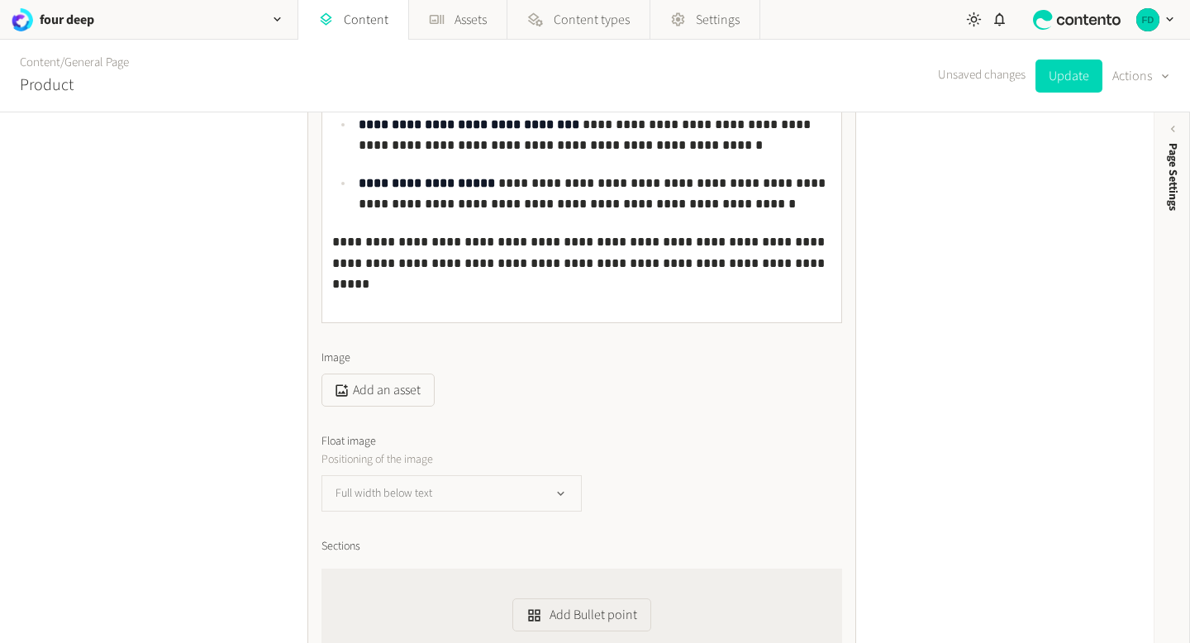
click at [398, 492] on button "Full width below text" at bounding box center [451, 493] width 260 height 36
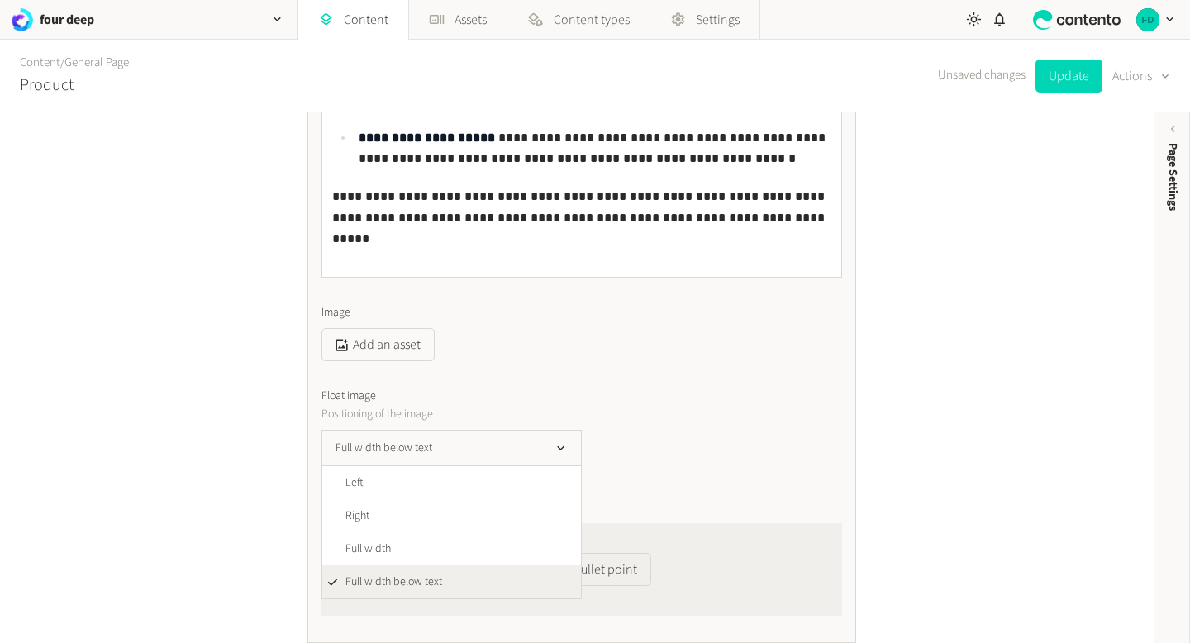
scroll to position [830, 0]
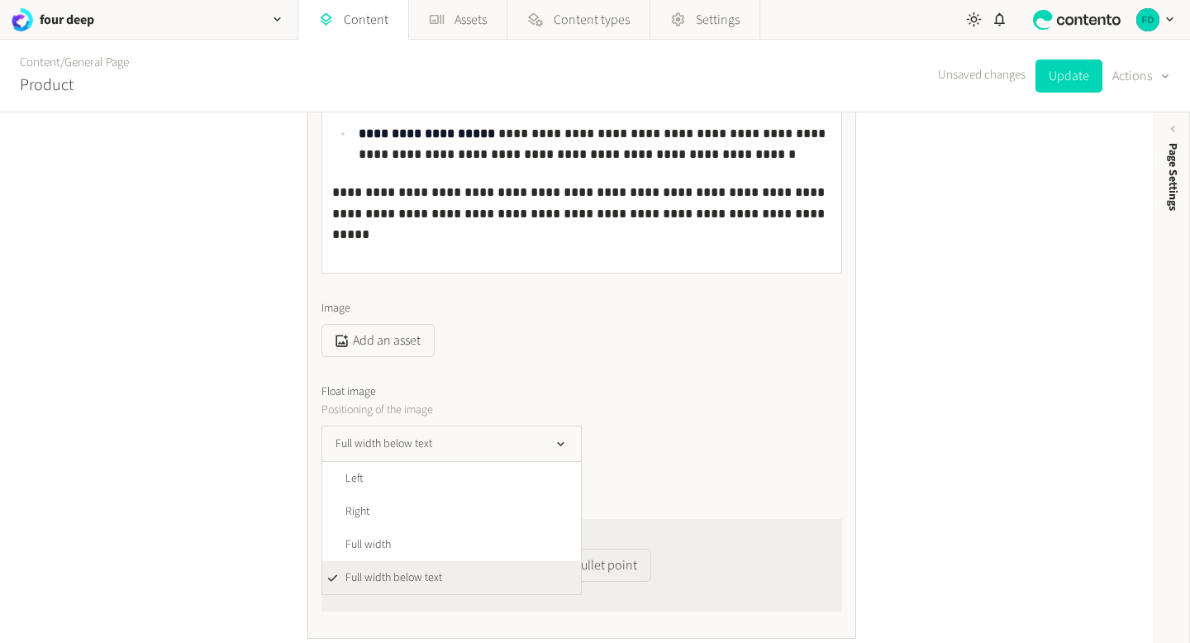
click at [540, 369] on div "**********" at bounding box center [581, 145] width 521 height 934
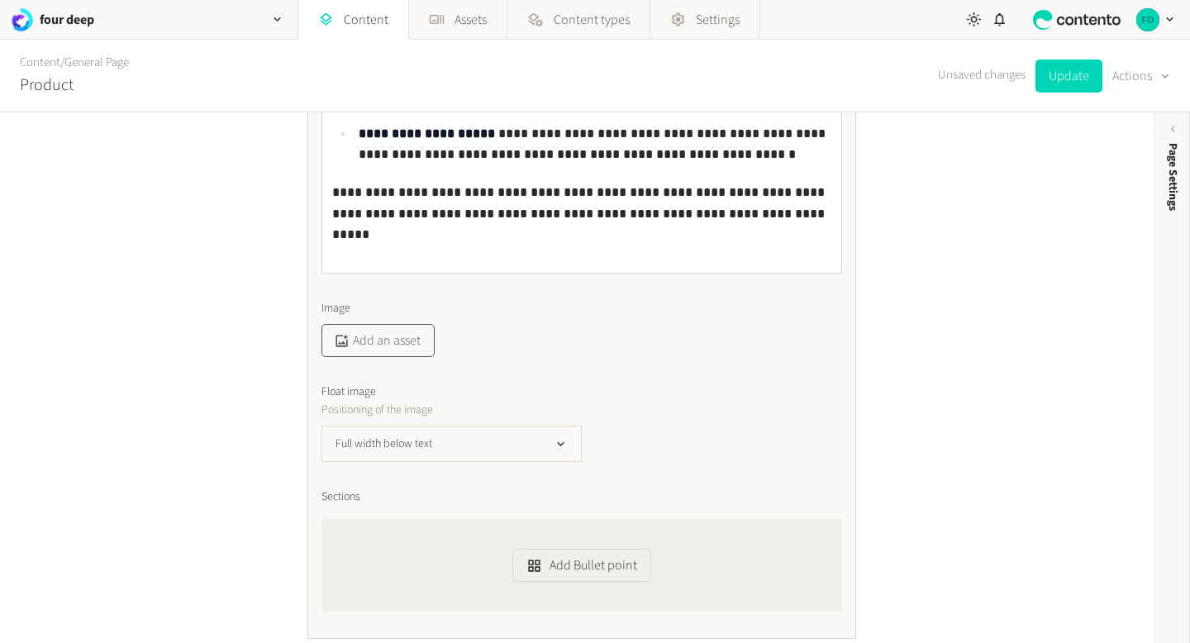
click at [358, 338] on button "Add an asset" at bounding box center [377, 340] width 113 height 33
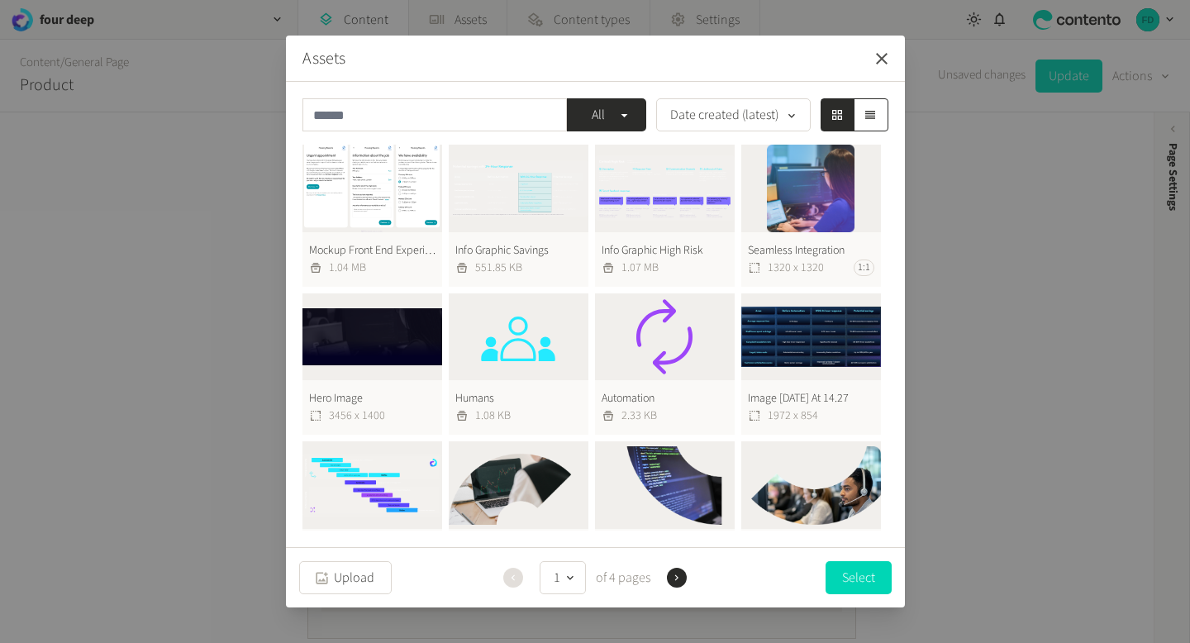
click at [882, 65] on icon "button" at bounding box center [882, 59] width 20 height 20
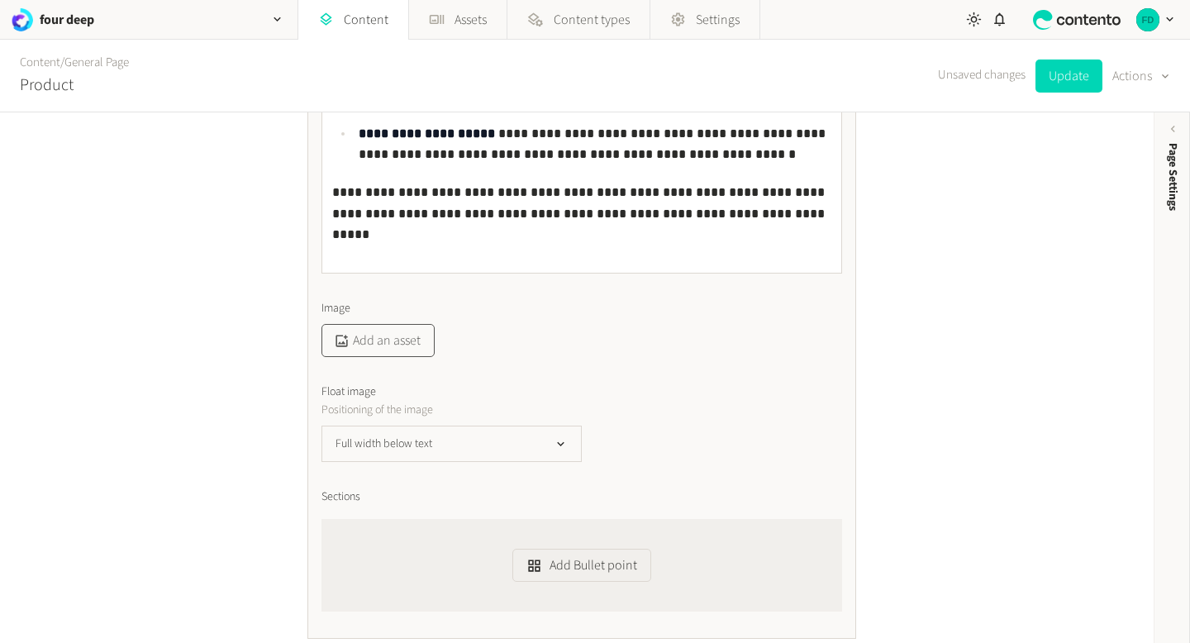
click at [402, 345] on button "Add an asset" at bounding box center [377, 340] width 113 height 33
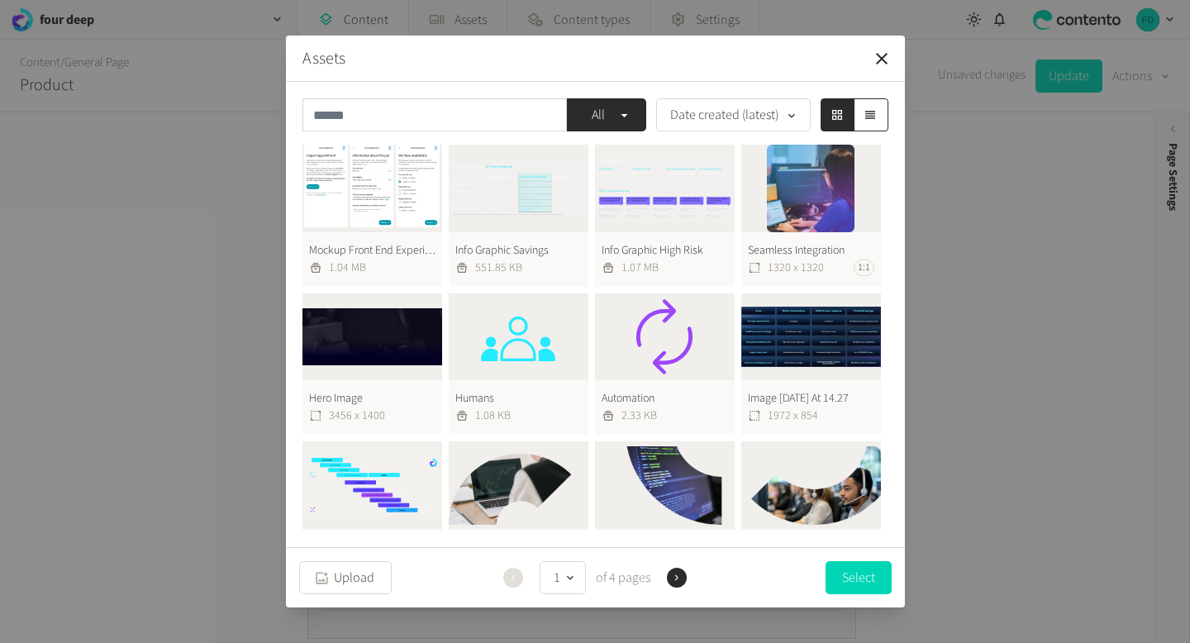
click at [676, 187] on button "Info Graphic High Risk 1.07 MB" at bounding box center [665, 216] width 140 height 142
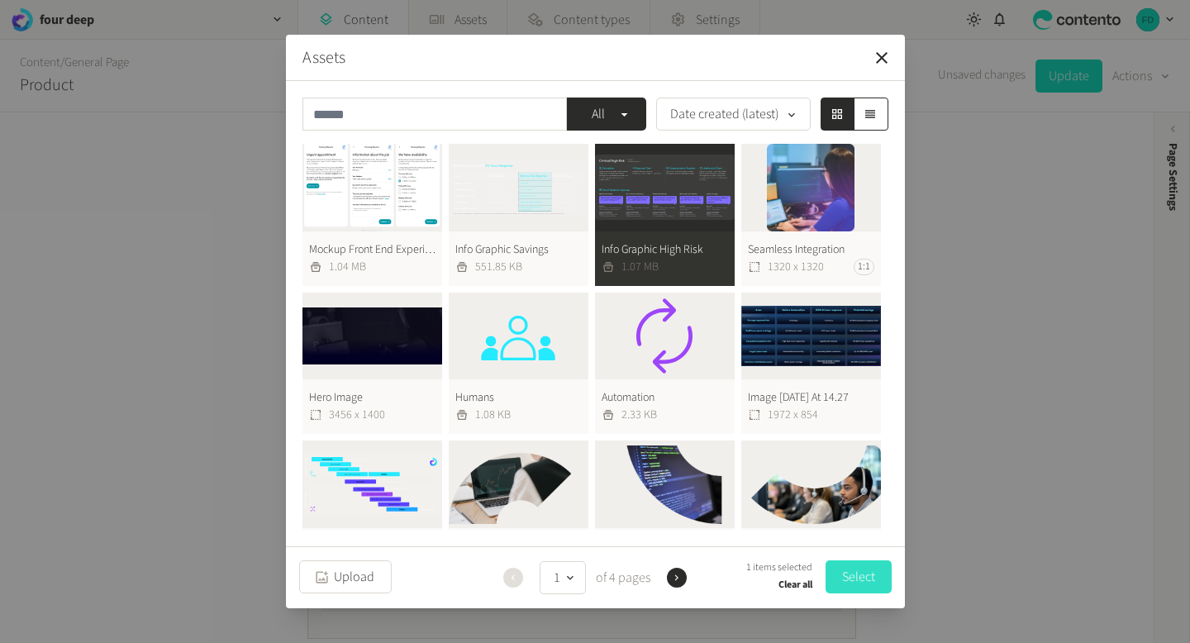
click at [861, 588] on button "Select" at bounding box center [859, 576] width 66 height 33
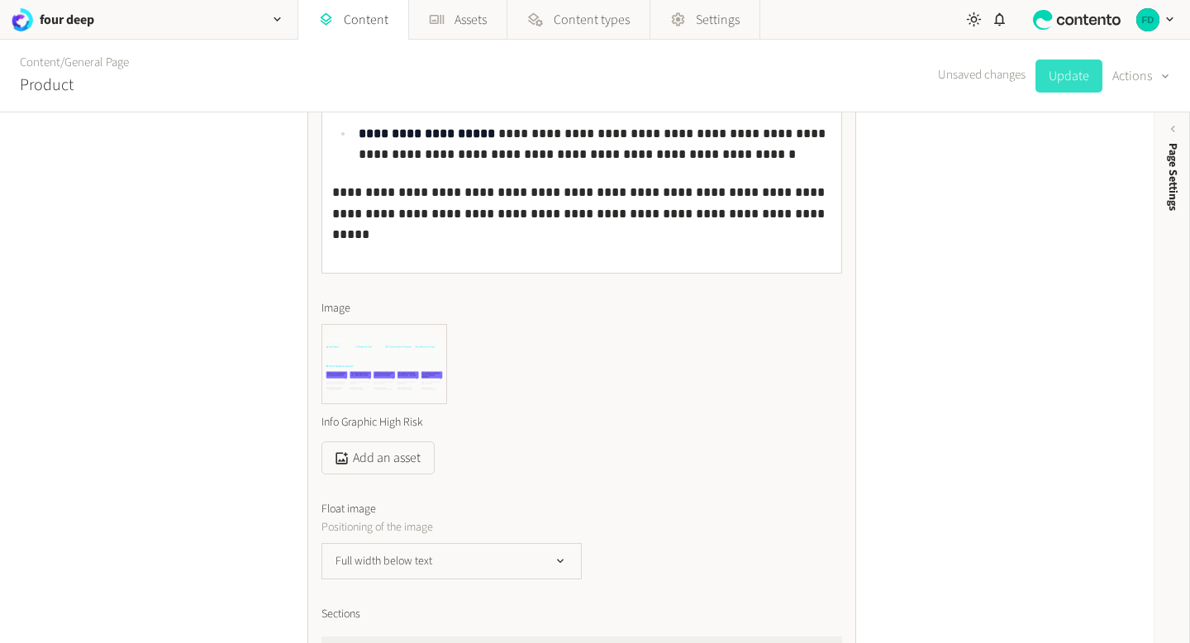
click at [1081, 72] on button "Update" at bounding box center [1068, 75] width 67 height 33
click at [443, 328] on icon "button" at bounding box center [443, 327] width 12 height 12
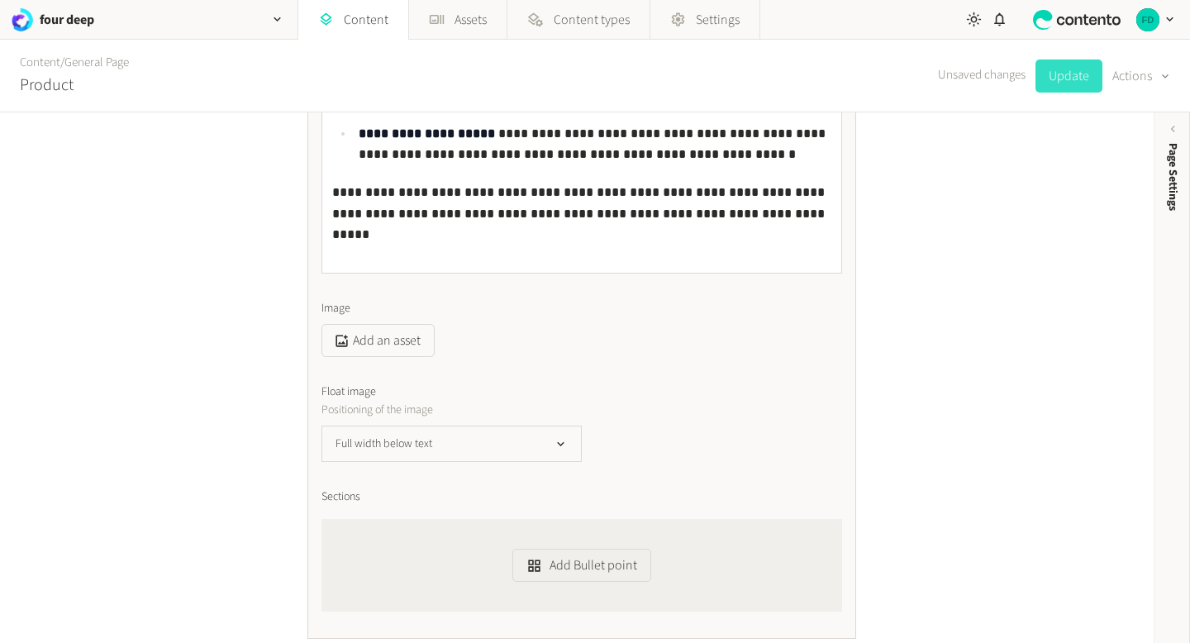
click at [1073, 84] on button "Update" at bounding box center [1068, 75] width 67 height 33
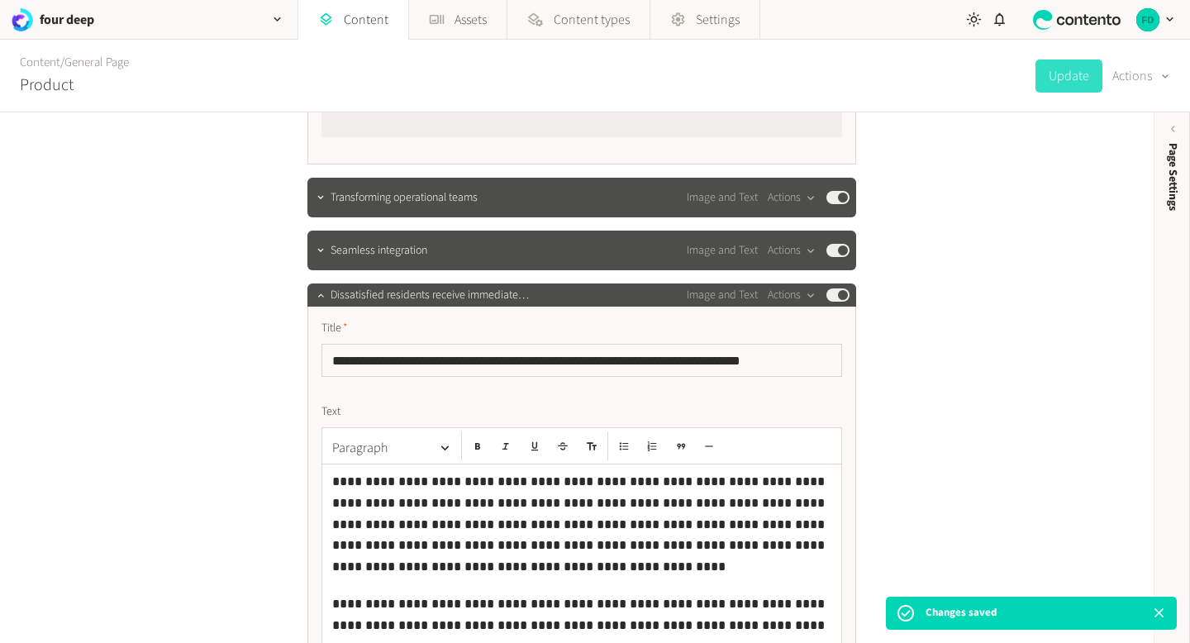
scroll to position [1326, 0]
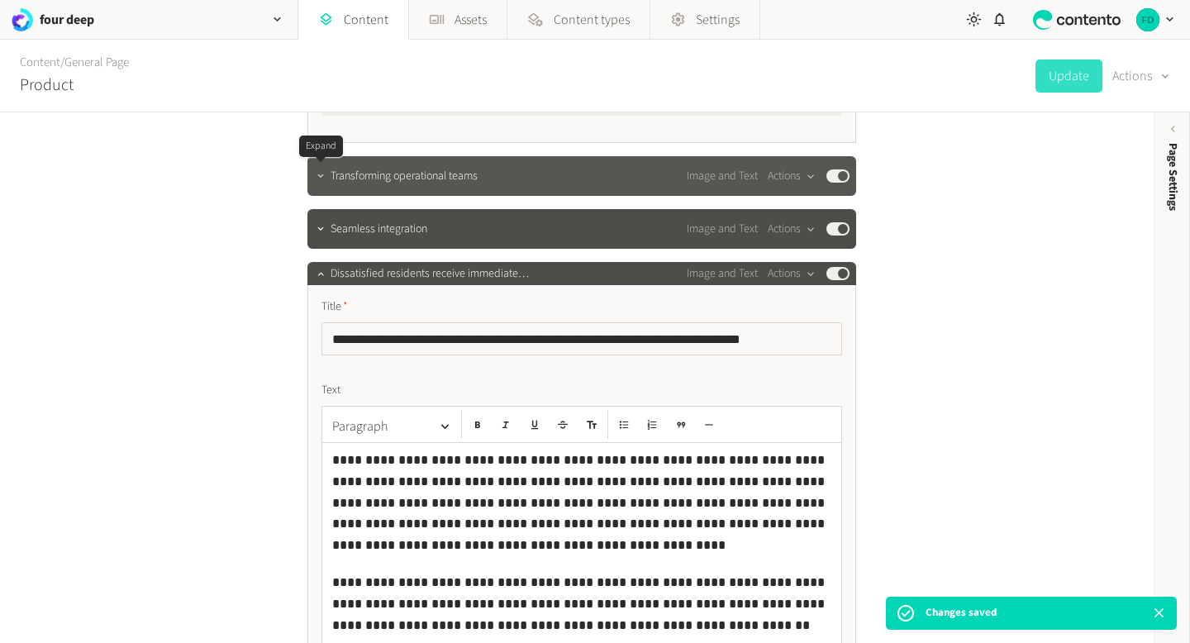
click at [313, 179] on button "button" at bounding box center [321, 174] width 20 height 20
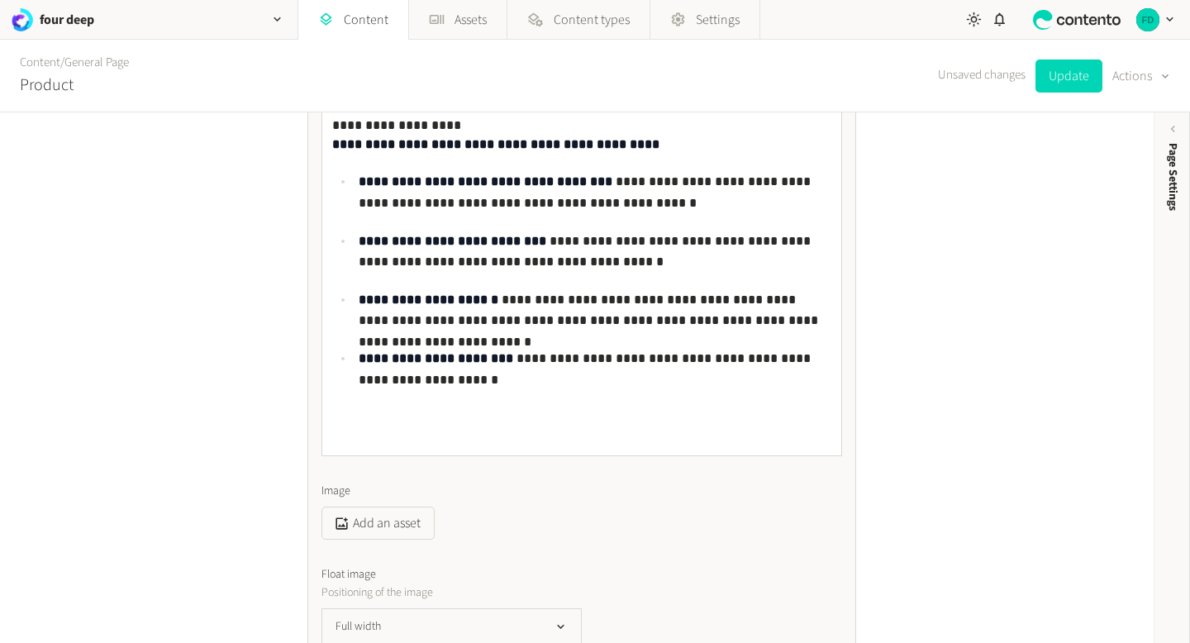
scroll to position [1660, 0]
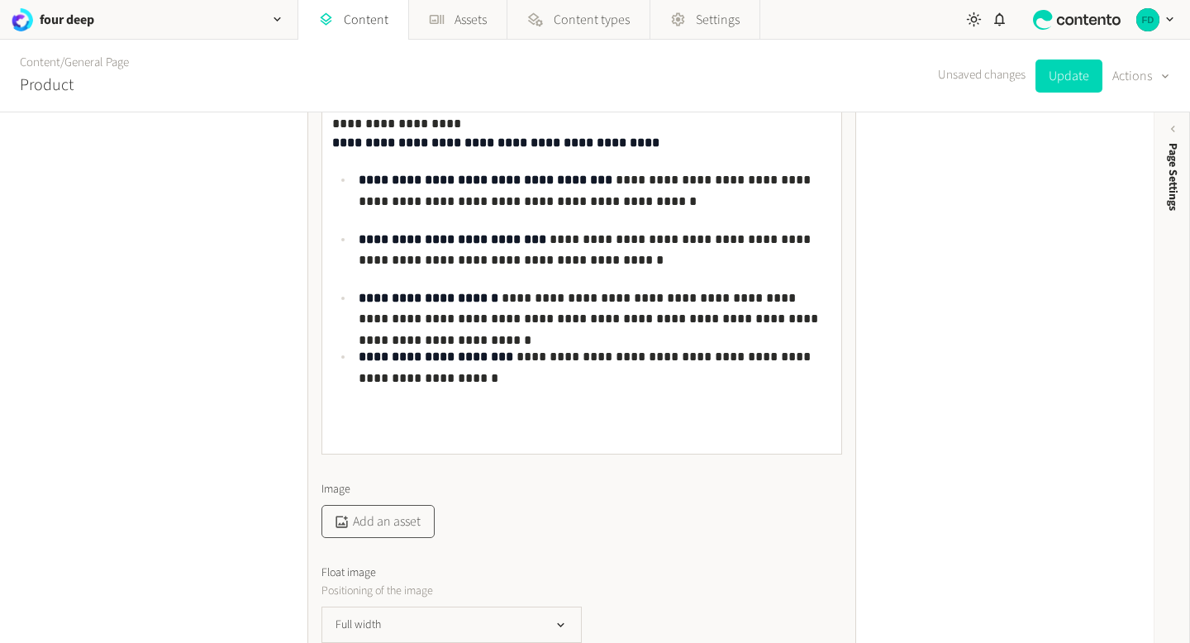
click at [402, 518] on button "Add an asset" at bounding box center [377, 521] width 113 height 33
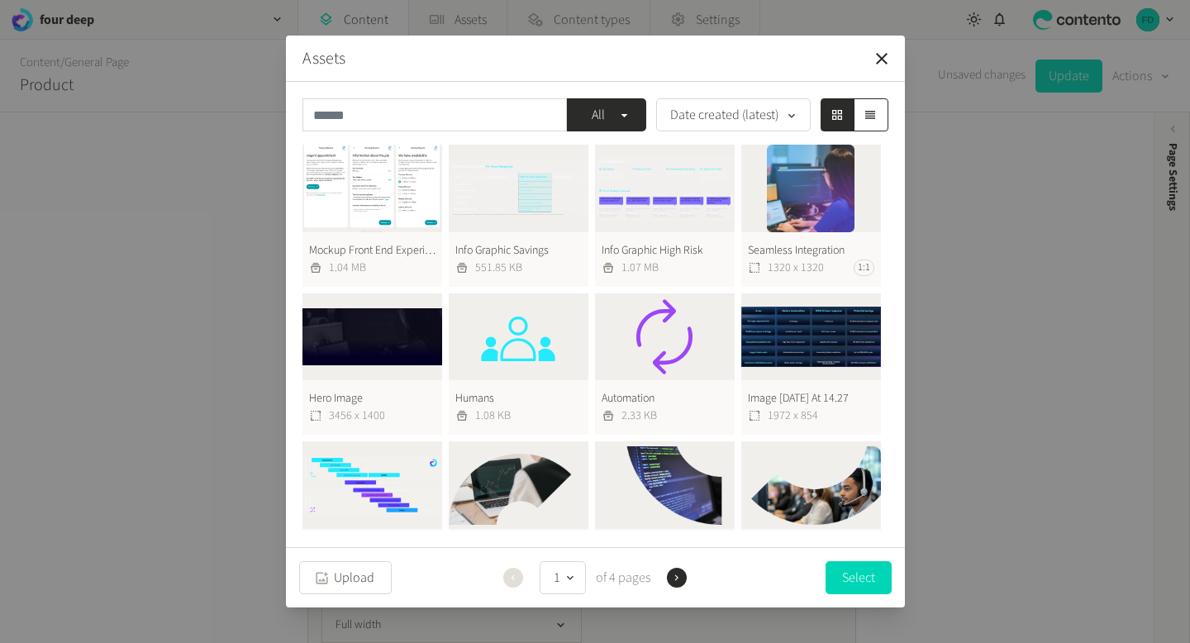
click at [554, 200] on button "Info Graphic Savings 551.85 KB" at bounding box center [519, 216] width 140 height 142
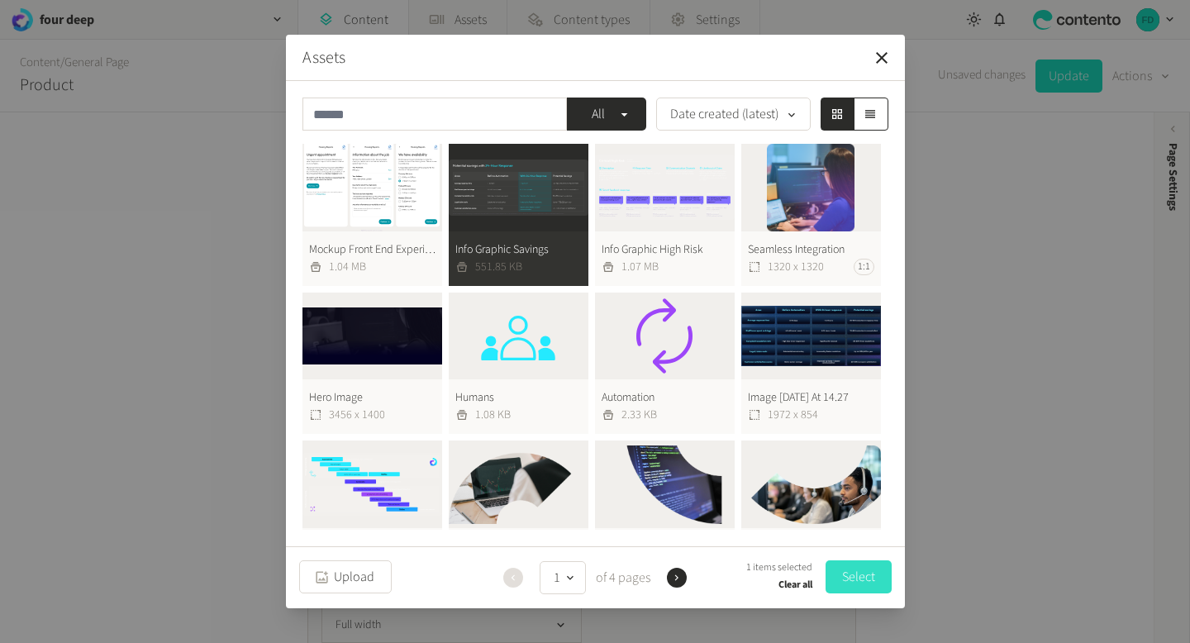
click at [864, 580] on button "Select" at bounding box center [859, 576] width 66 height 33
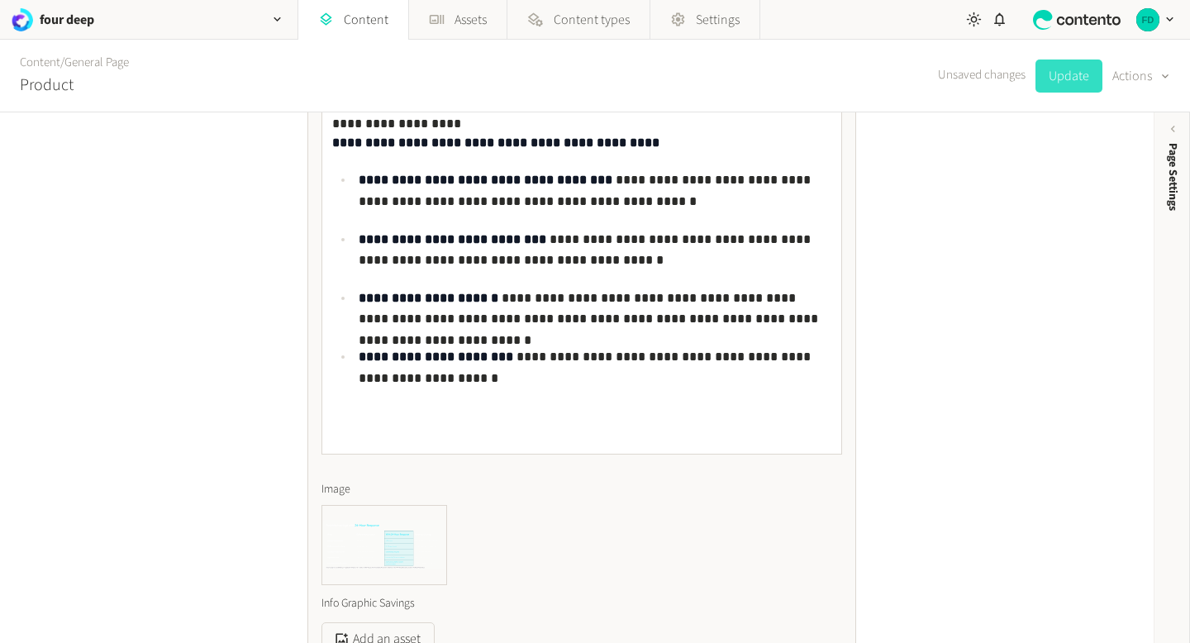
click at [1070, 77] on button "Update" at bounding box center [1068, 75] width 67 height 33
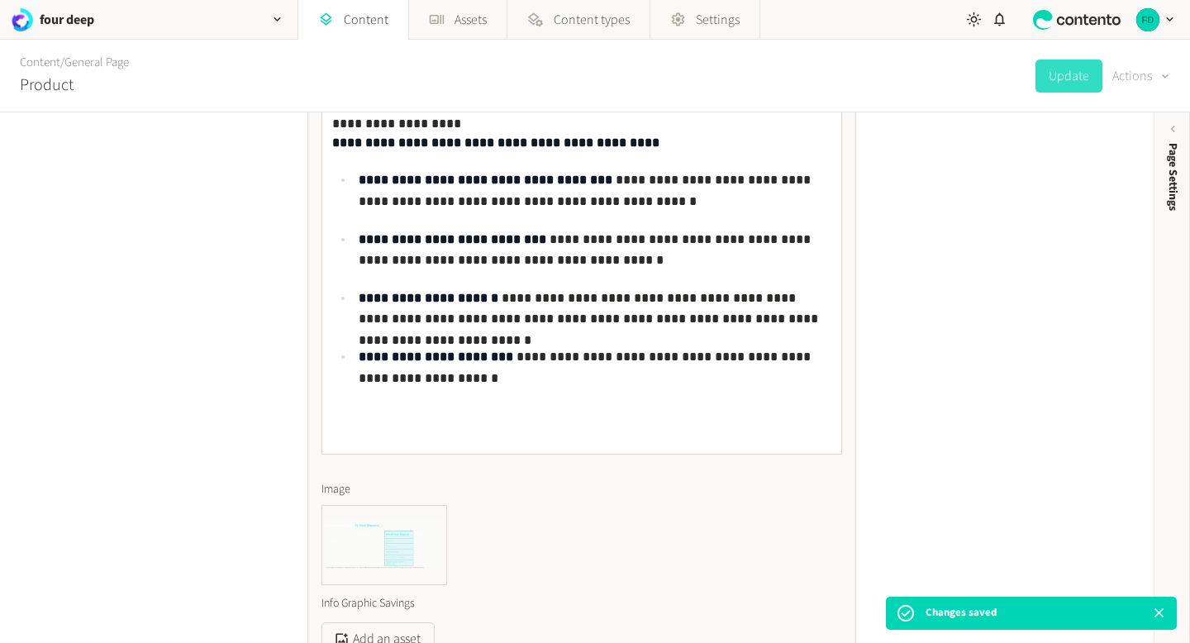
click at [1141, 78] on button "Actions" at bounding box center [1141, 75] width 58 height 33
click at [1121, 155] on button "Set to draft" at bounding box center [1130, 149] width 78 height 31
type input "**********"
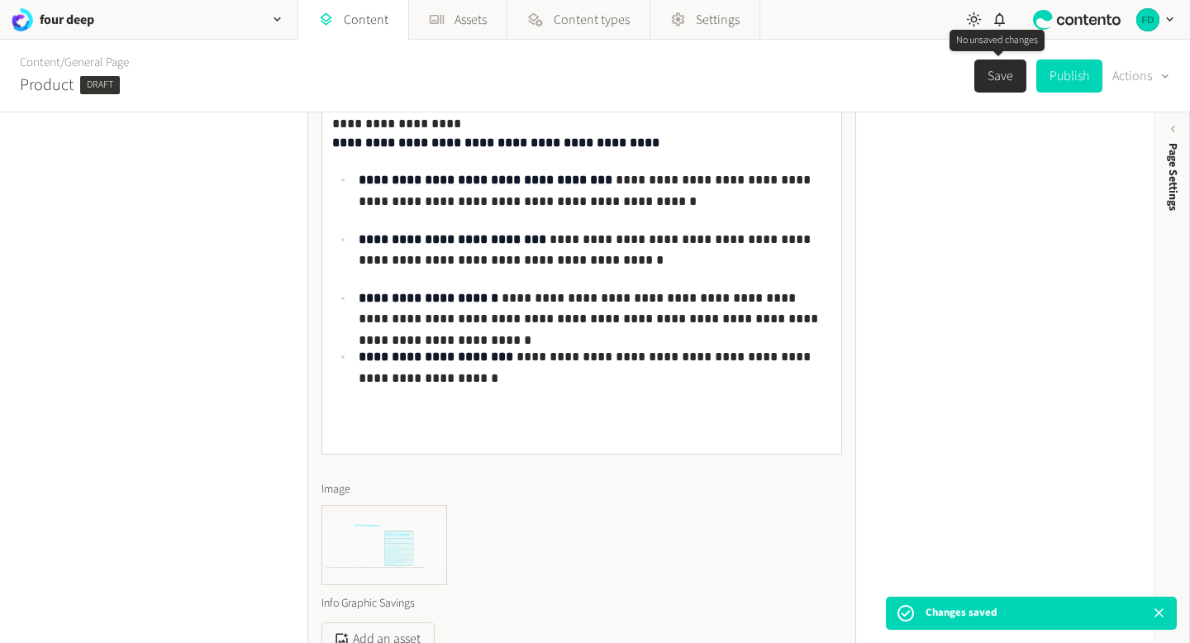
click at [1000, 74] on button "Save" at bounding box center [1000, 75] width 52 height 33
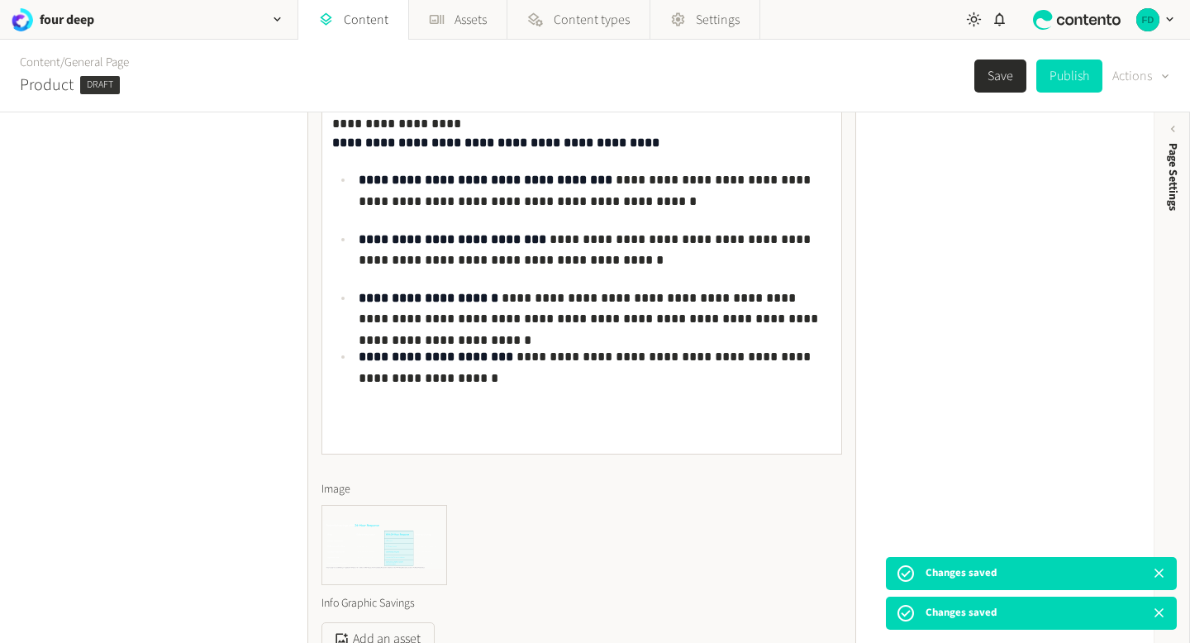
click at [1135, 71] on button "Actions" at bounding box center [1141, 75] width 58 height 33
click at [849, 26] on nav "four deep Content Assets Content types Settings" at bounding box center [476, 20] width 953 height 40
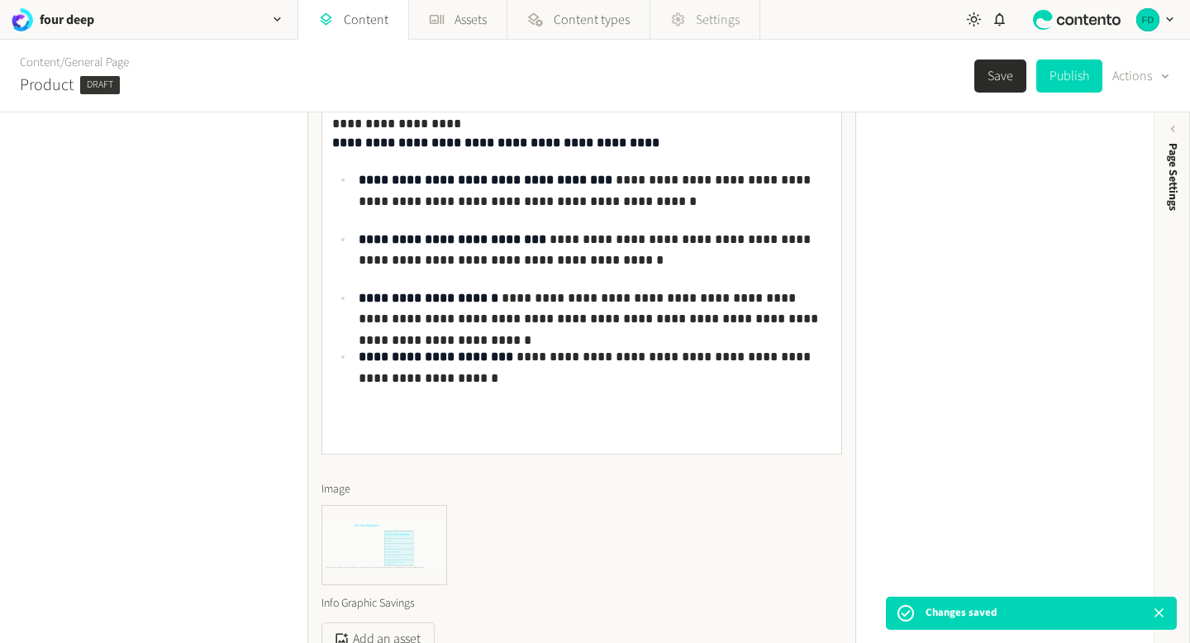
click at [721, 24] on span "Settings" at bounding box center [718, 20] width 44 height 20
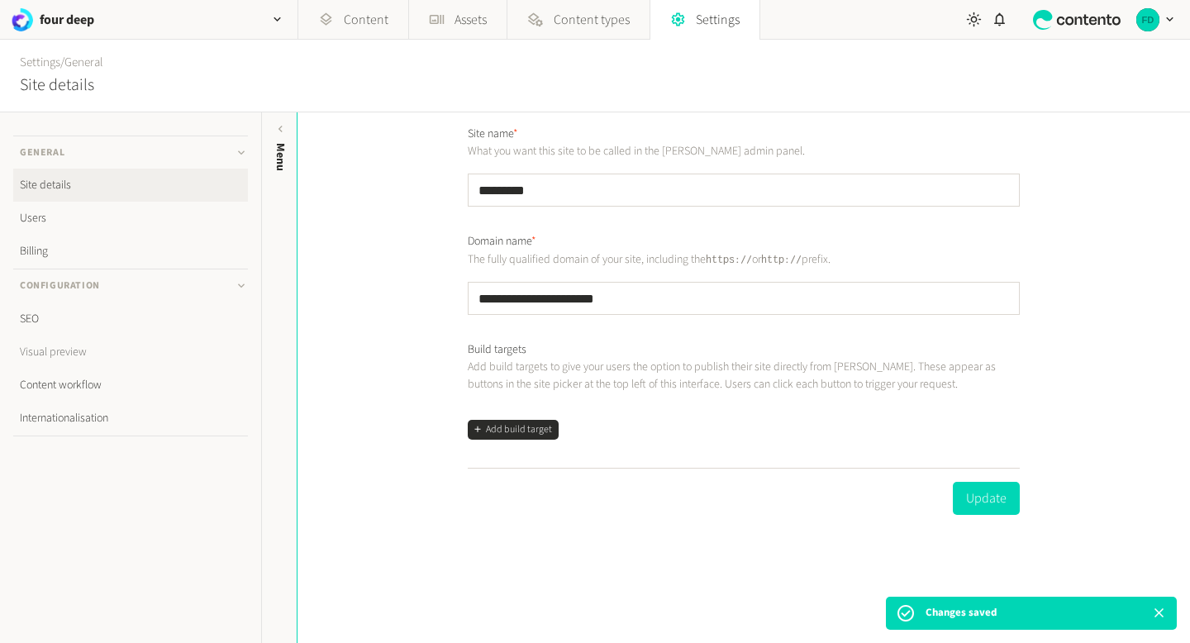
click at [86, 348] on link "Visual preview" at bounding box center [130, 351] width 235 height 33
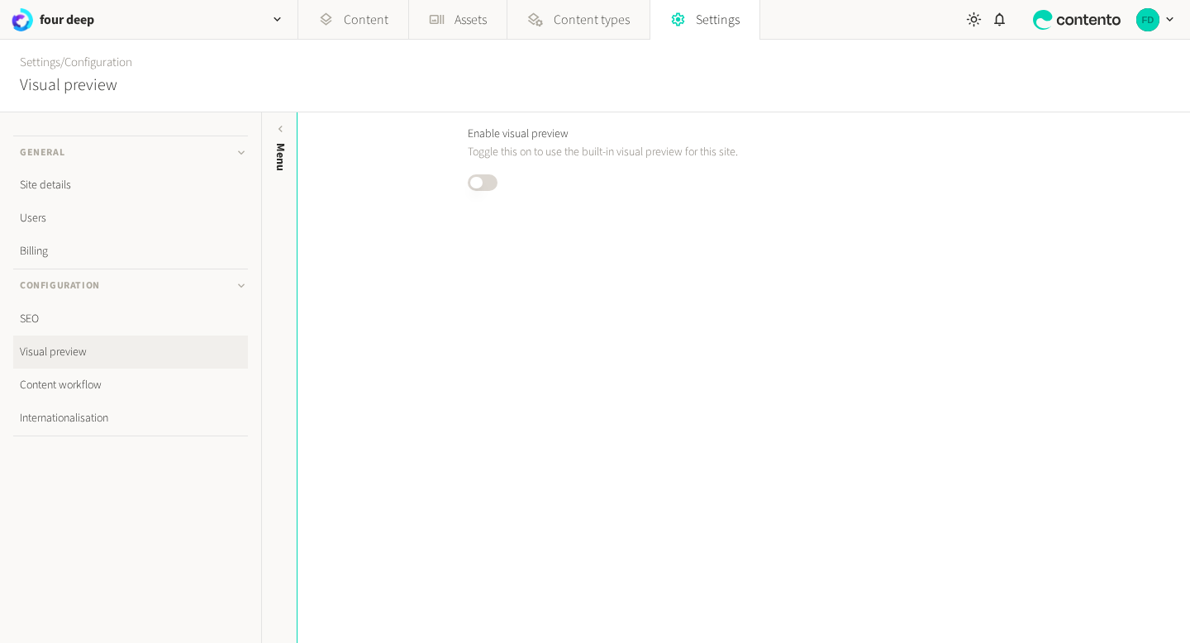
click at [488, 183] on button "Published" at bounding box center [483, 182] width 30 height 17
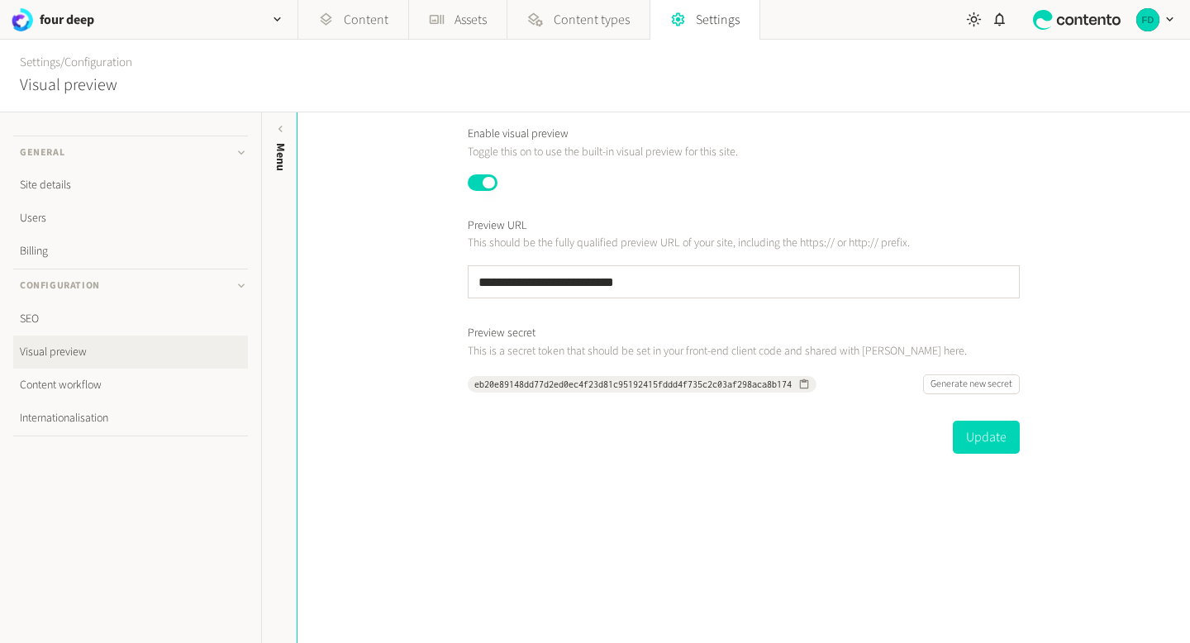
click at [484, 190] on button "Published" at bounding box center [483, 182] width 30 height 17
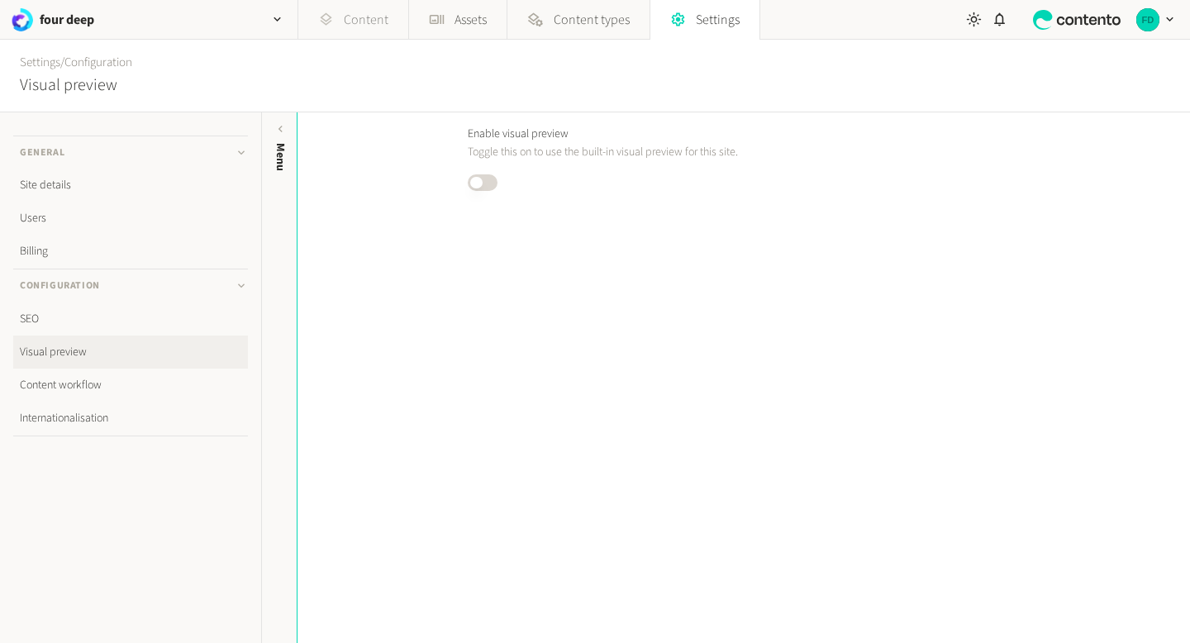
click at [351, 10] on link "Content" at bounding box center [353, 20] width 110 height 40
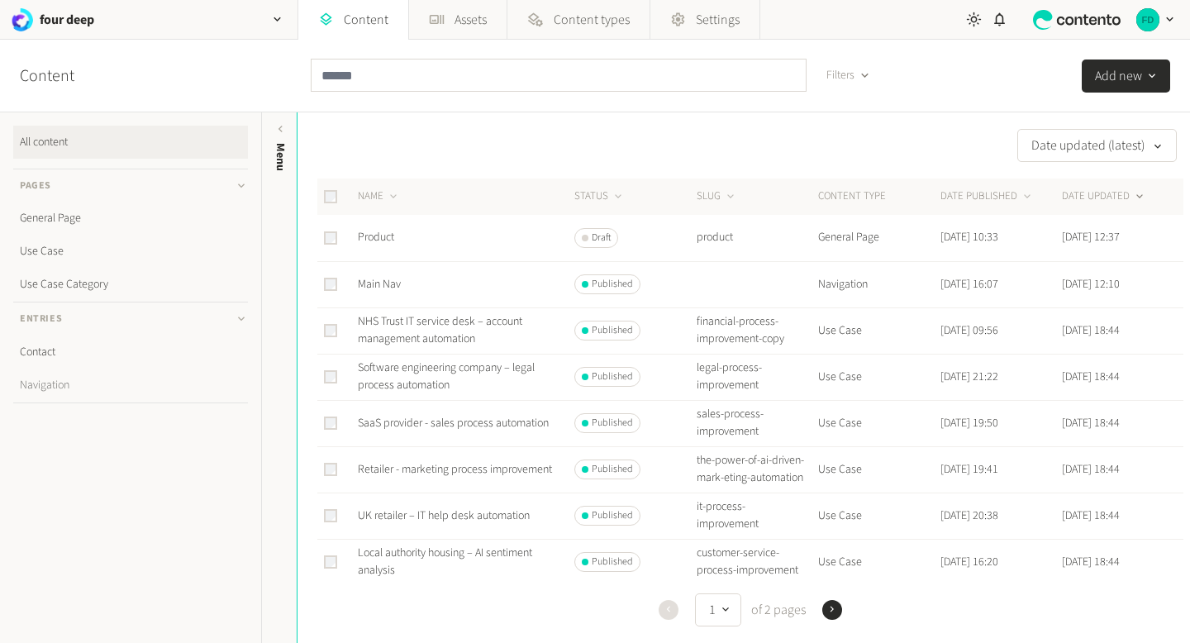
click at [64, 374] on link "Navigation" at bounding box center [130, 385] width 235 height 33
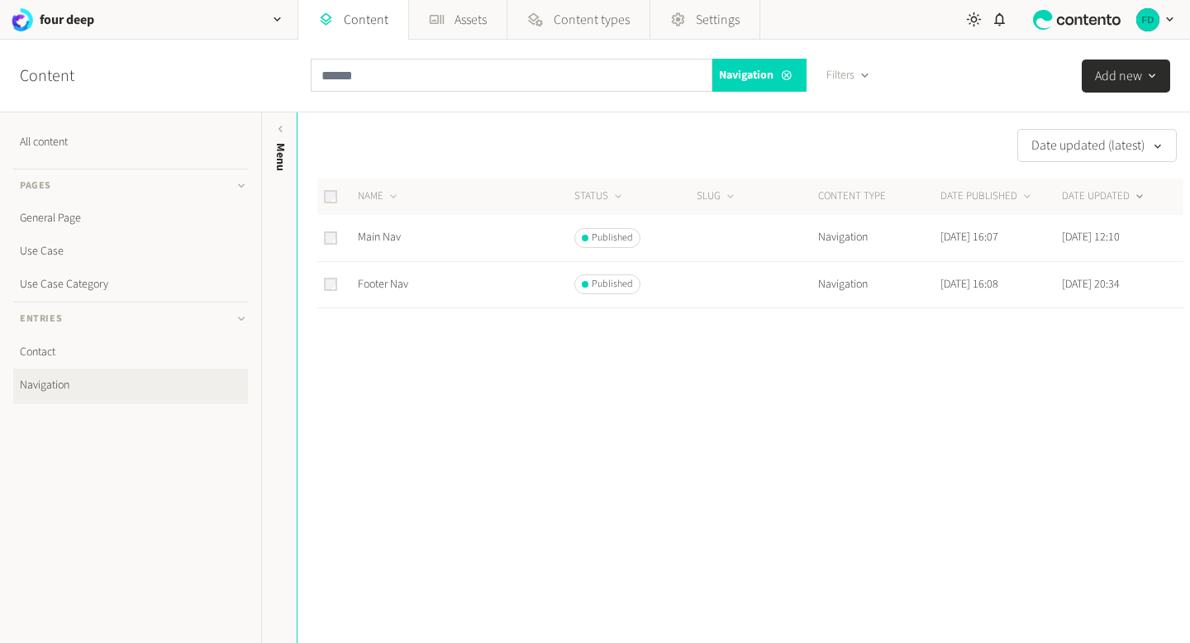
click at [485, 240] on td "Main Nav" at bounding box center [465, 238] width 217 height 46
click at [378, 242] on link "Main Nav" at bounding box center [379, 237] width 43 height 17
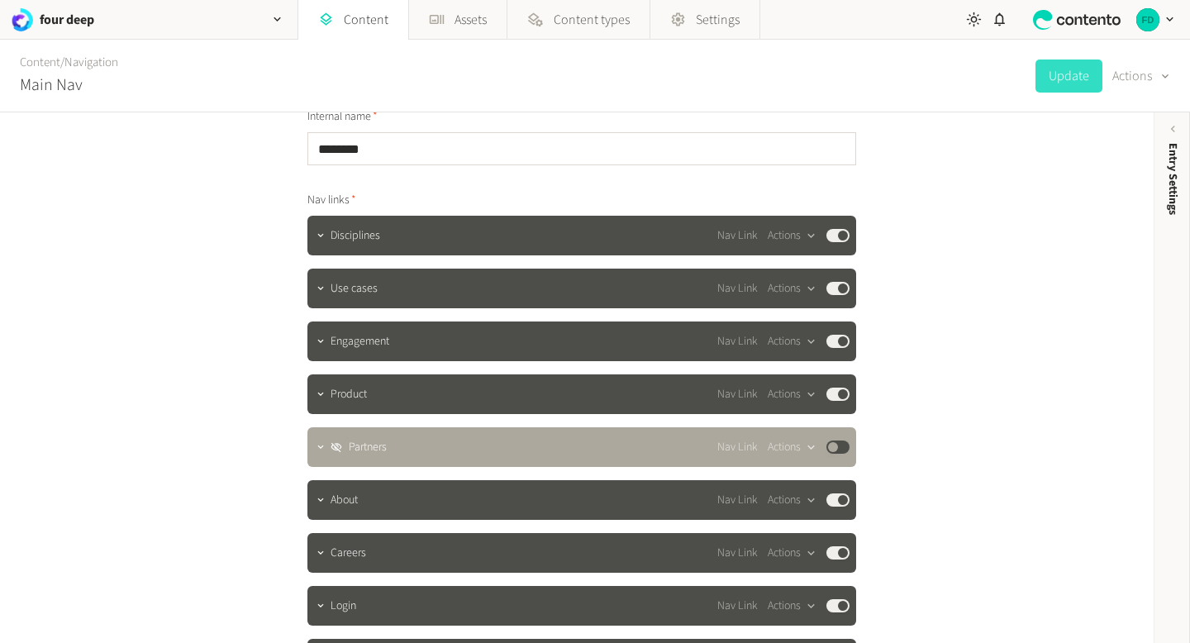
scroll to position [38, 0]
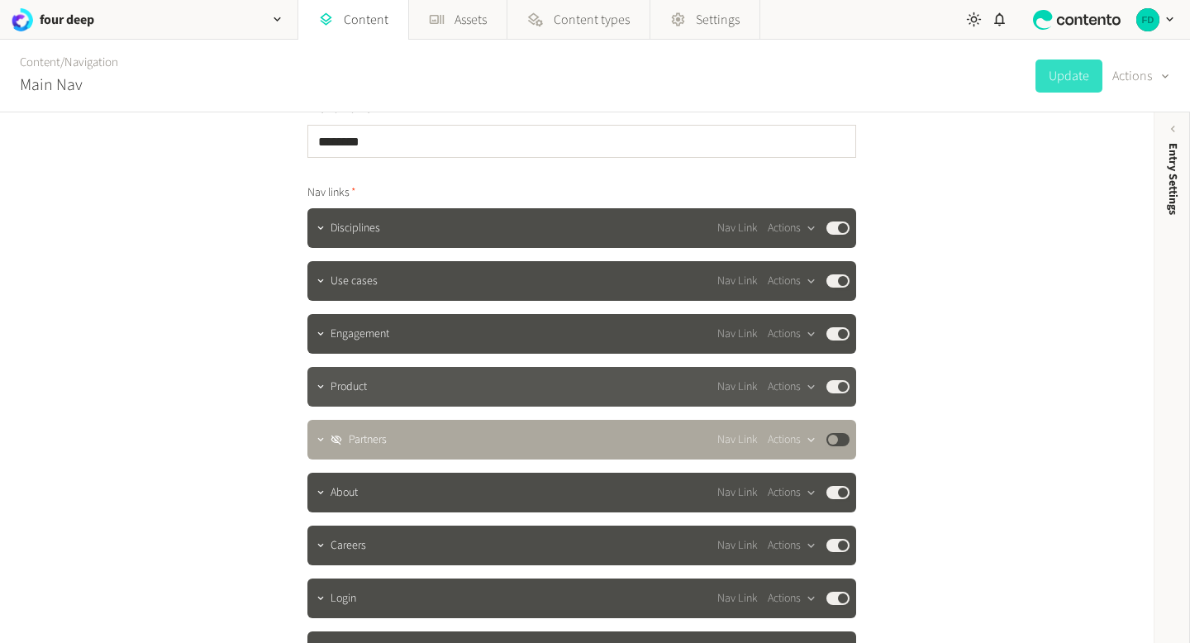
click at [838, 391] on button "Published" at bounding box center [837, 386] width 23 height 13
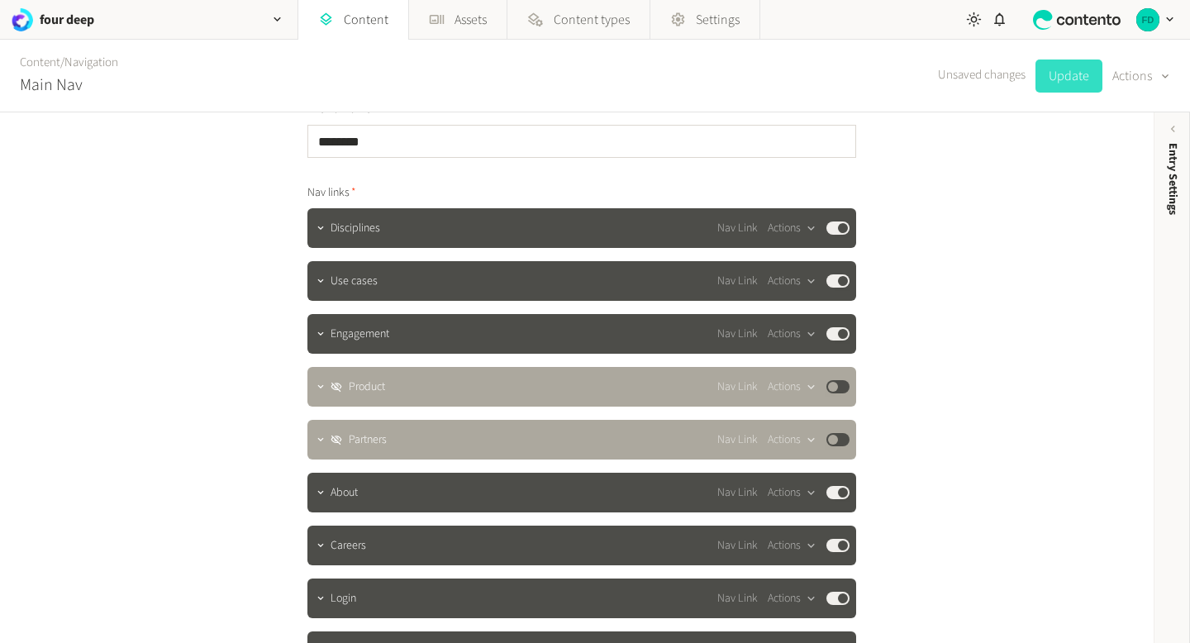
click at [1082, 62] on button "Update" at bounding box center [1068, 75] width 67 height 33
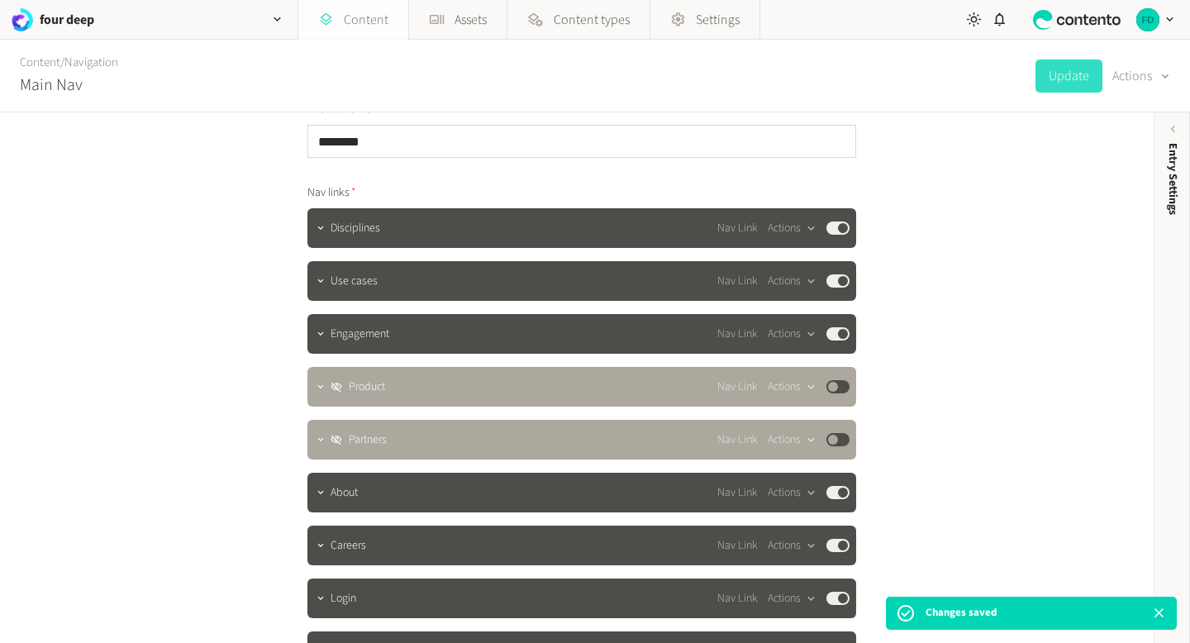
click at [375, 31] on link "Content" at bounding box center [353, 20] width 110 height 40
